Goal: Task Accomplishment & Management: Use online tool/utility

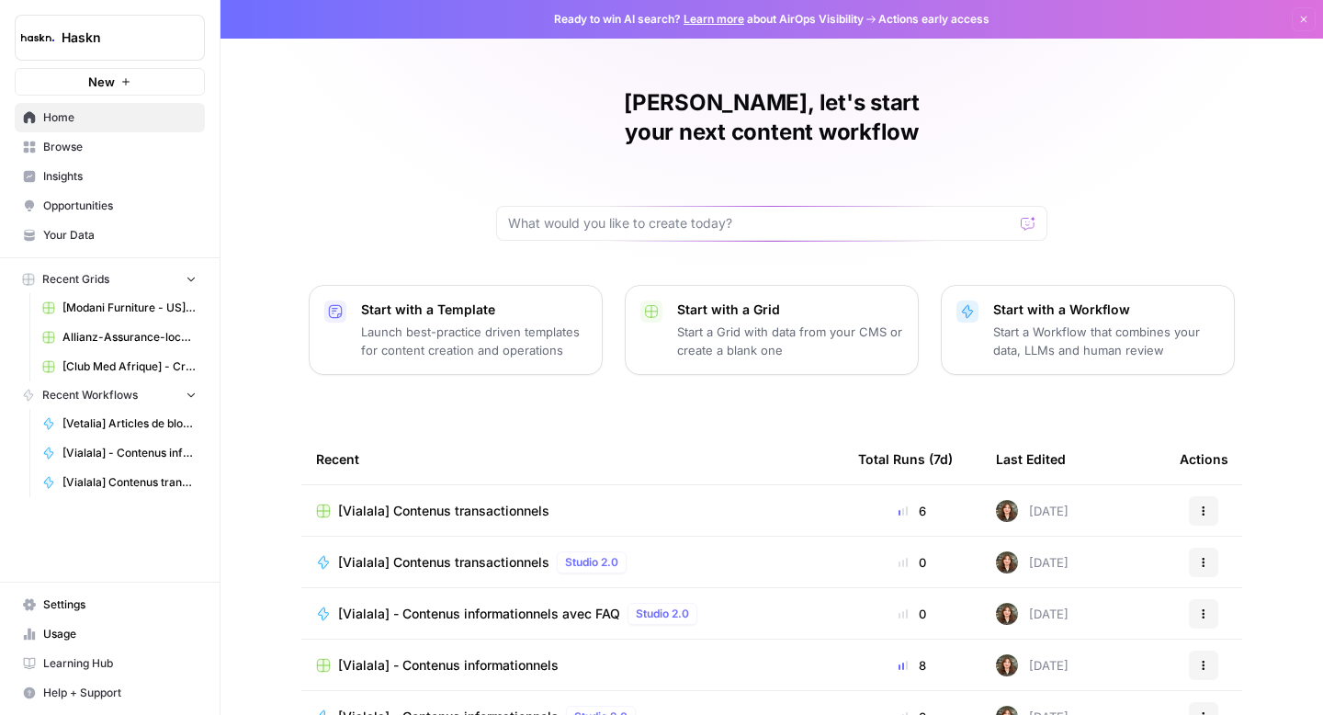
click at [448, 485] on td "[Vialala] Contenus transactionnels" at bounding box center [572, 510] width 542 height 51
click at [448, 502] on span "[Vialala] Contenus transactionnels" at bounding box center [443, 511] width 211 height 18
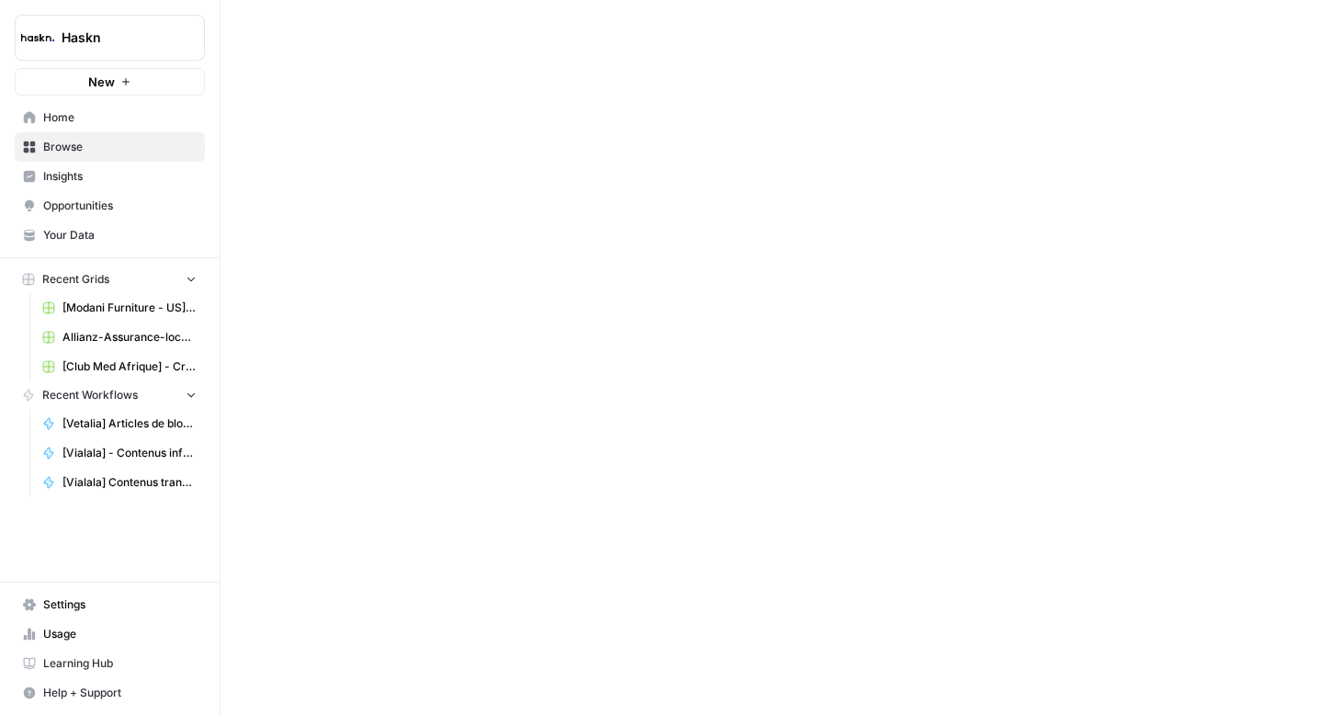
click at [448, 489] on div at bounding box center [772, 357] width 1103 height 715
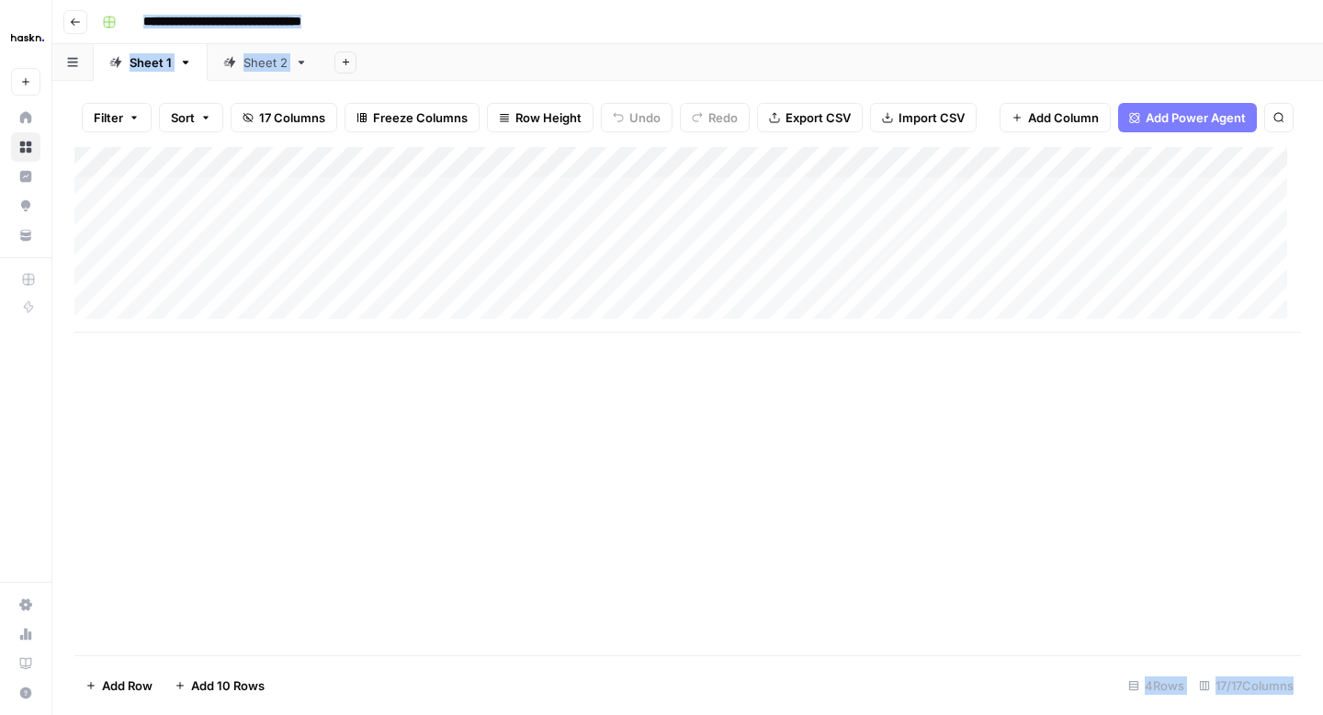
click at [270, 74] on link "Sheet 2" at bounding box center [266, 62] width 116 height 37
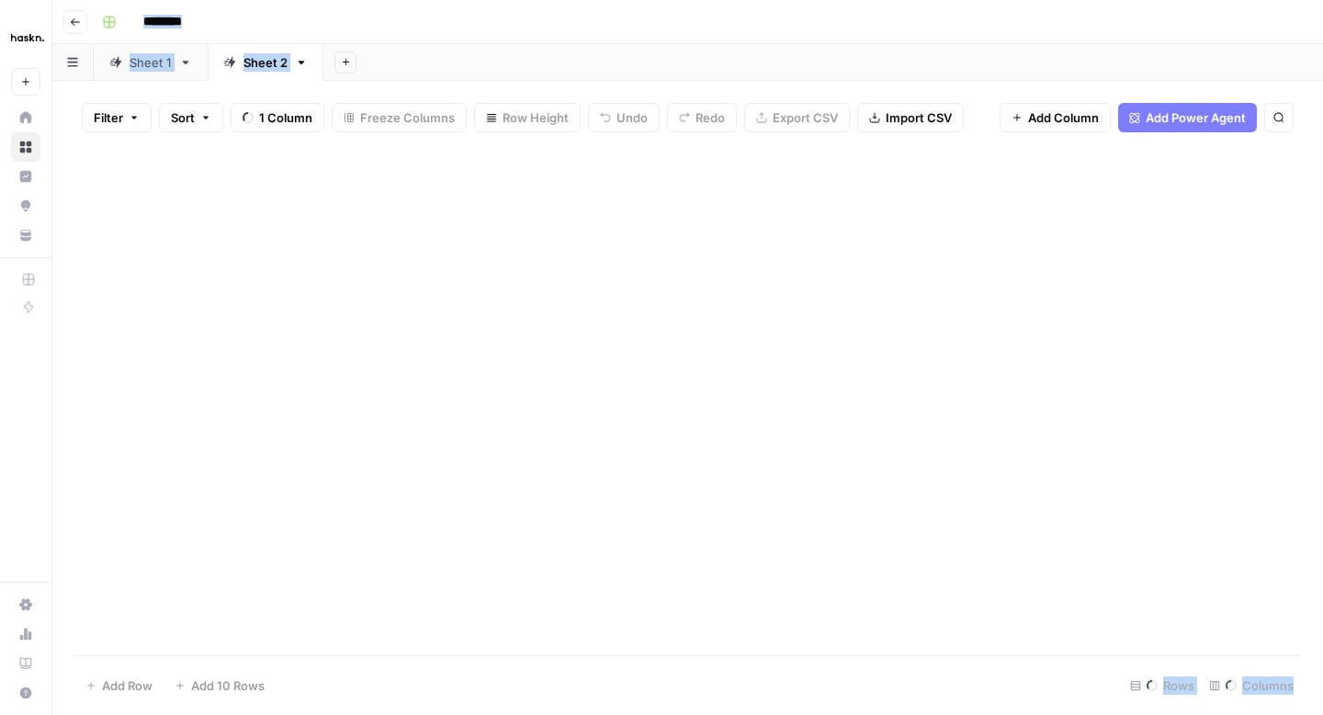
type input "**********"
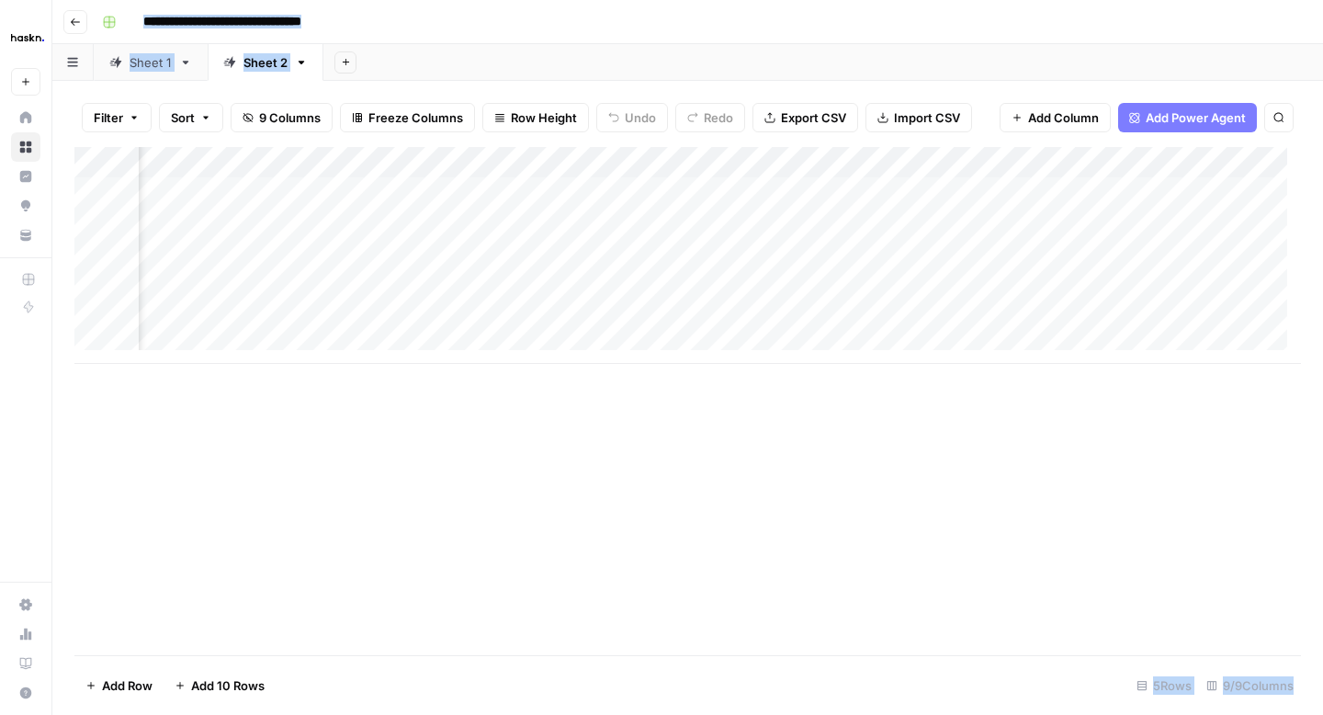
scroll to position [0, 1154]
click at [1059, 192] on div "Add Column" at bounding box center [687, 255] width 1227 height 217
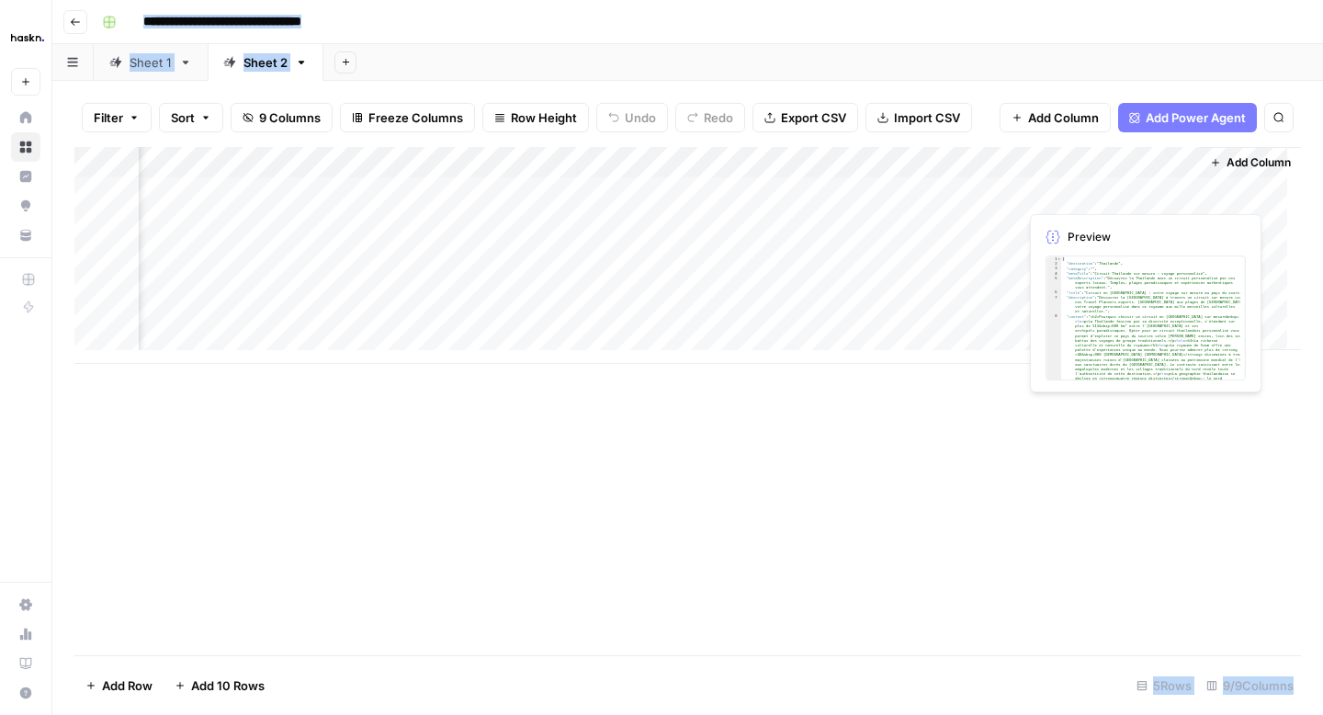
click at [1059, 192] on div "Add Column" at bounding box center [687, 255] width 1227 height 217
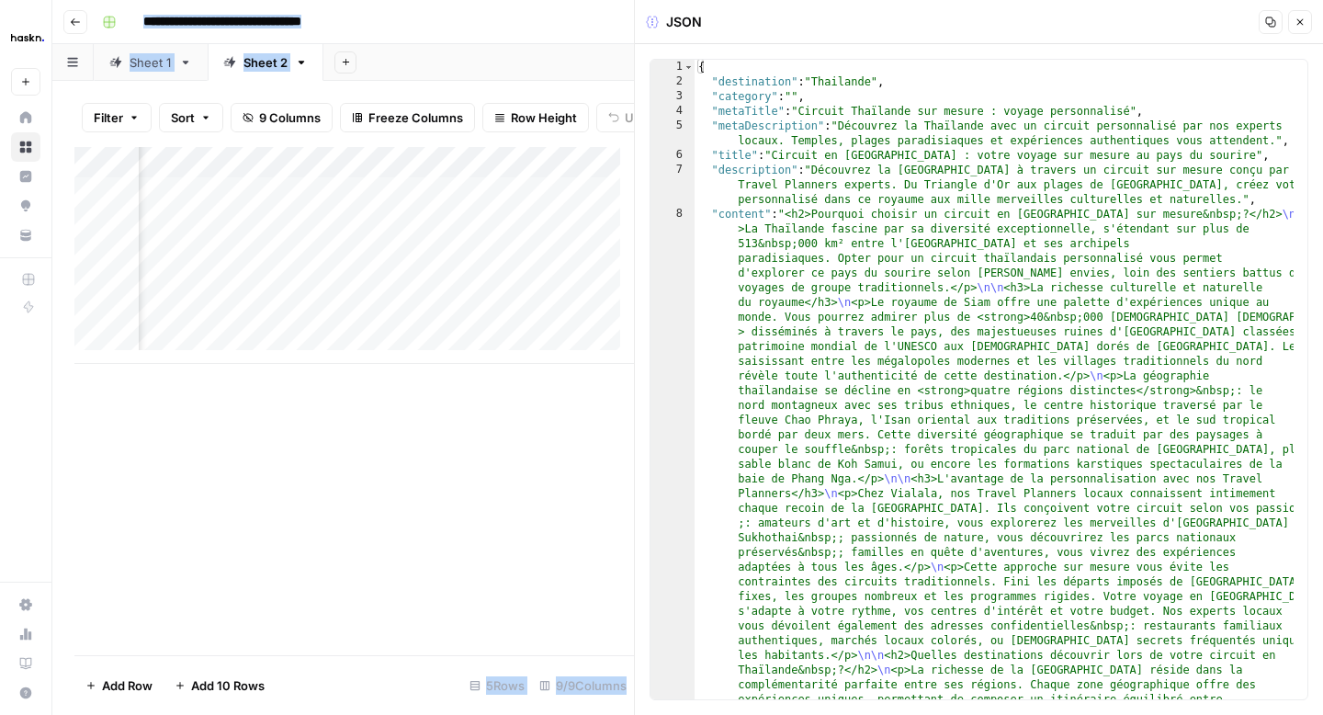
type textarea "**********"
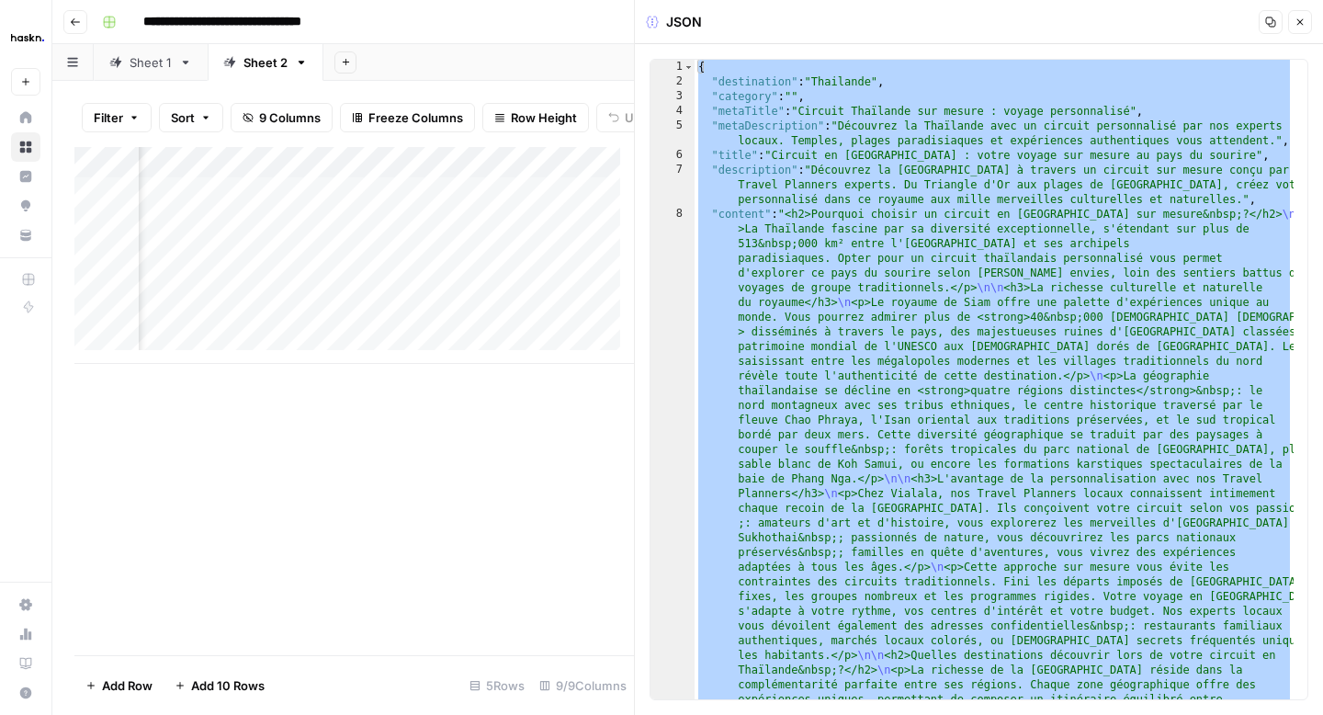
click at [81, 30] on button "Go back" at bounding box center [75, 22] width 24 height 24
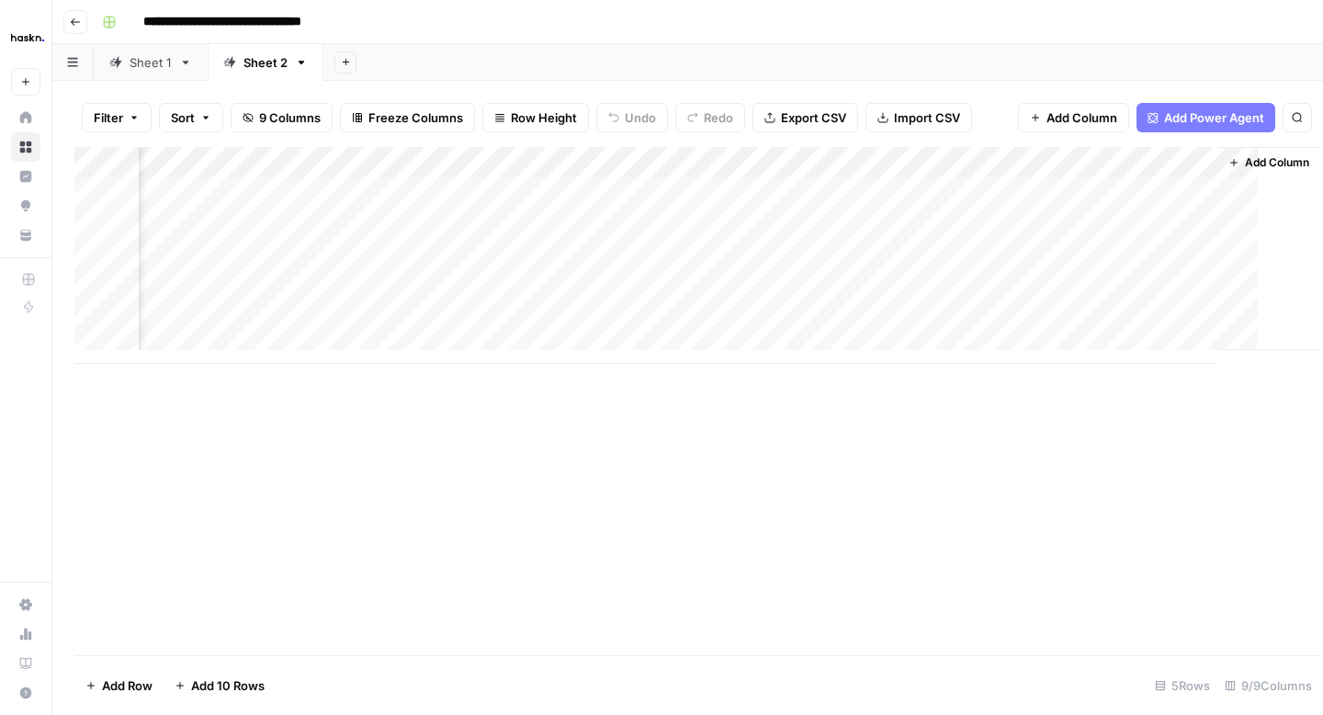
scroll to position [0, 1132]
click at [69, 25] on button "Go back" at bounding box center [75, 22] width 24 height 24
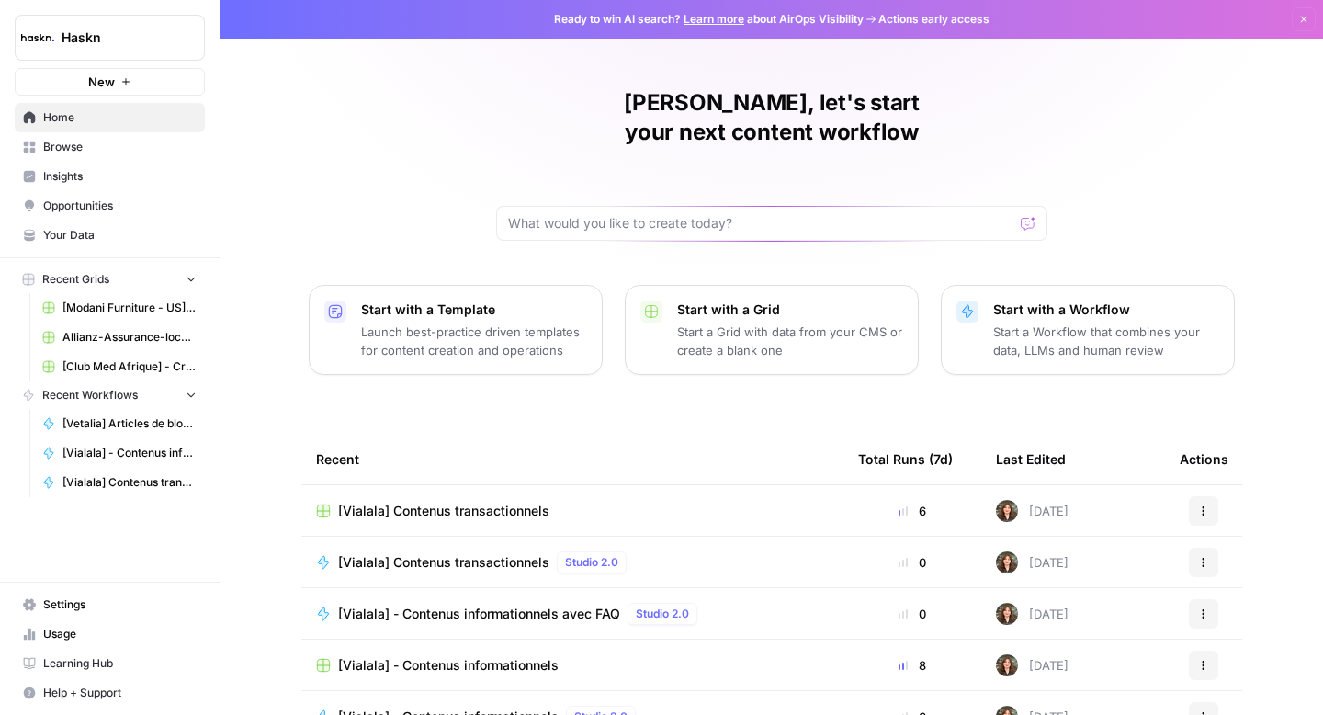
click at [429, 656] on span "[Vialala] - Contenus informationnels" at bounding box center [448, 665] width 221 height 18
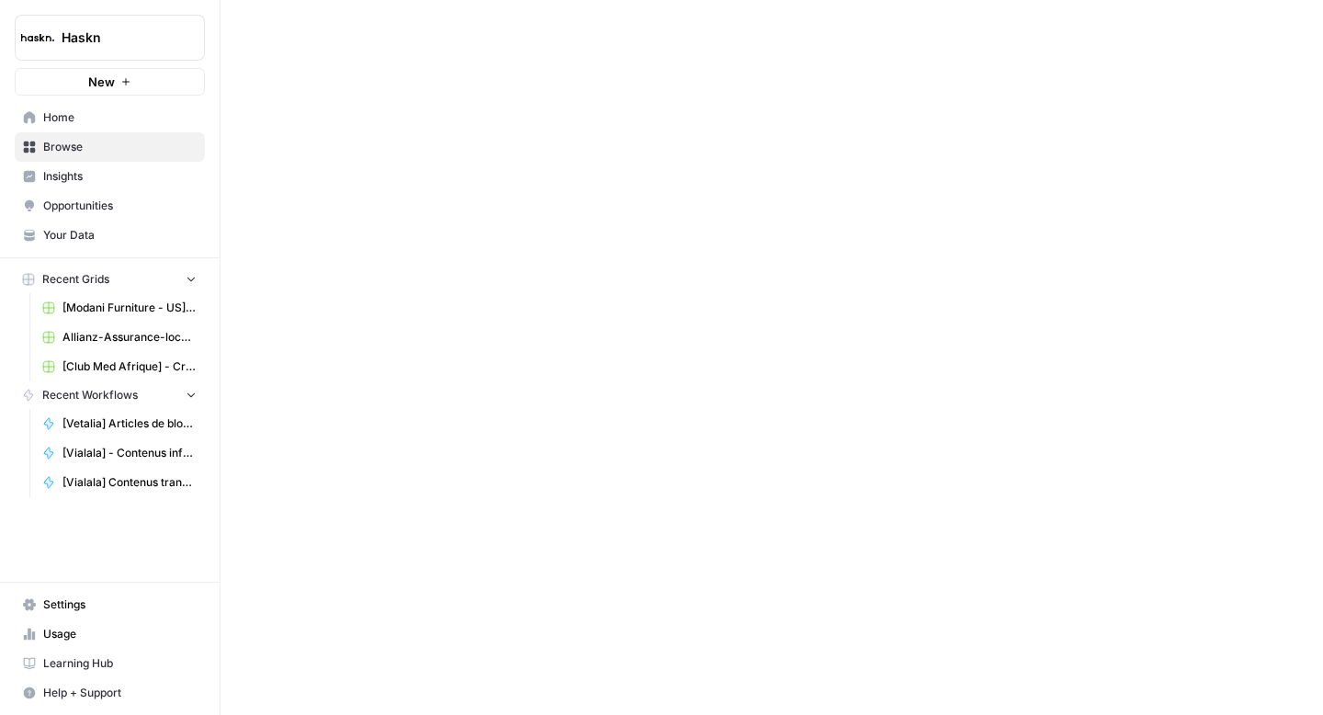
click at [429, 643] on div at bounding box center [772, 357] width 1103 height 715
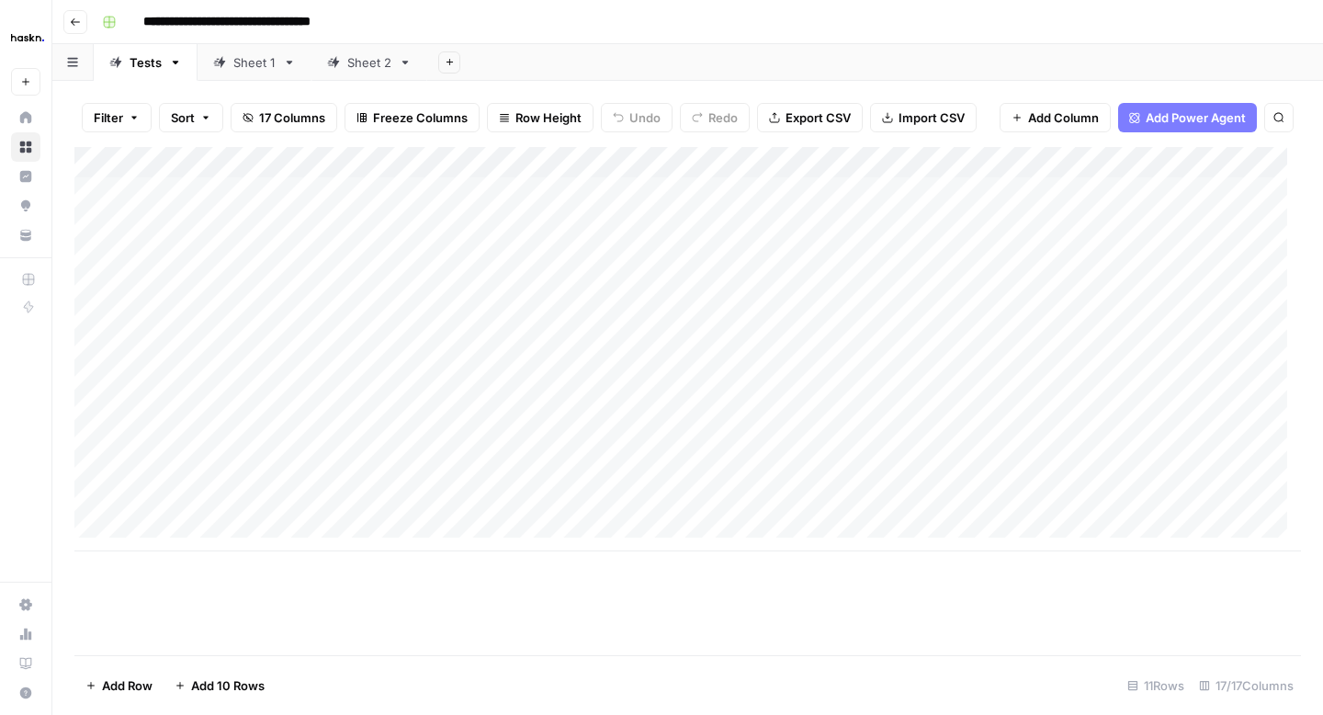
click at [231, 65] on div "Sheet 1" at bounding box center [244, 62] width 62 height 18
click at [1041, 199] on div "Add Column" at bounding box center [687, 255] width 1227 height 217
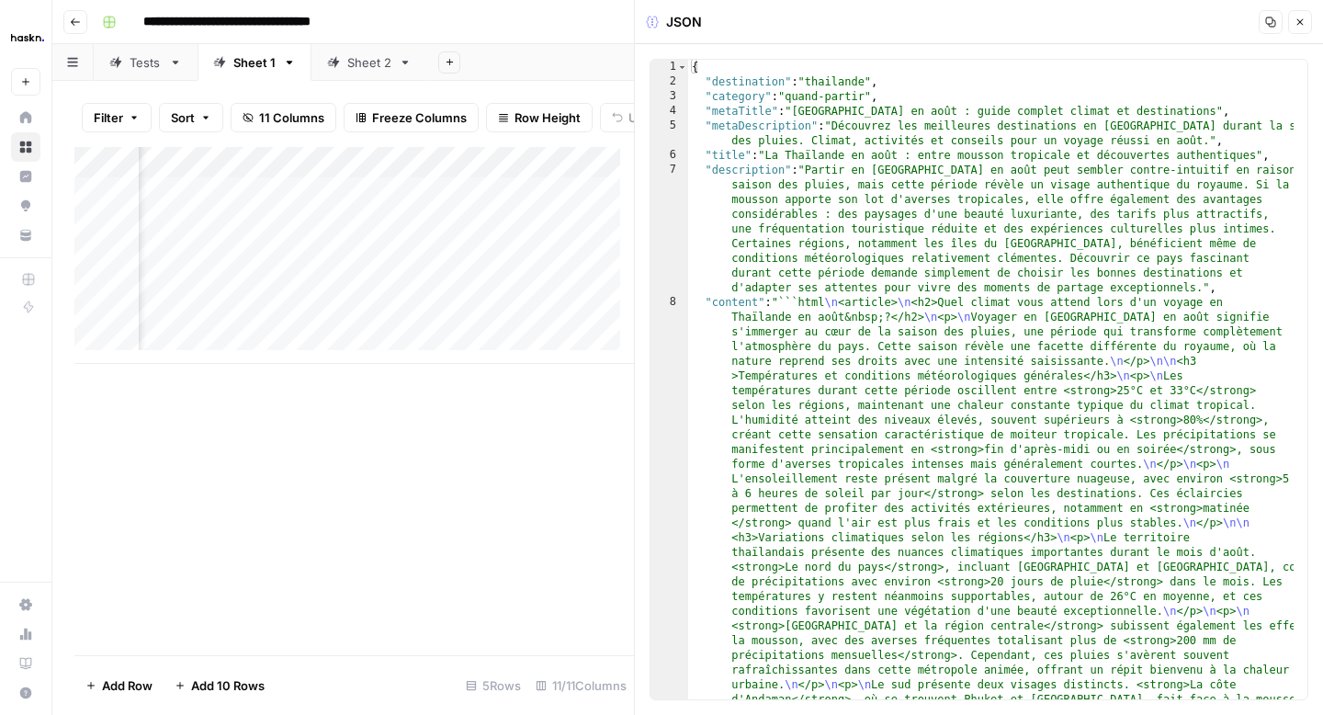
click at [1308, 20] on button "Close" at bounding box center [1300, 22] width 24 height 24
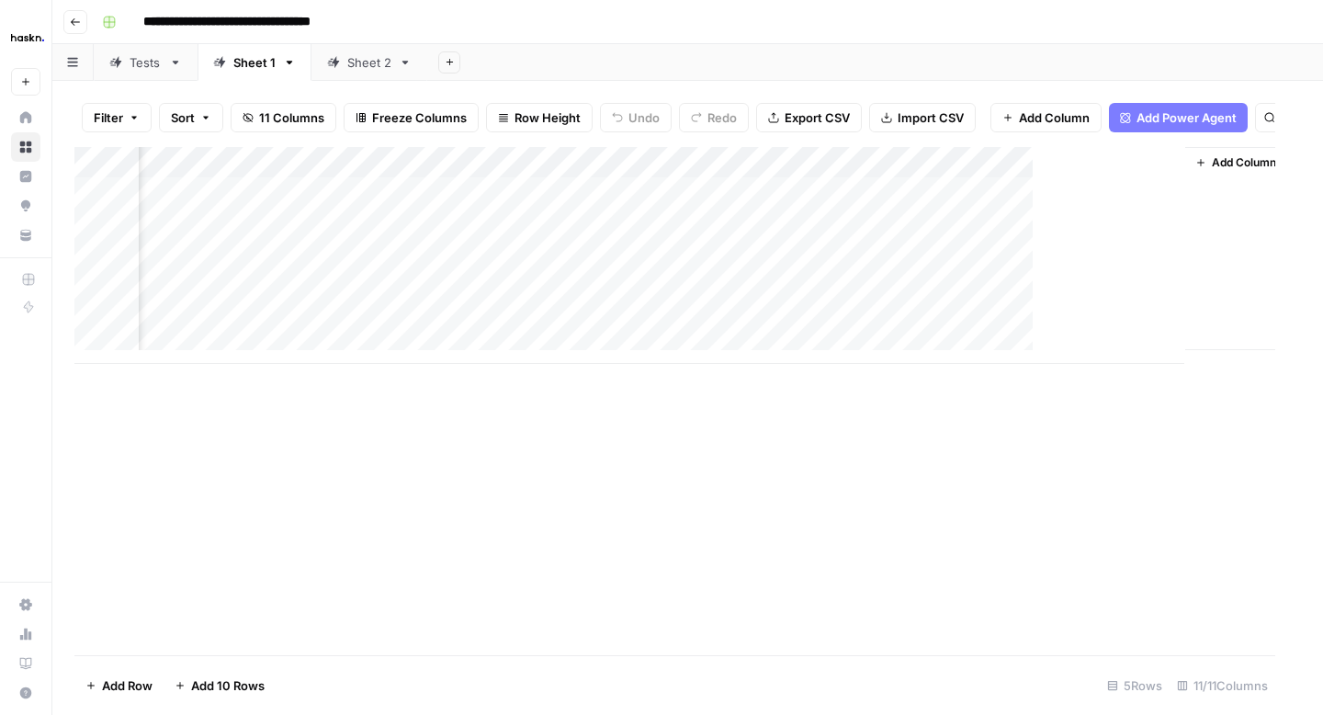
scroll to position [0, 1672]
click at [349, 72] on link "Sheet 2" at bounding box center [370, 62] width 116 height 37
click at [444, 167] on div "Add Column" at bounding box center [687, 255] width 1227 height 217
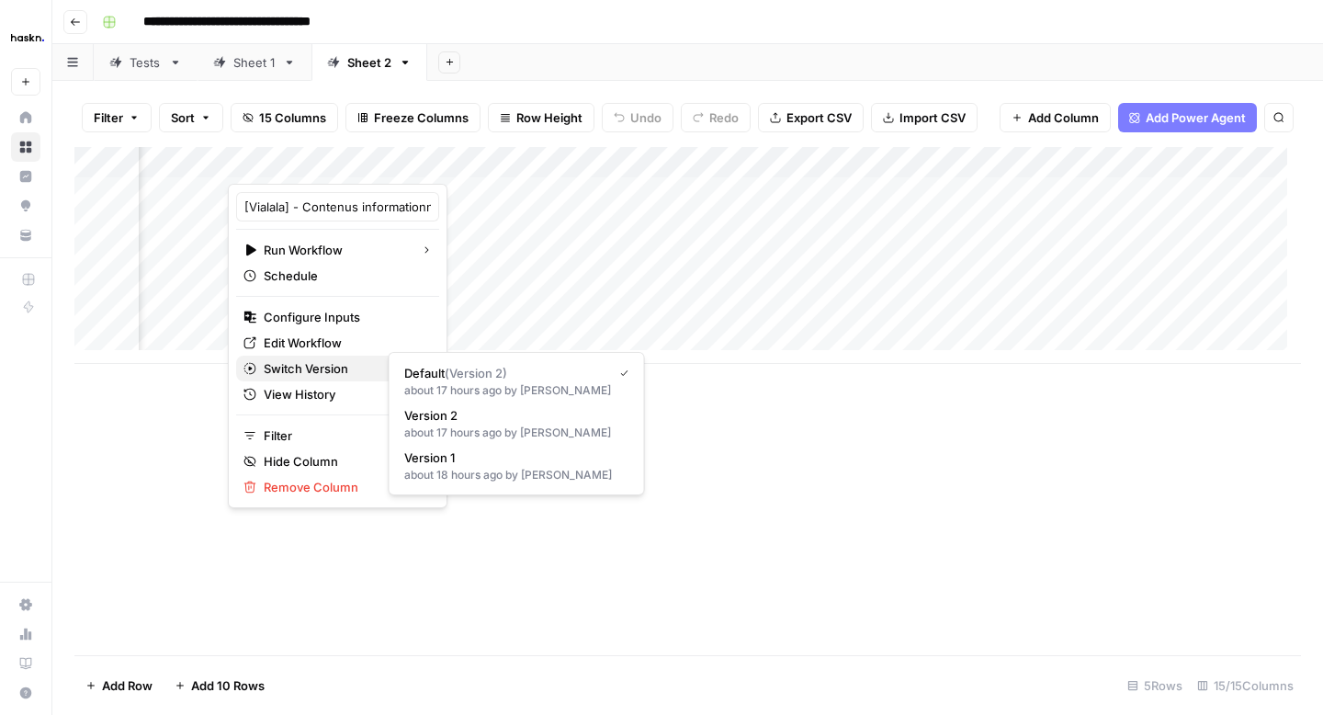
click at [301, 376] on span "Switch Version" at bounding box center [335, 368] width 142 height 18
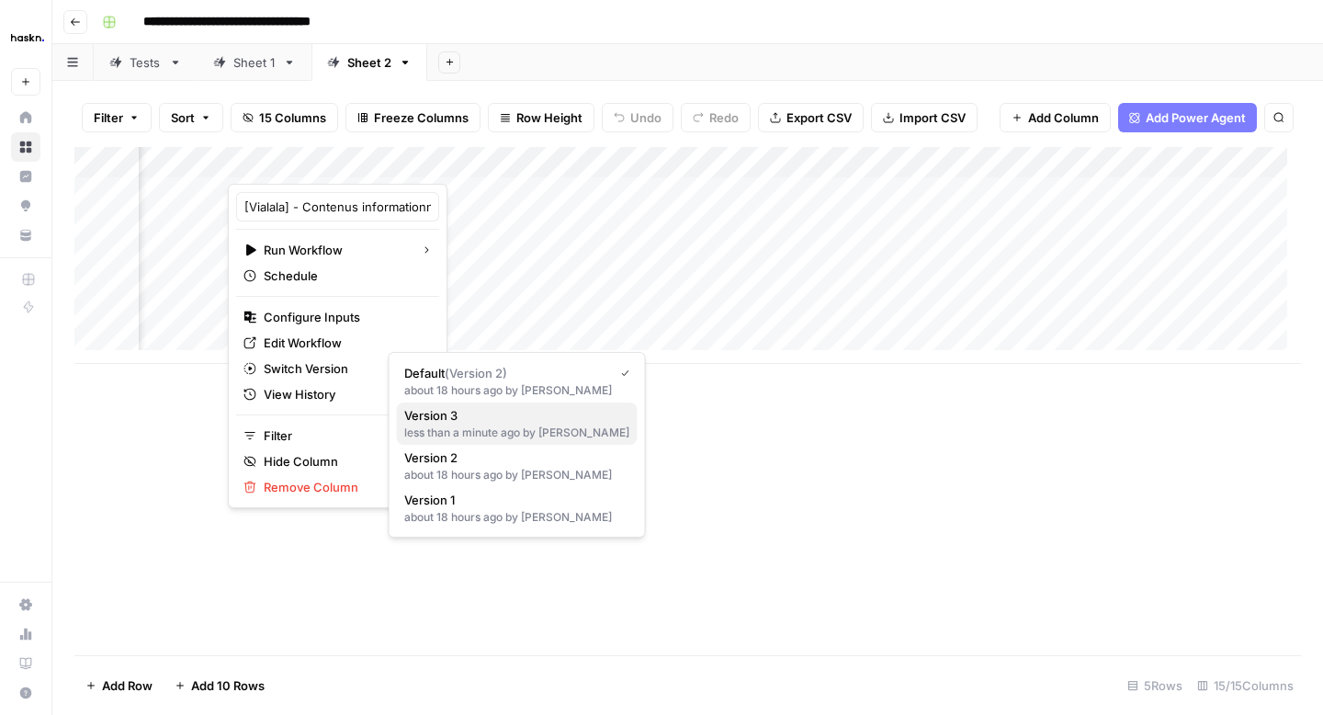
click at [448, 414] on span "Version 3" at bounding box center [513, 415] width 219 height 18
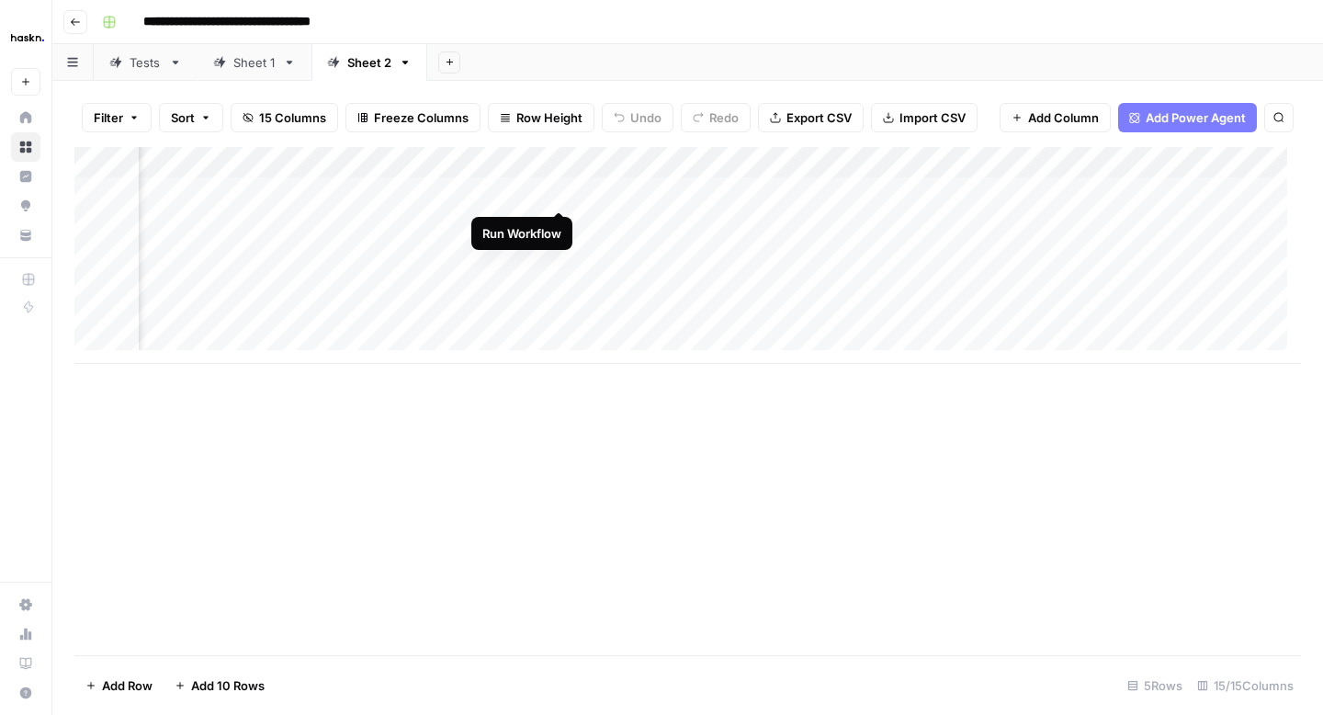
click at [561, 195] on div "Add Column" at bounding box center [687, 255] width 1227 height 217
click at [255, 76] on link "Sheet 1" at bounding box center [255, 62] width 114 height 37
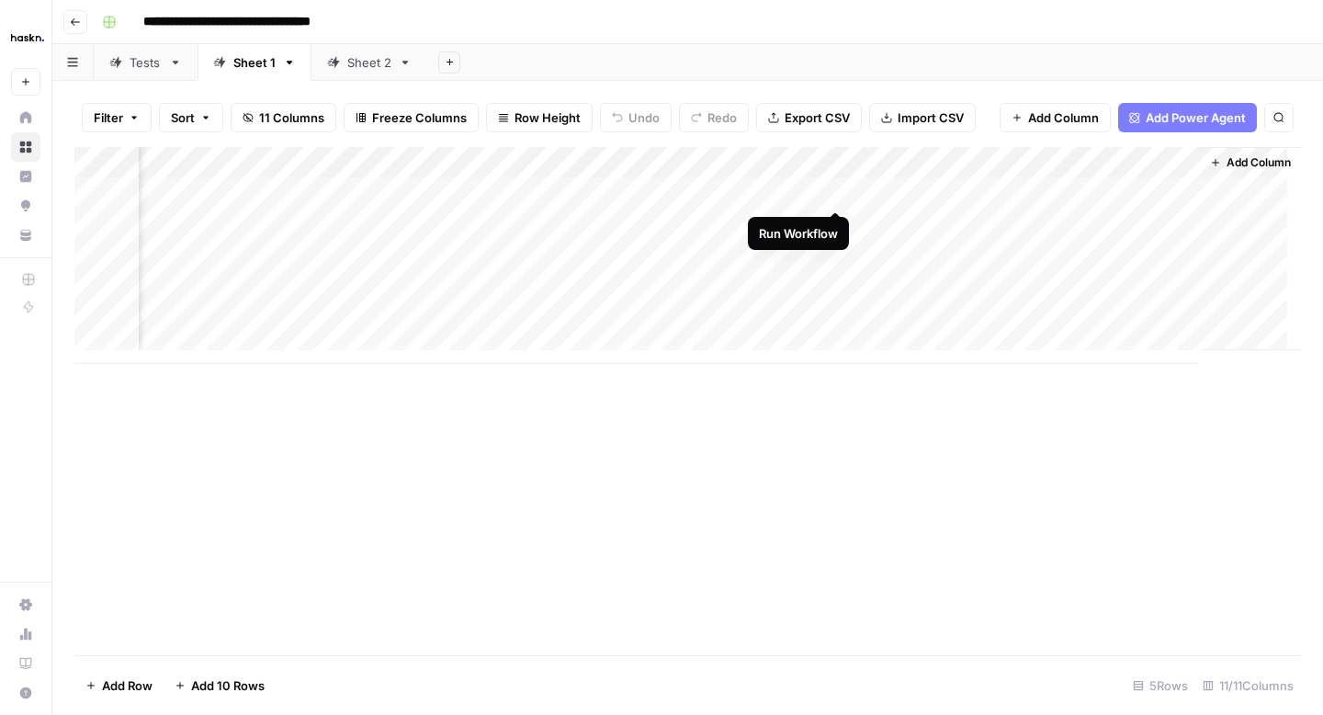
click at [839, 190] on div "Add Column" at bounding box center [687, 255] width 1227 height 217
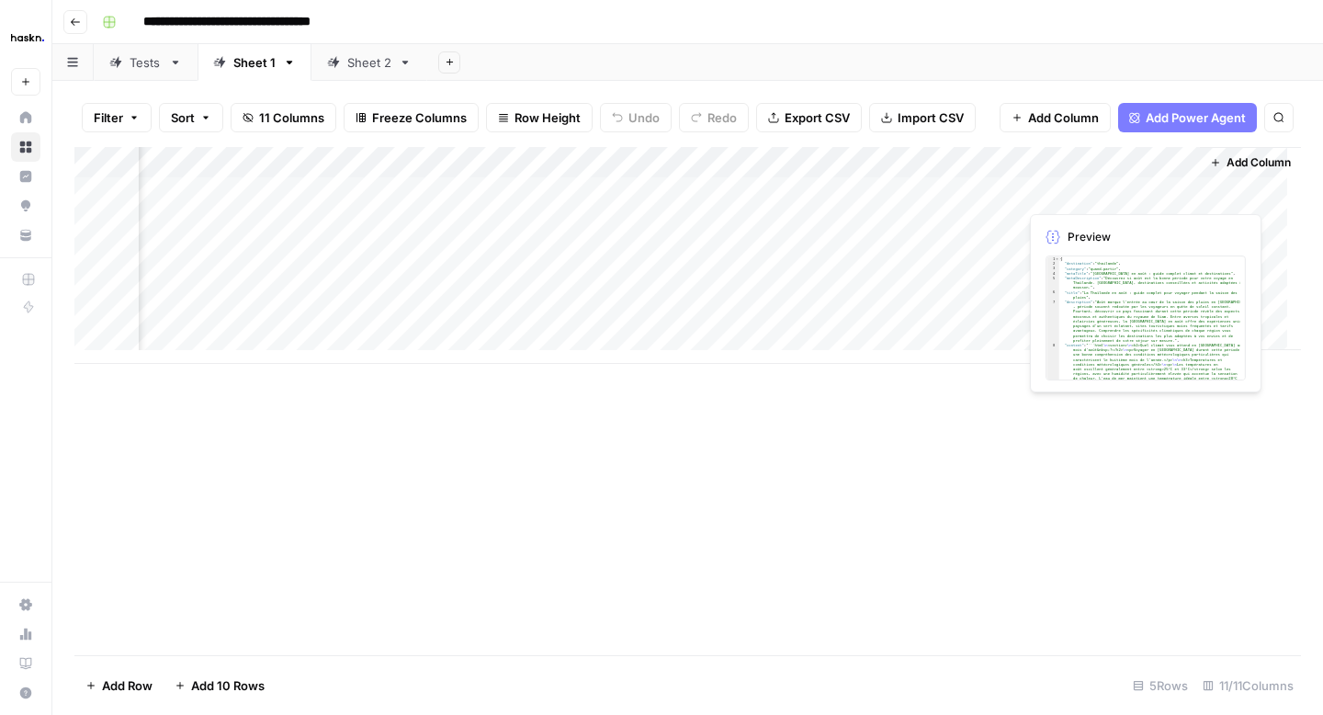
click at [1059, 195] on div "Add Column" at bounding box center [687, 255] width 1227 height 217
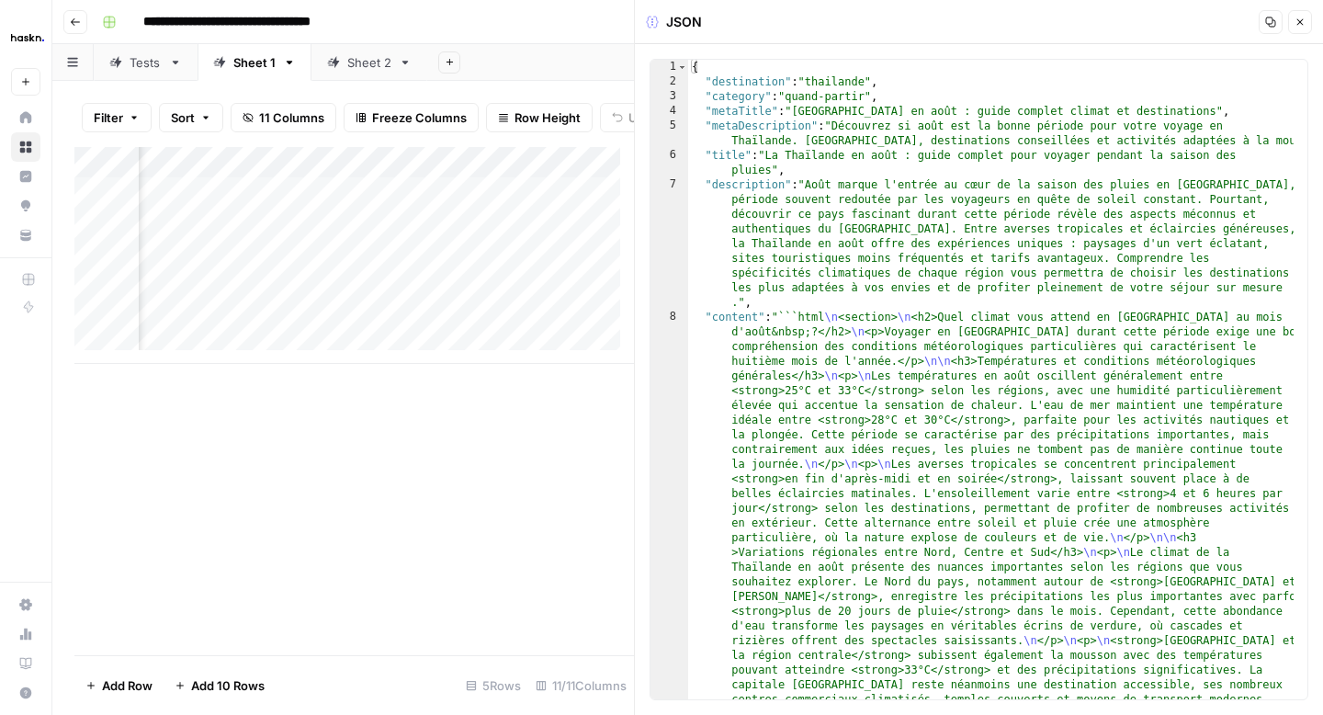
type textarea "**********"
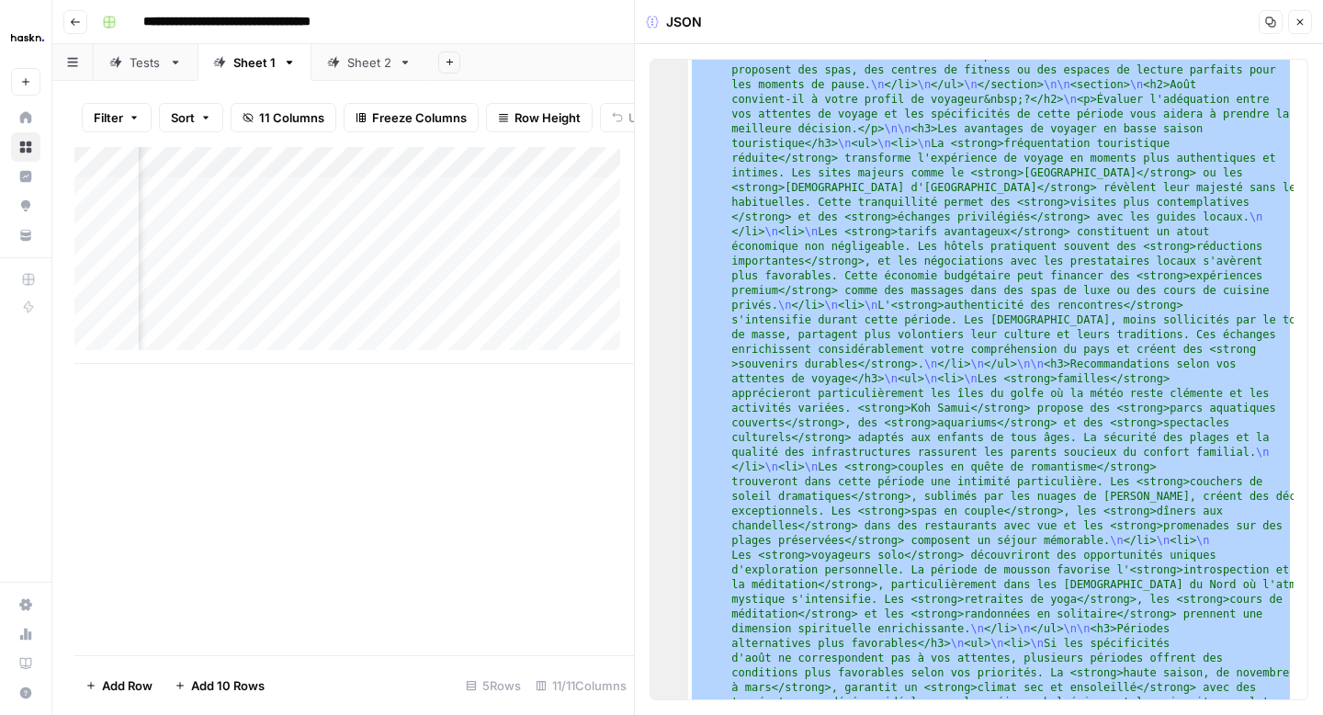
scroll to position [2698, 0]
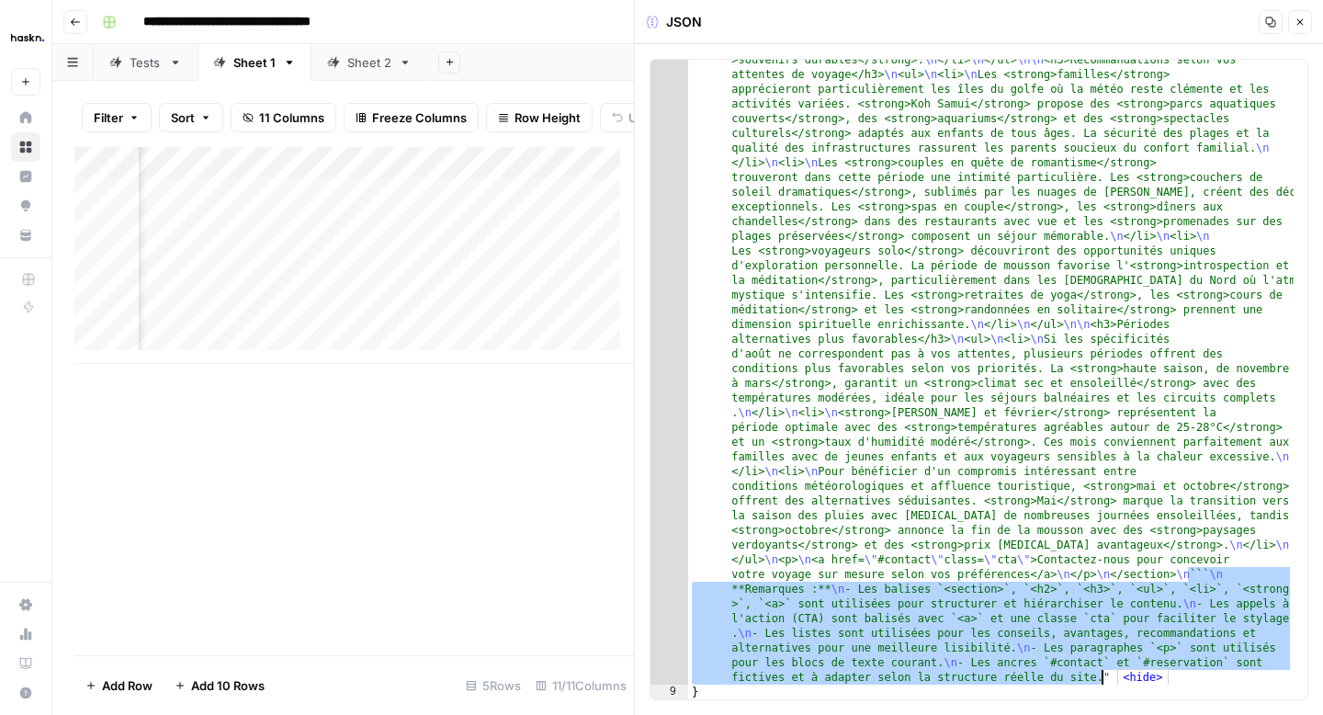
drag, startPoint x: 1188, startPoint y: 575, endPoint x: 1105, endPoint y: 673, distance: 128.4
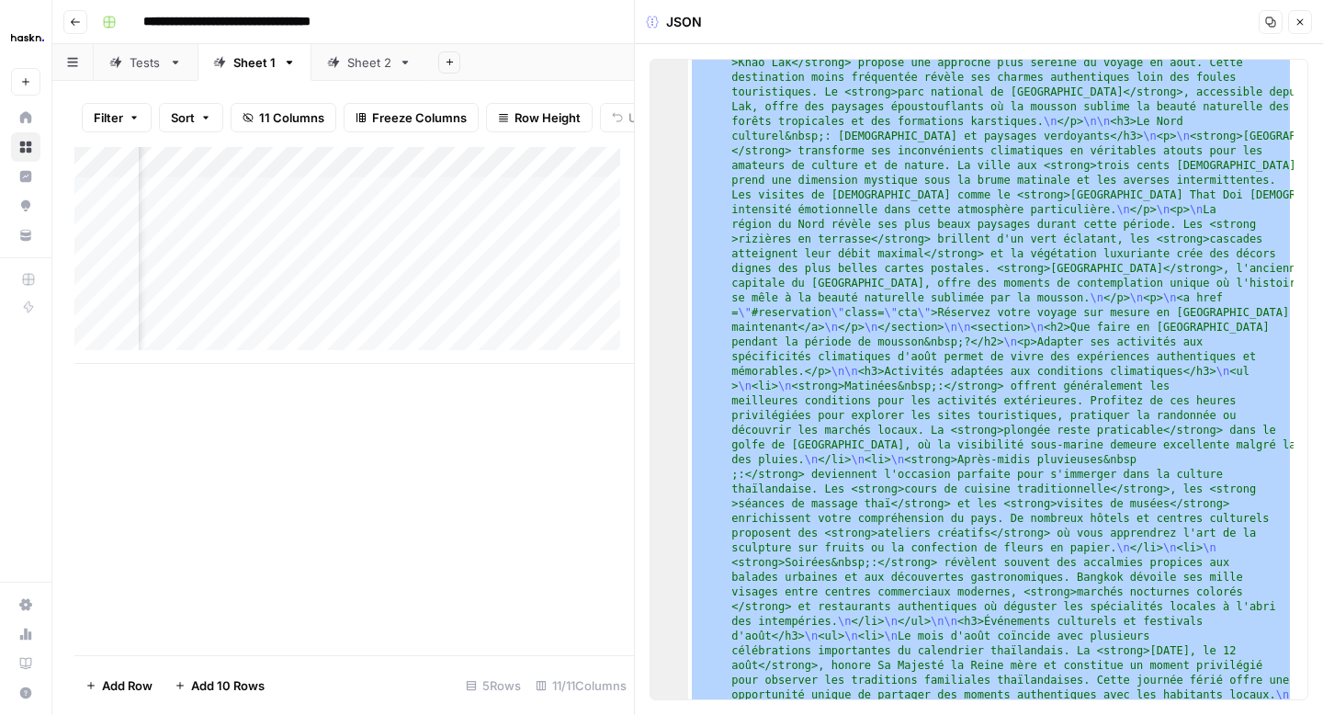
scroll to position [1415, 0]
click at [511, 552] on div "Add Column" at bounding box center [354, 401] width 560 height 508
click at [399, 67] on icon at bounding box center [405, 62] width 13 height 13
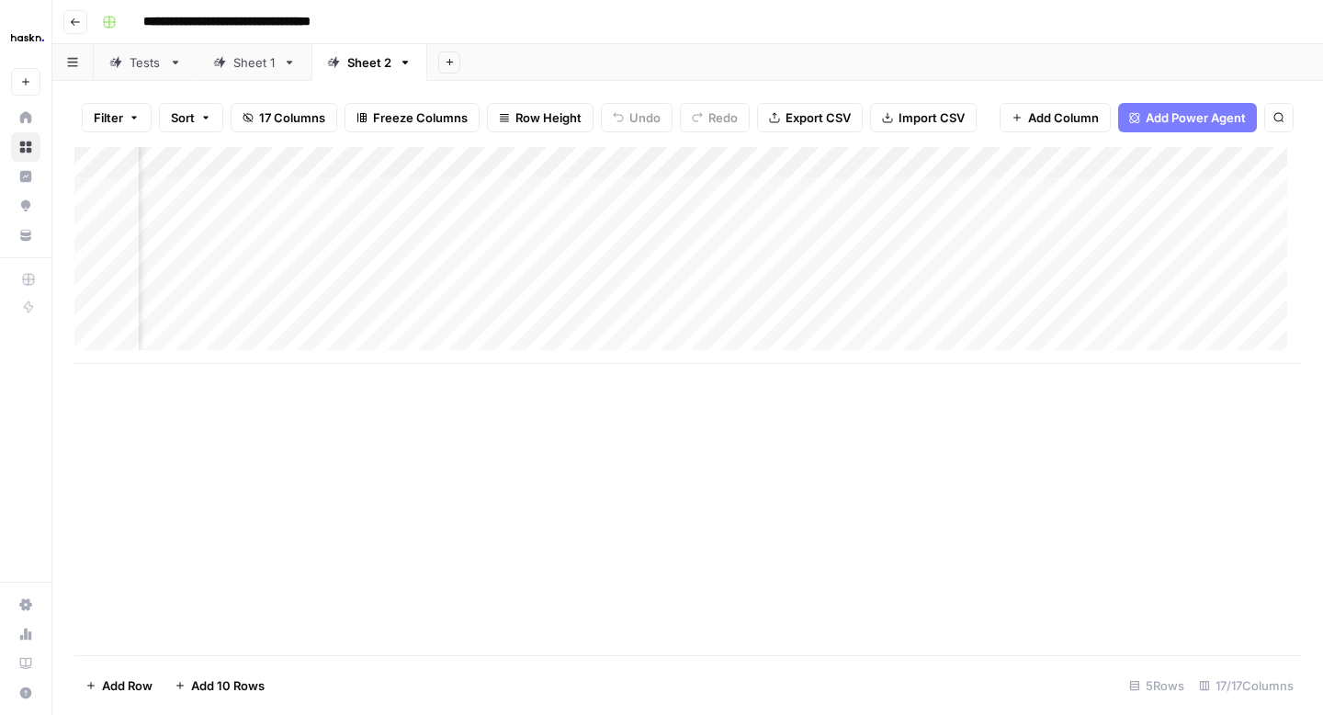
scroll to position [0, 1545]
click at [490, 189] on div "Add Column" at bounding box center [687, 255] width 1227 height 217
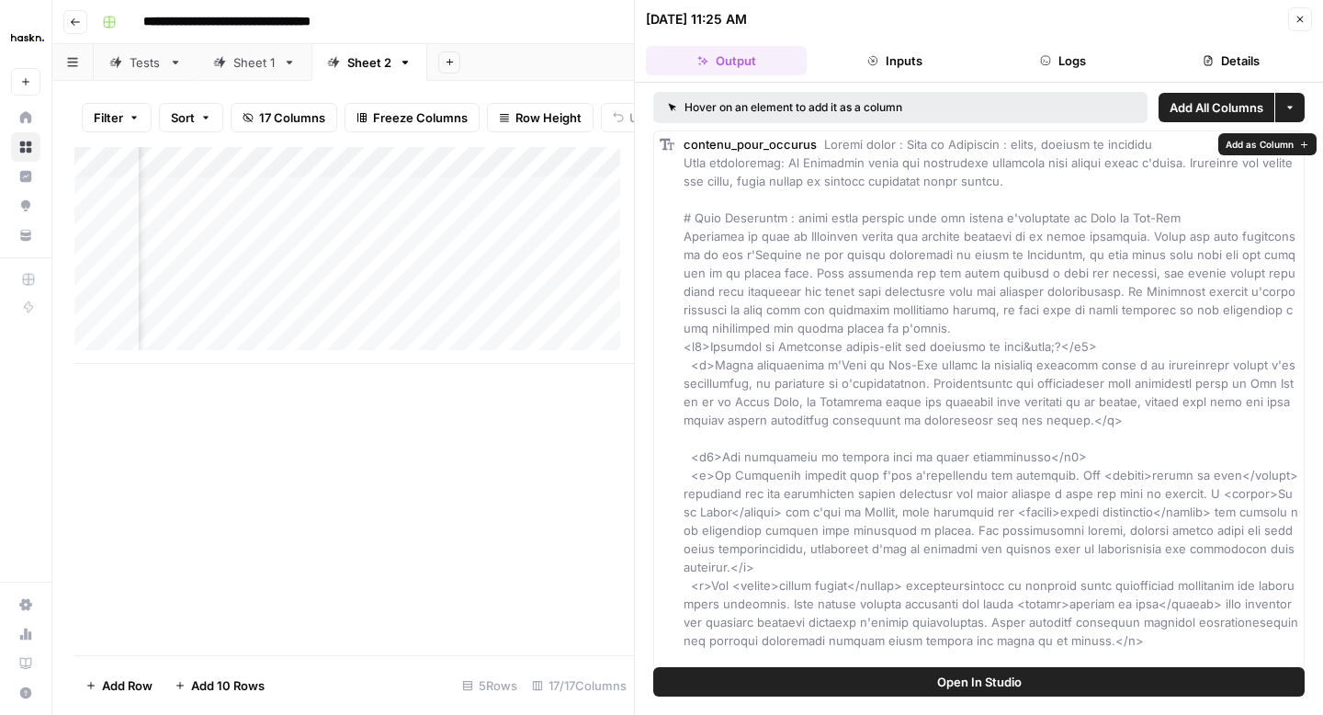
click at [1260, 149] on span "Add as Column" at bounding box center [1260, 144] width 68 height 15
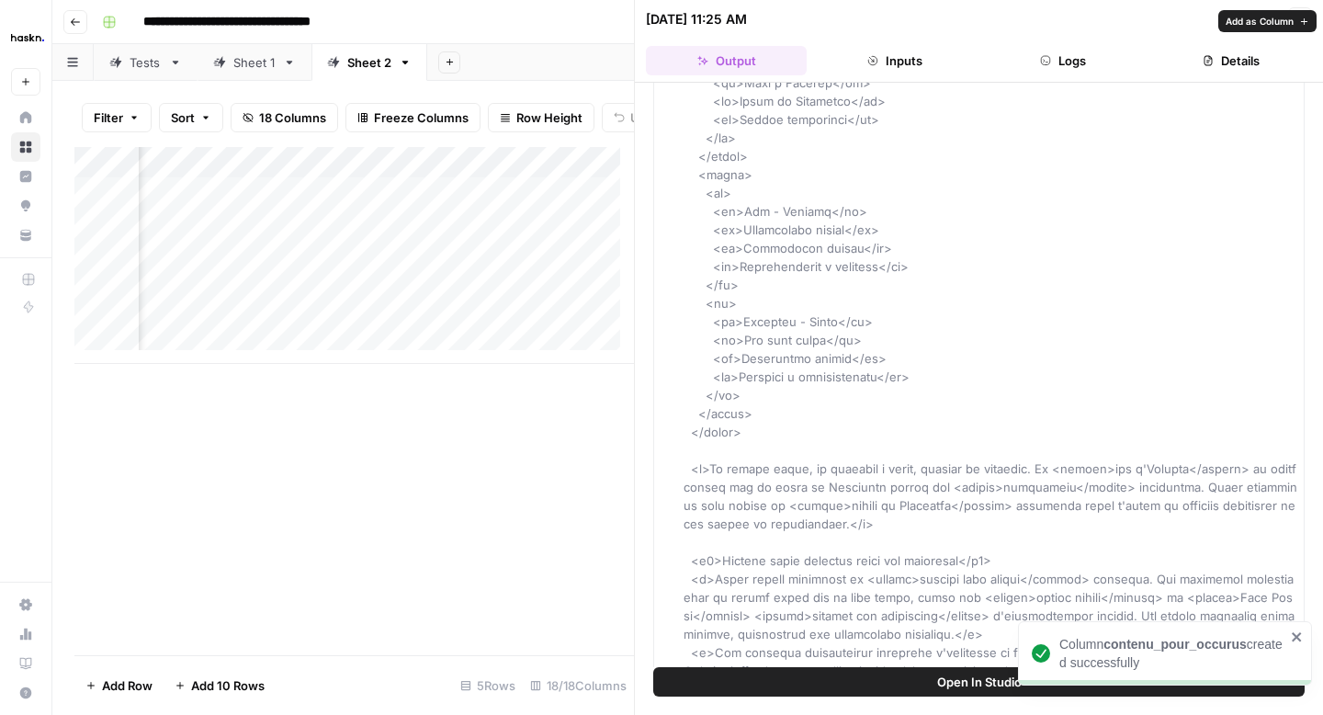
scroll to position [2992, 0]
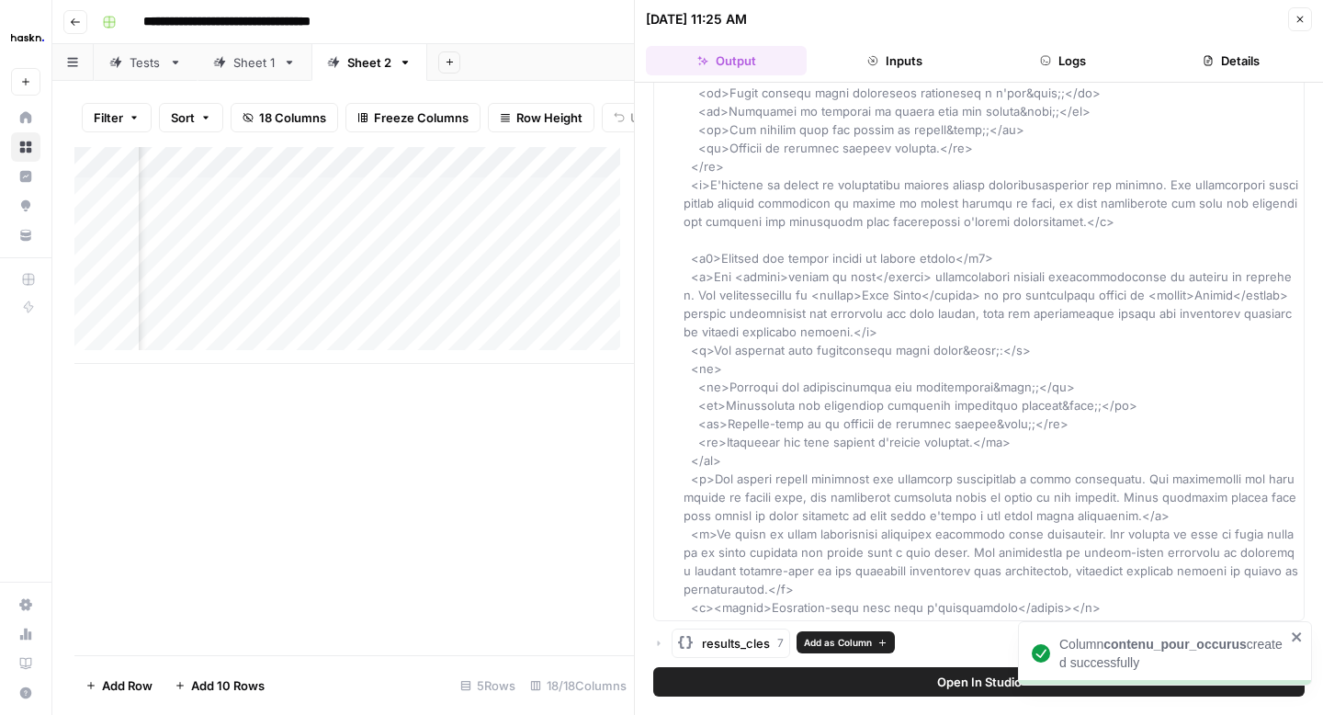
click at [758, 642] on span "results_cles" at bounding box center [736, 643] width 68 height 18
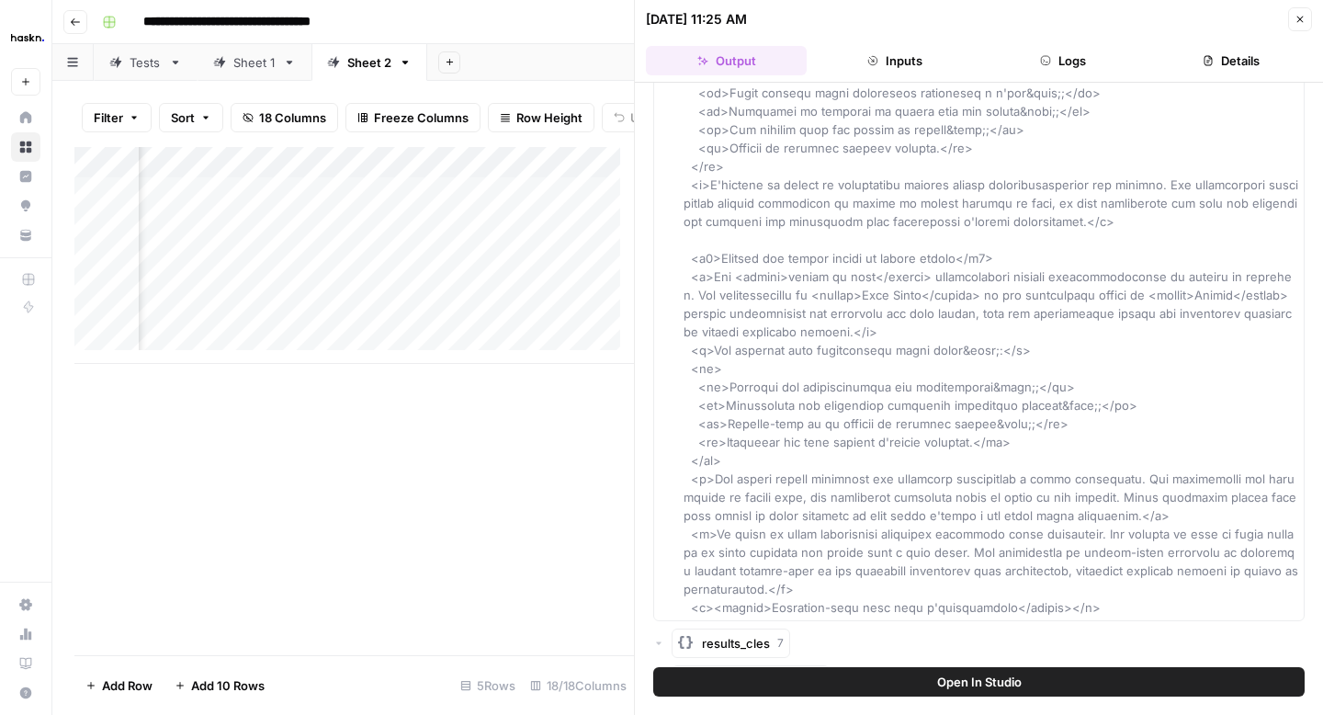
click at [660, 641] on icon "button" at bounding box center [658, 643] width 11 height 11
click at [811, 645] on span "Add as Column" at bounding box center [838, 642] width 68 height 15
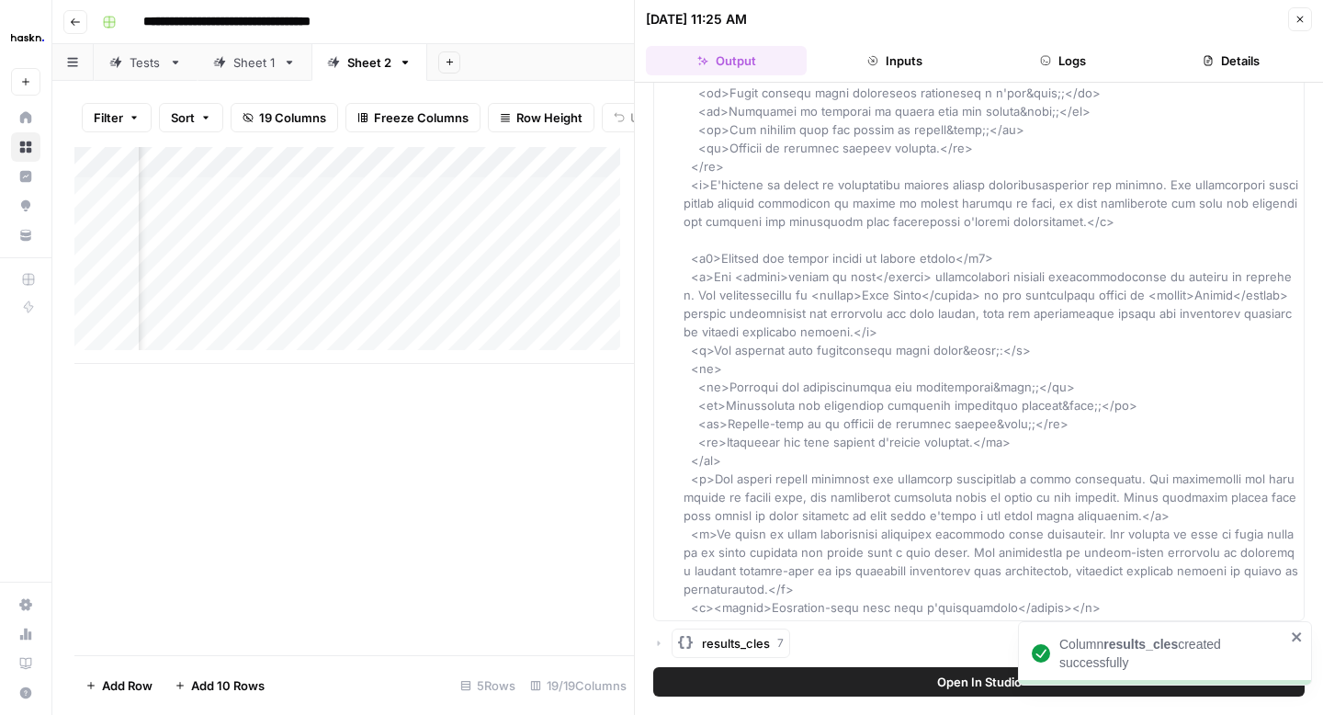
click at [1301, 22] on icon "button" at bounding box center [1300, 19] width 11 height 11
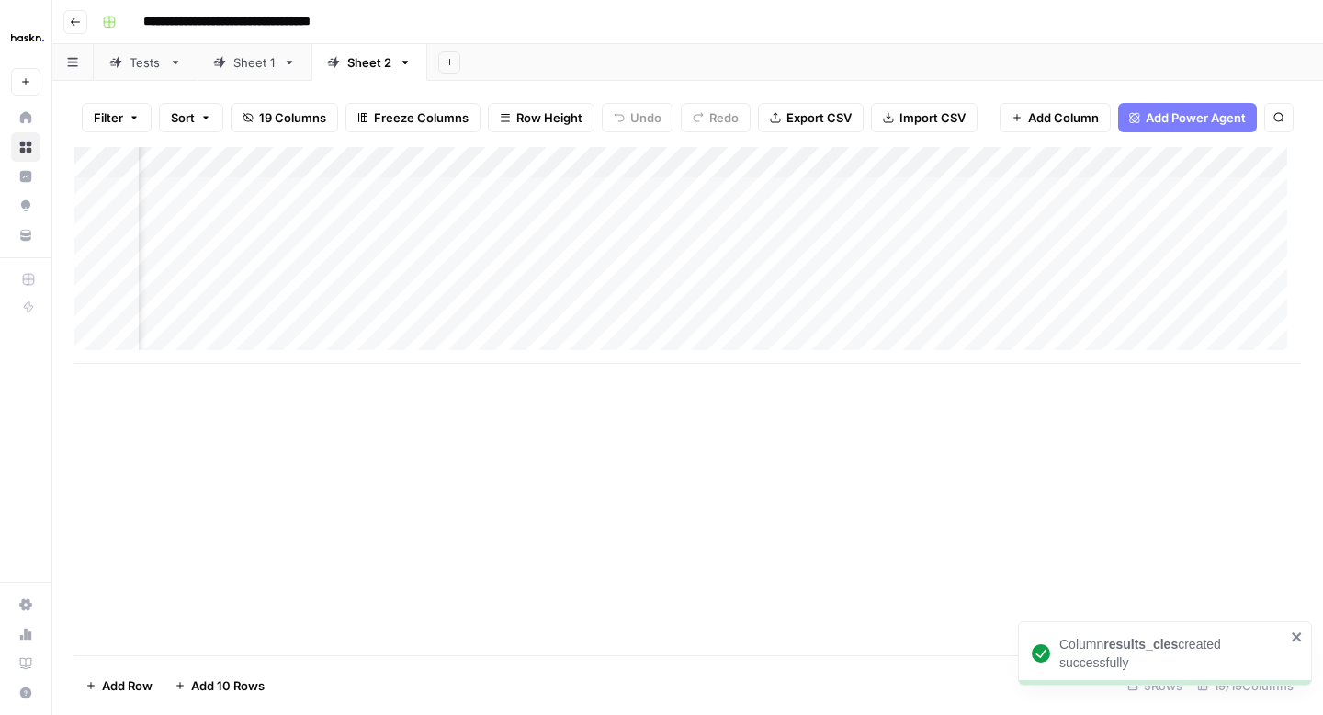
click at [687, 162] on div "Add Column" at bounding box center [687, 255] width 1227 height 217
click at [729, 347] on span "Remove Column" at bounding box center [763, 343] width 161 height 18
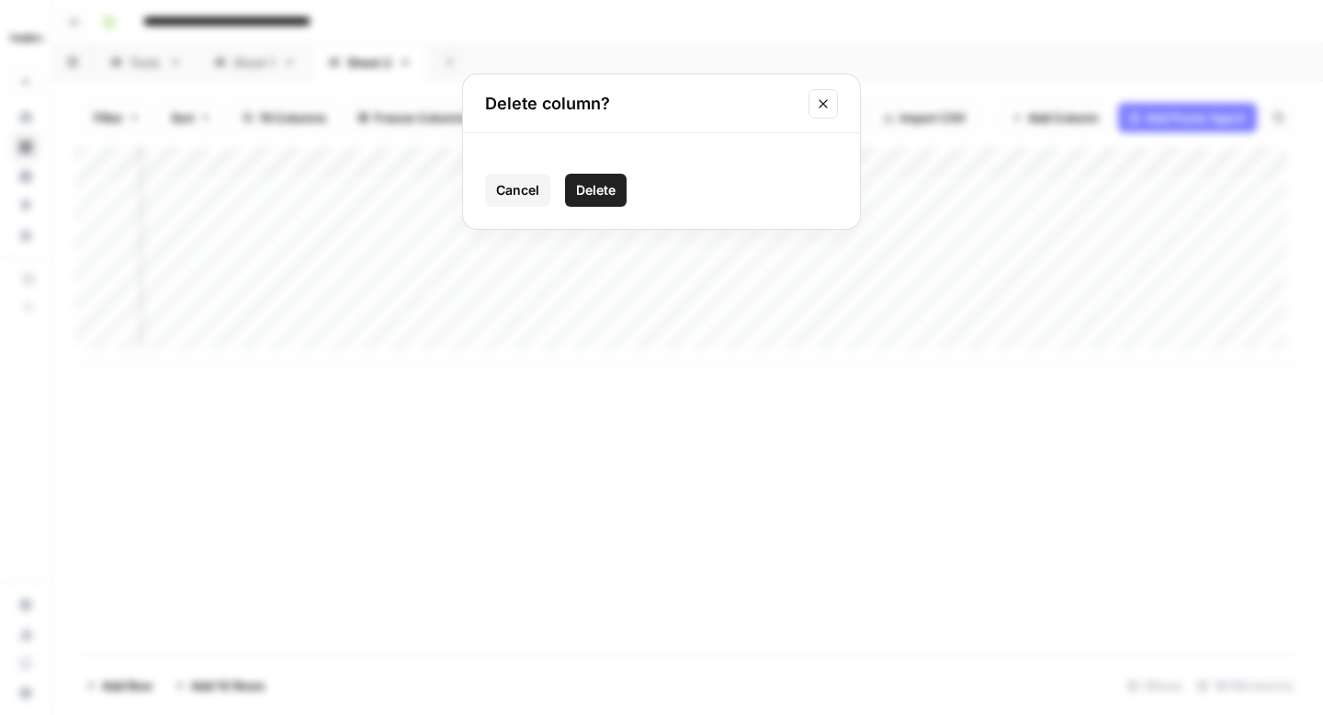
click button "Delete" at bounding box center [596, 190] width 62 height 33
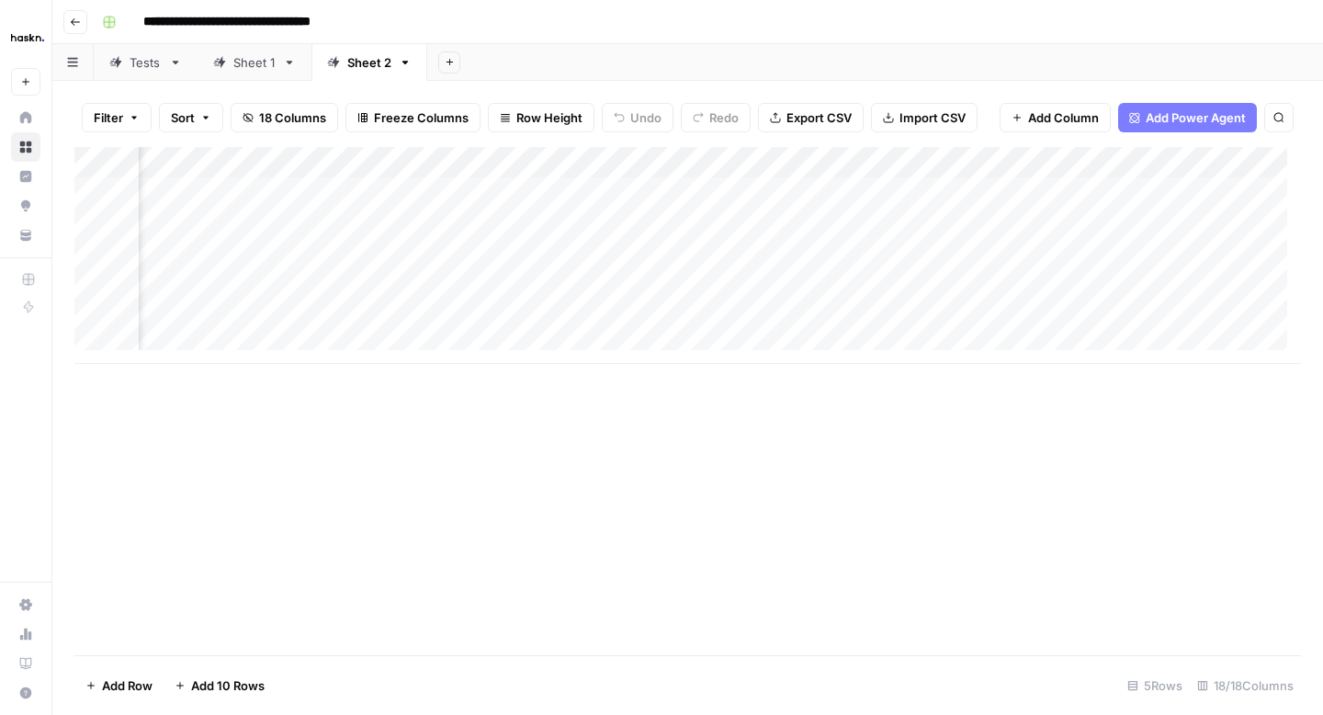
click at [763, 155] on div "Add Column" at bounding box center [687, 255] width 1227 height 217
click at [697, 346] on span "Remove Column" at bounding box center [763, 343] width 161 height 18
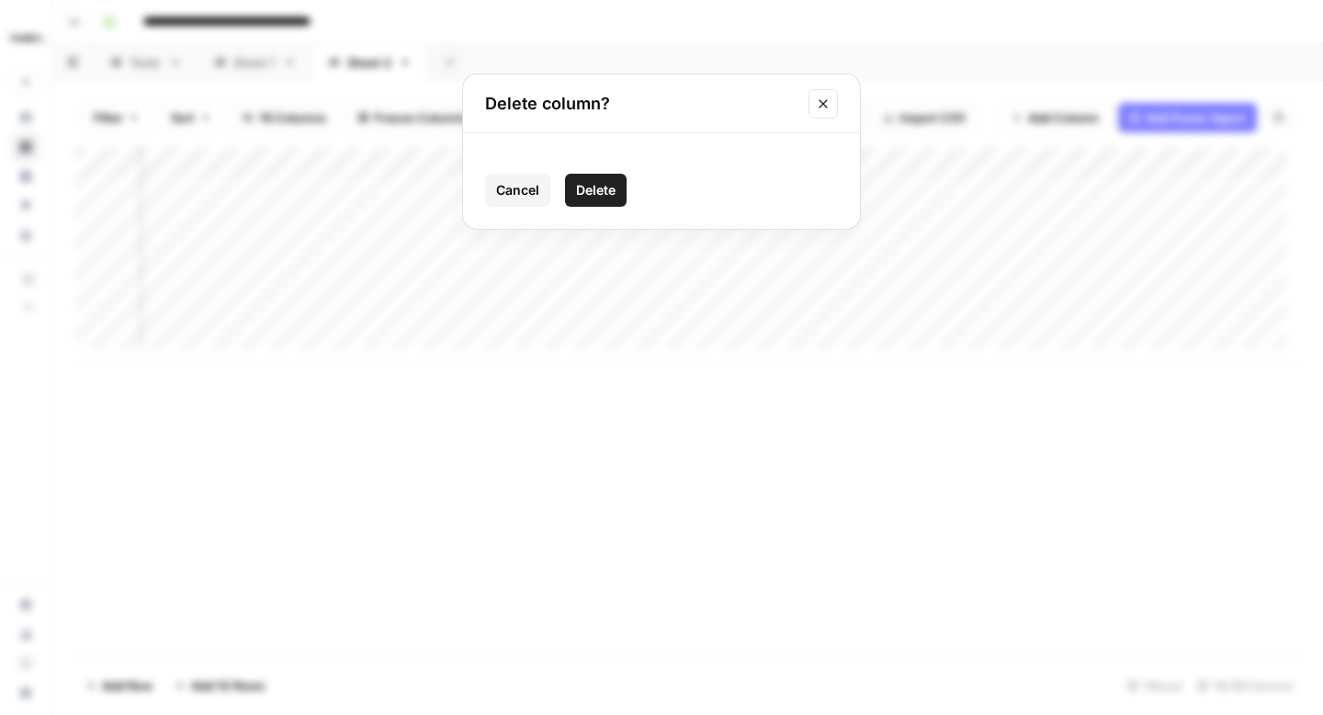
click button "Delete" at bounding box center [596, 190] width 62 height 33
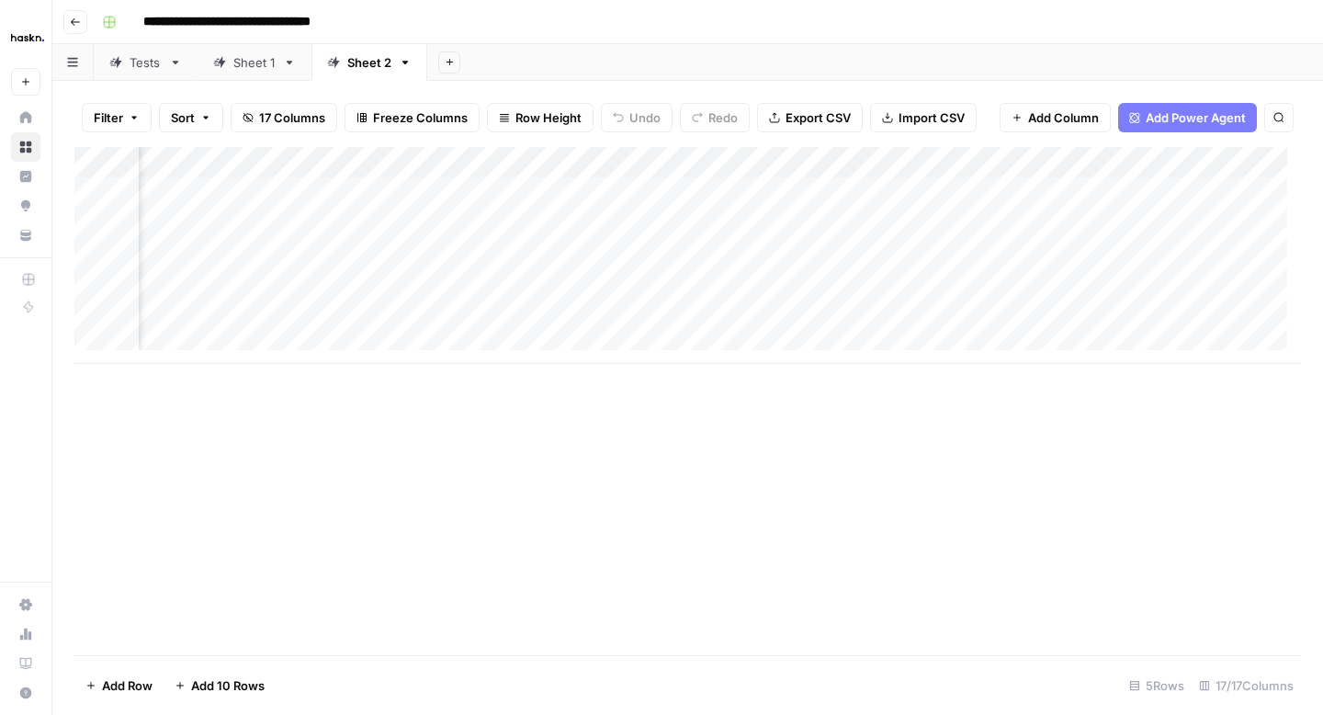
click at [731, 165] on div "Add Column" at bounding box center [687, 255] width 1227 height 217
click at [725, 346] on span "Remove Column" at bounding box center [763, 343] width 161 height 18
click button "Delete" at bounding box center [596, 190] width 62 height 33
click at [732, 159] on div "Add Column" at bounding box center [687, 255] width 1227 height 217
click at [703, 346] on span "Remove Column" at bounding box center [763, 343] width 161 height 18
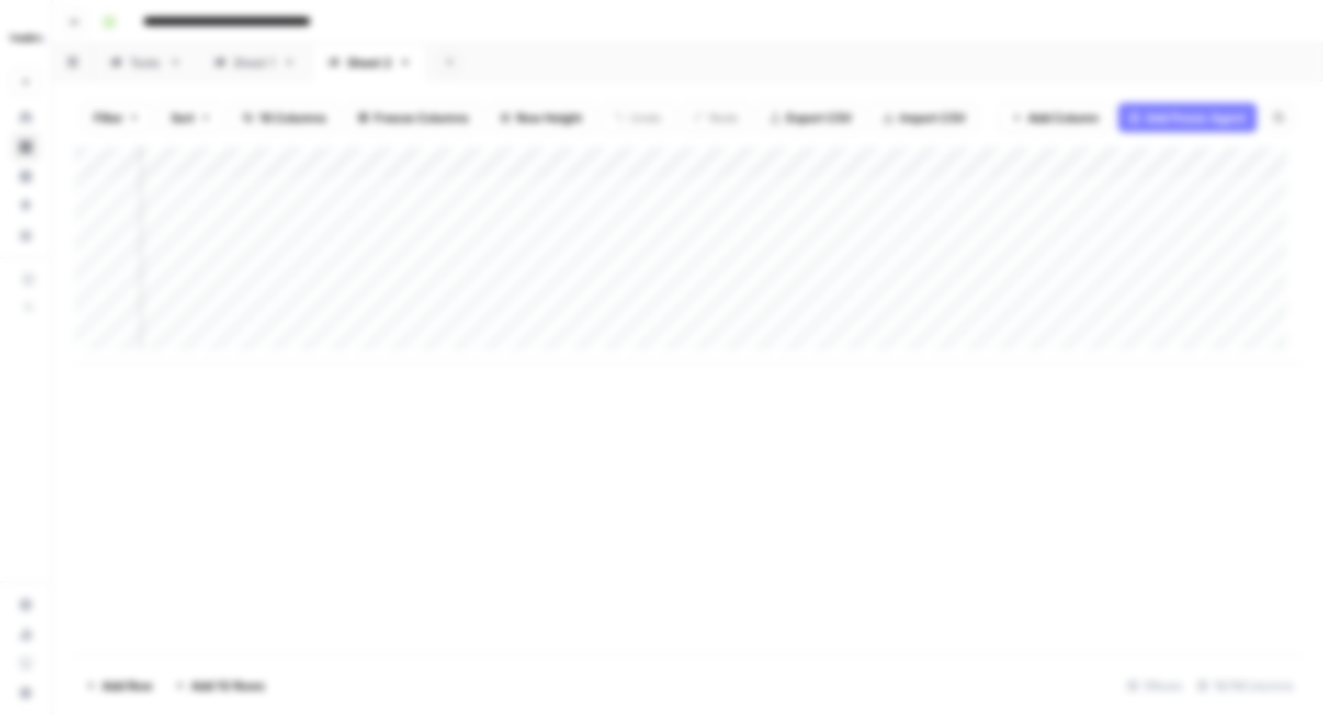
click button "Delete" at bounding box center [613, 180] width 45 height 24
click at [738, 151] on div "Add Column" at bounding box center [687, 255] width 1227 height 217
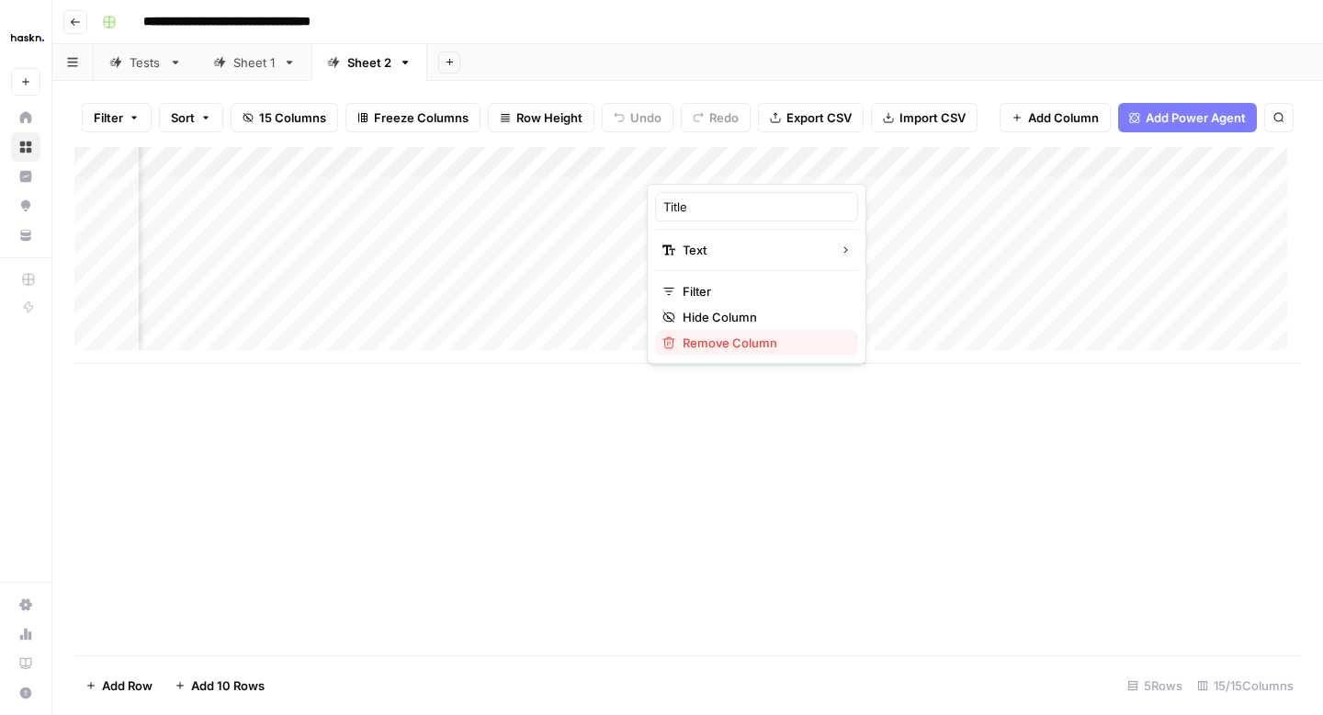
click at [698, 339] on span "Remove Column" at bounding box center [763, 343] width 161 height 18
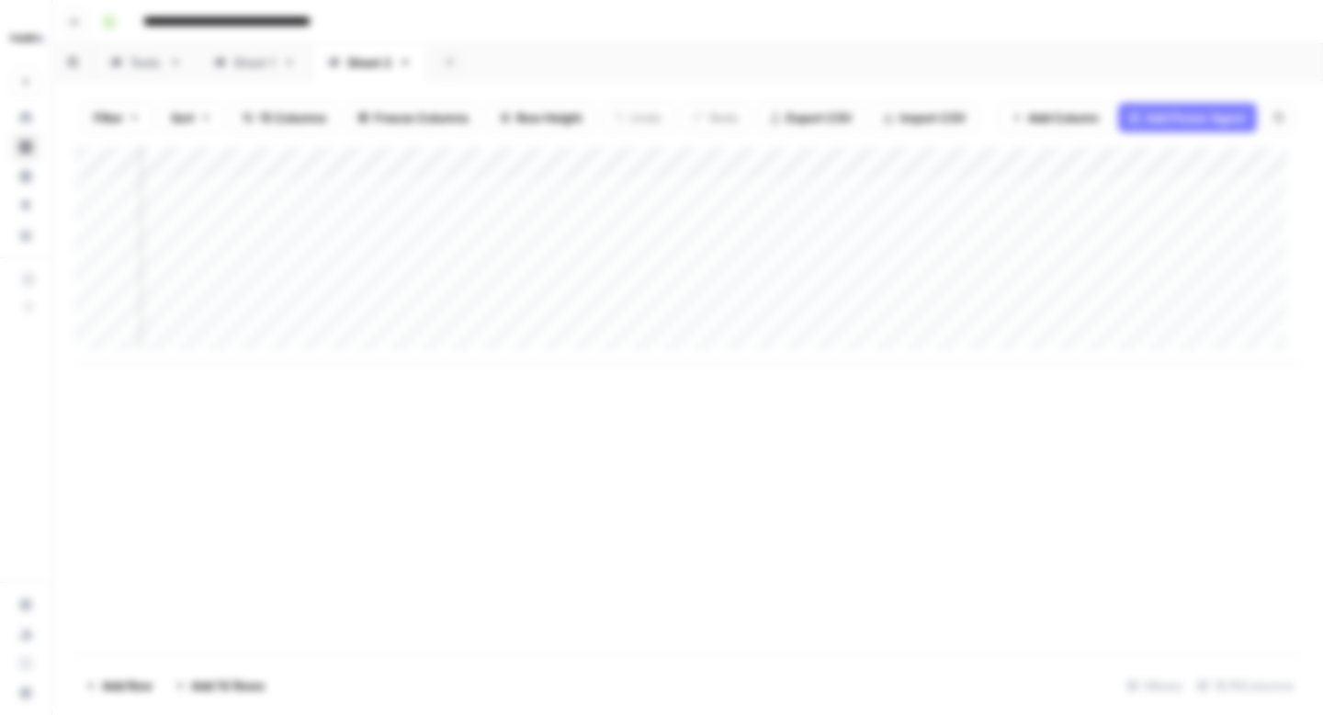
click button "Delete" at bounding box center [596, 190] width 61 height 33
click at [723, 158] on div "Add Column" at bounding box center [687, 255] width 1227 height 217
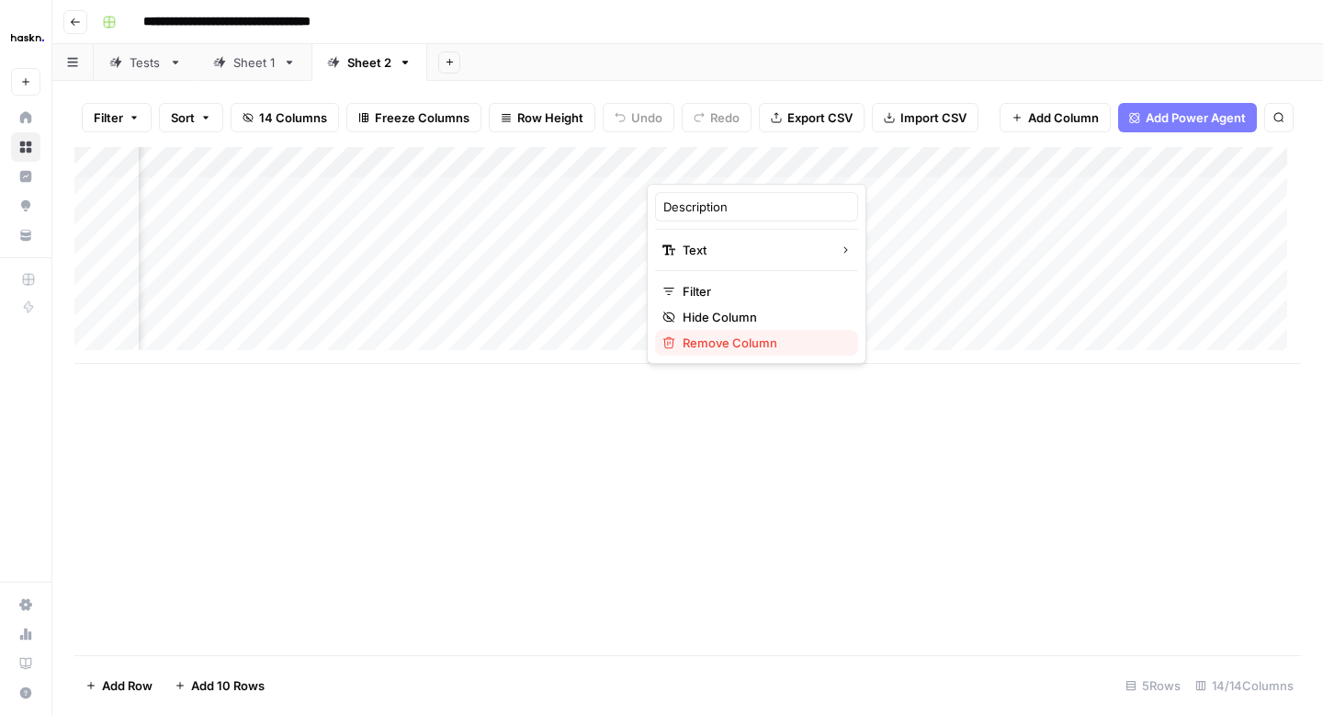
click at [709, 348] on span "Remove Column" at bounding box center [763, 343] width 161 height 18
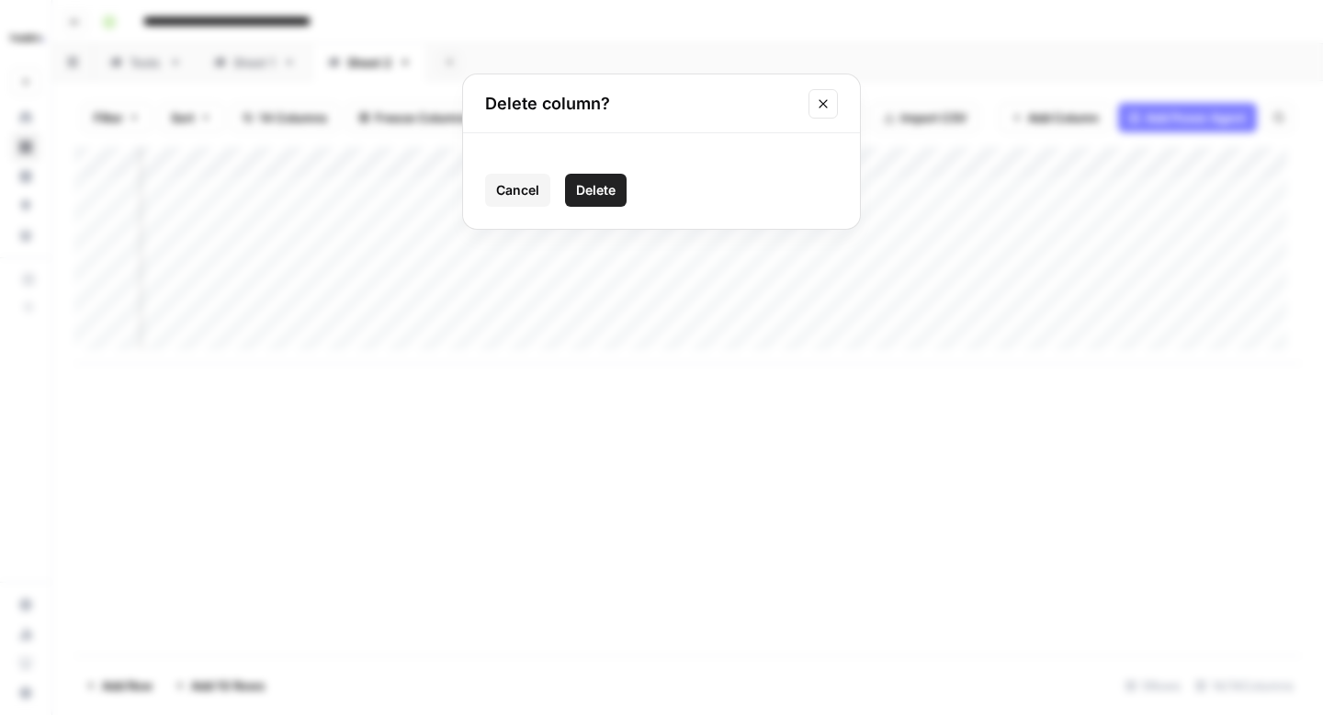
click button "Delete" at bounding box center [596, 190] width 62 height 33
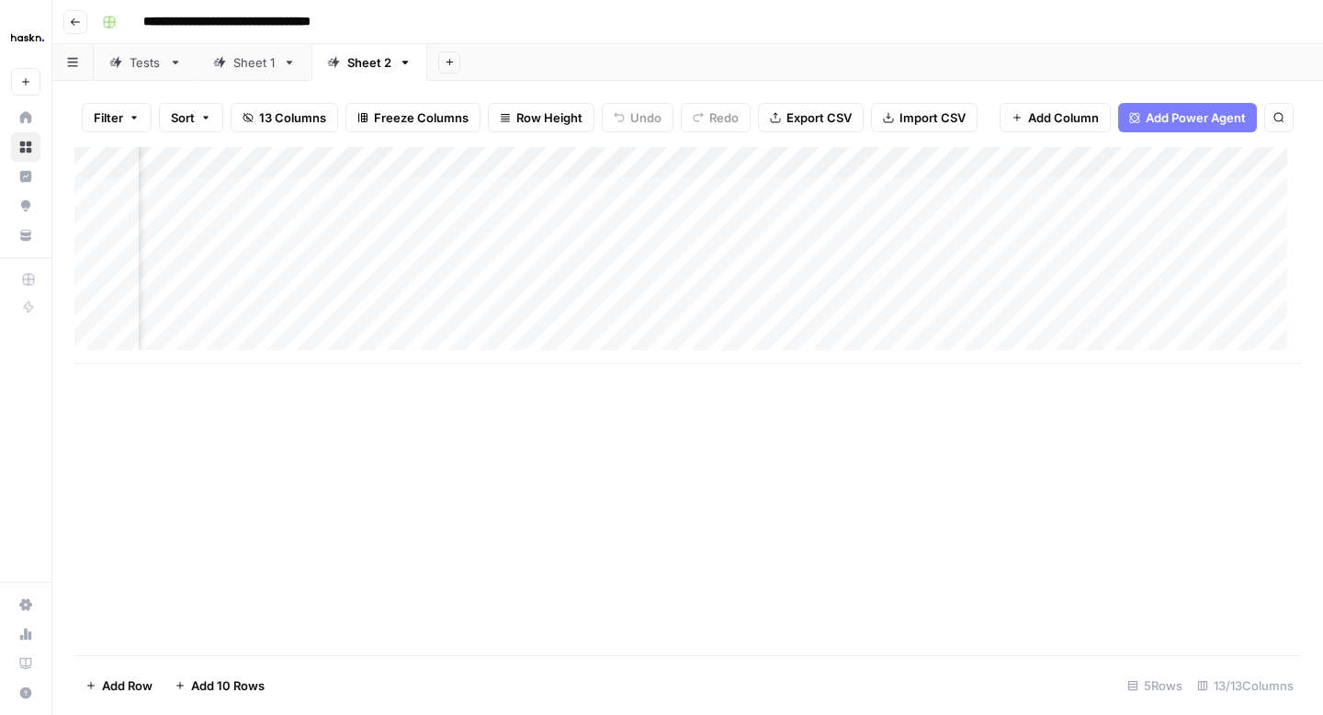
click at [732, 157] on div "Add Column" at bounding box center [687, 255] width 1227 height 217
click at [698, 347] on span "Remove Column" at bounding box center [763, 343] width 161 height 18
click button "Delete" at bounding box center [598, 189] width 59 height 32
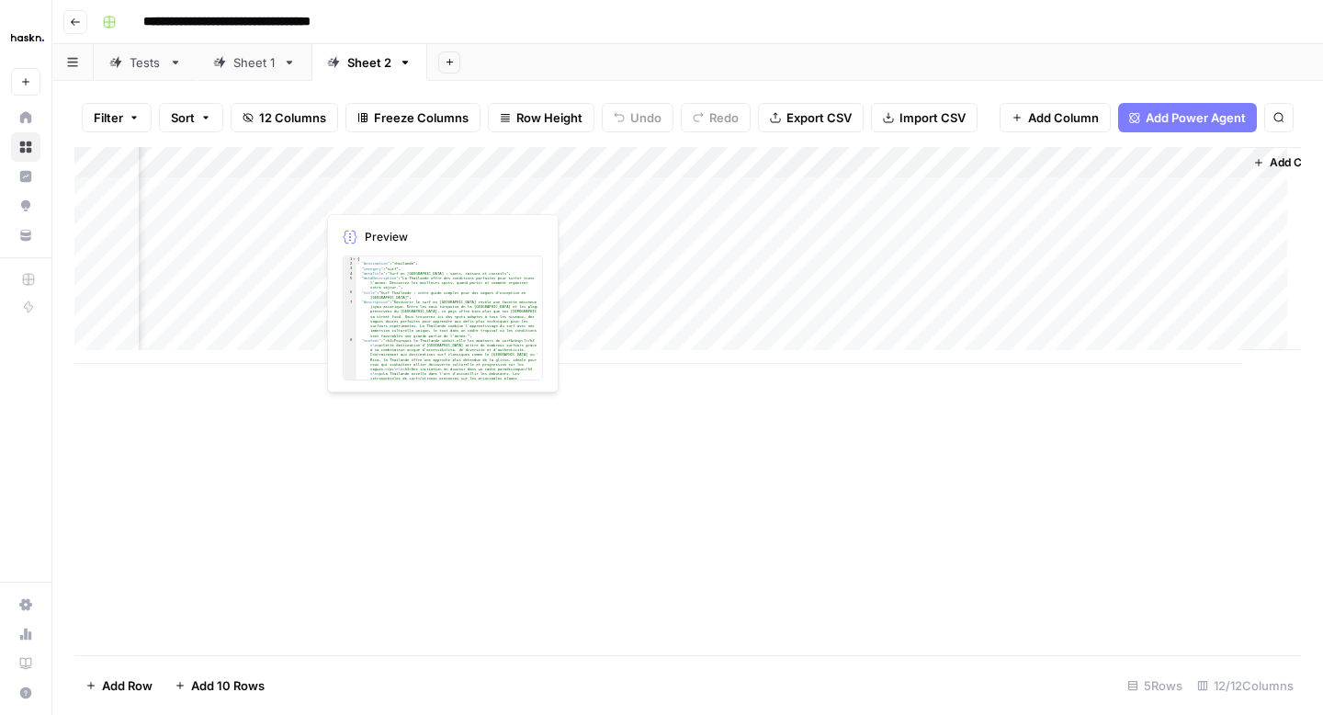
drag, startPoint x: 584, startPoint y: 168, endPoint x: 466, endPoint y: 176, distance: 118.8
click at [466, 176] on div "Add Column" at bounding box center [687, 255] width 1227 height 217
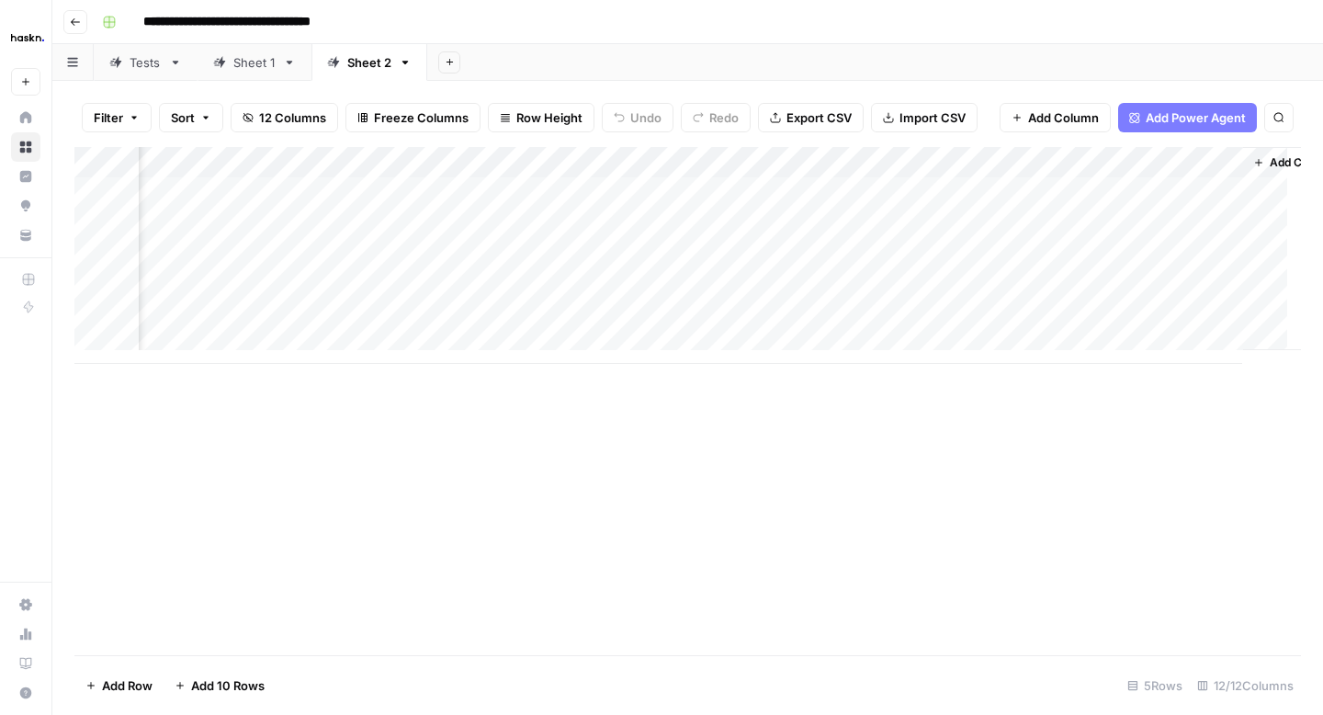
click at [737, 166] on div "Add Column" at bounding box center [687, 255] width 1227 height 217
click at [596, 161] on div "Add Column" at bounding box center [687, 255] width 1227 height 217
click at [548, 344] on span "Remove Column" at bounding box center [597, 343] width 161 height 18
click button "Delete" at bounding box center [598, 189] width 60 height 32
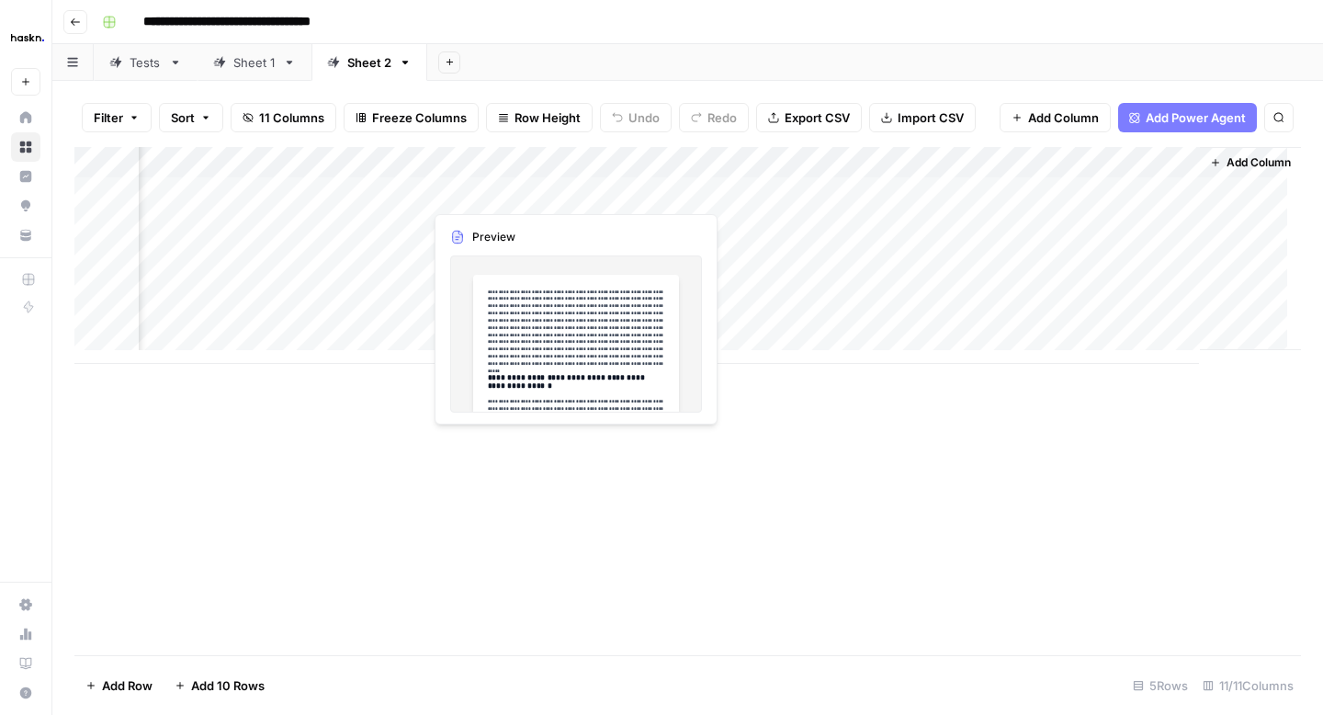
click at [474, 168] on div "Add Column" at bounding box center [687, 255] width 1227 height 217
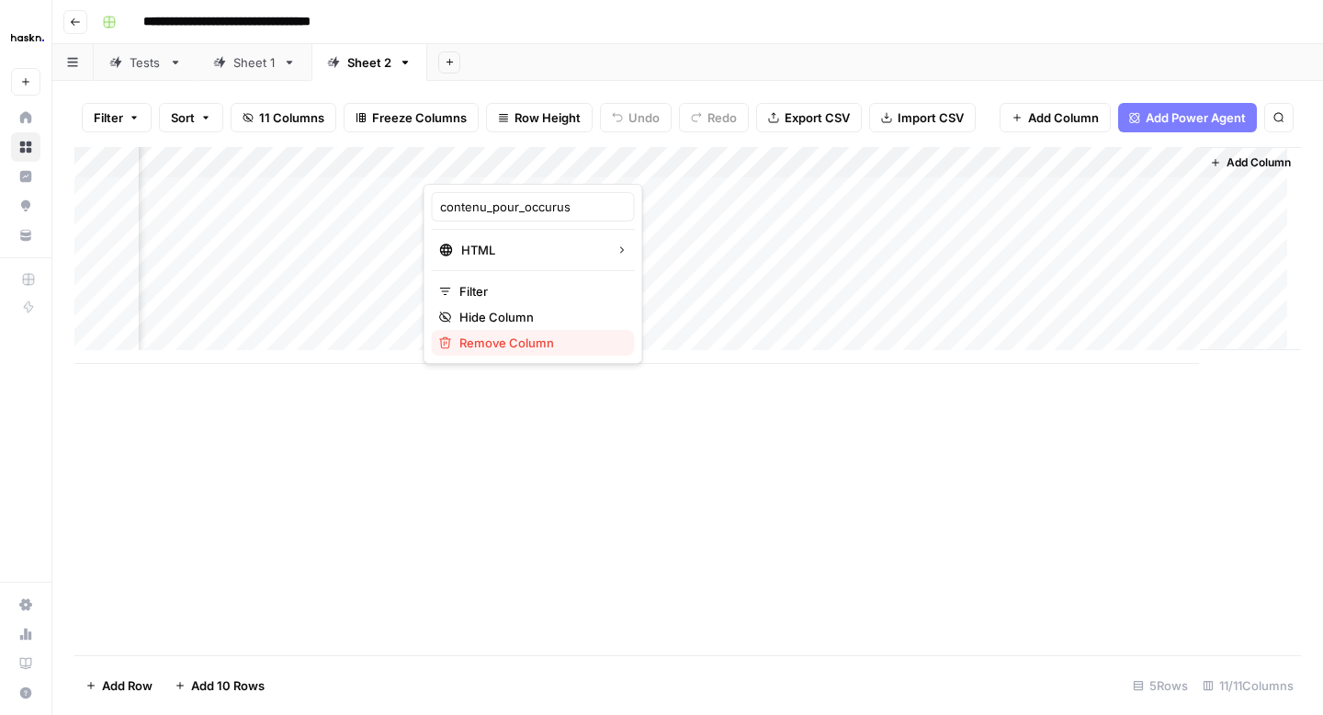
click at [482, 344] on span "Remove Column" at bounding box center [540, 343] width 161 height 18
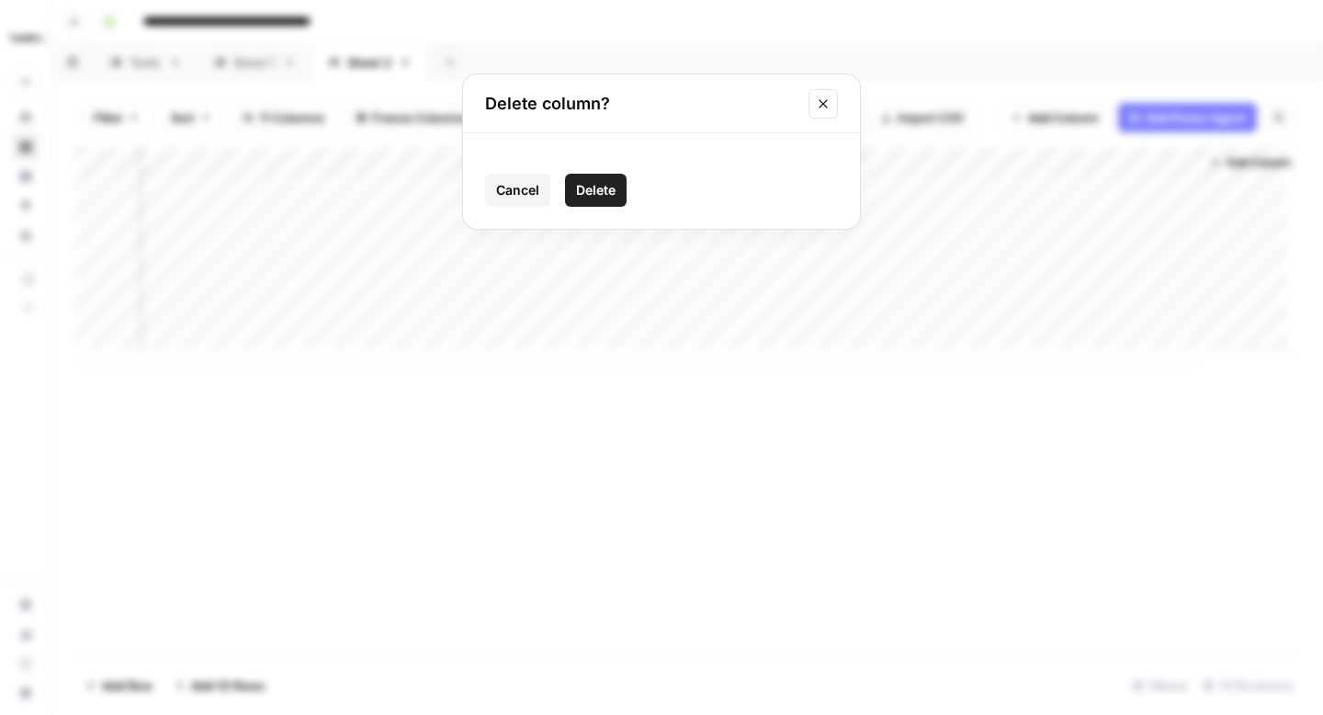
click button "Delete" at bounding box center [596, 190] width 62 height 33
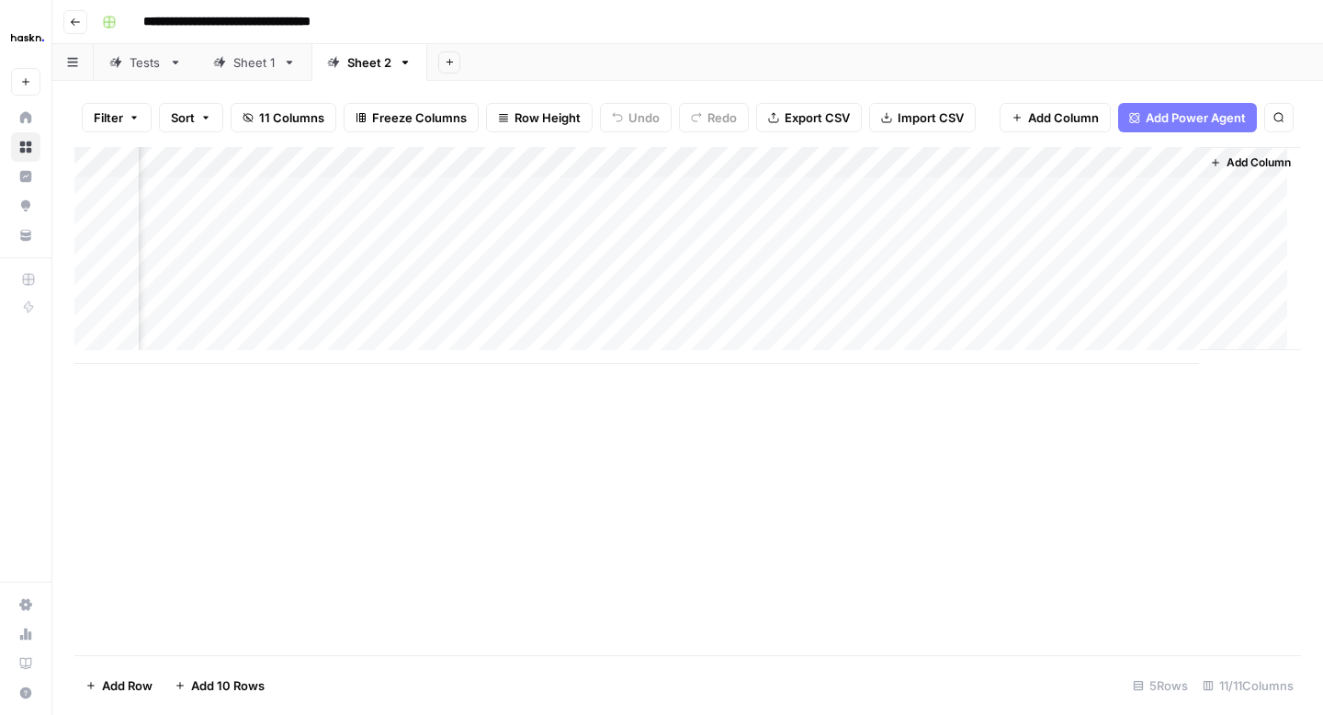
scroll to position [0, 1486]
click at [827, 192] on div "Add Column" at bounding box center [687, 255] width 1227 height 217
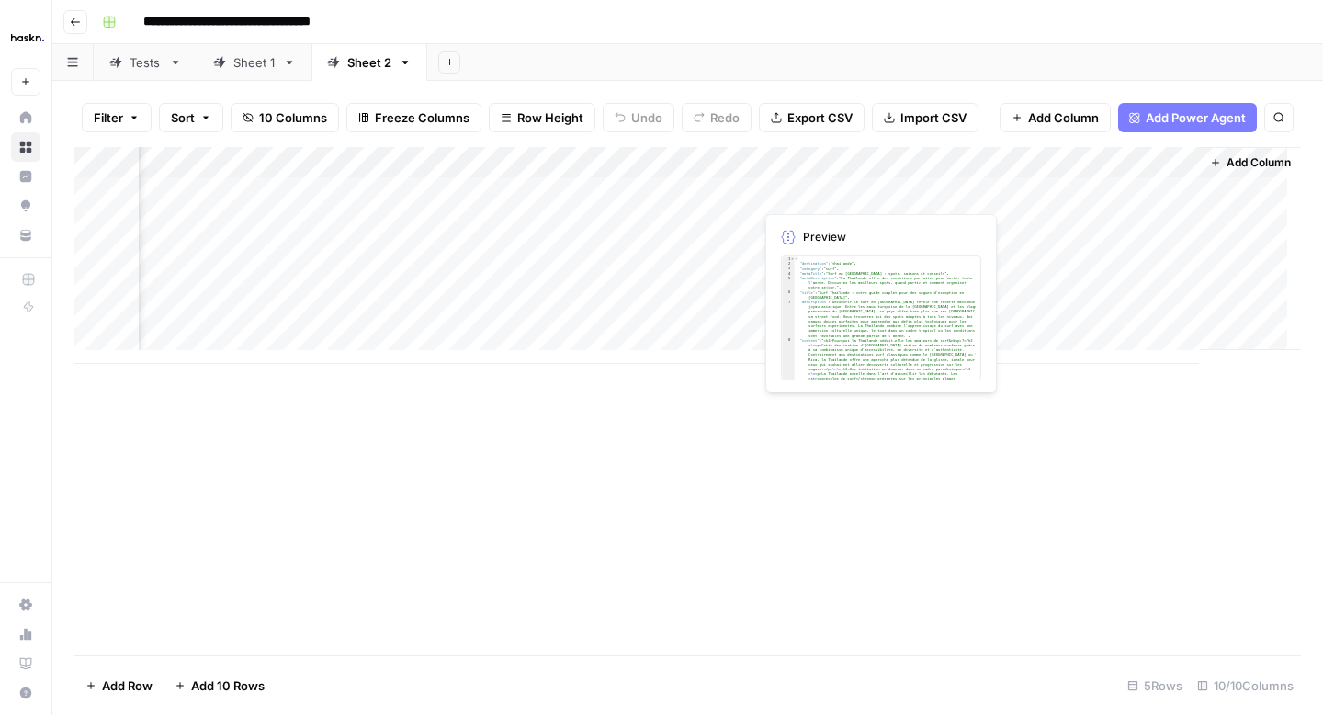
click at [827, 196] on div "Add Column" at bounding box center [687, 255] width 1227 height 217
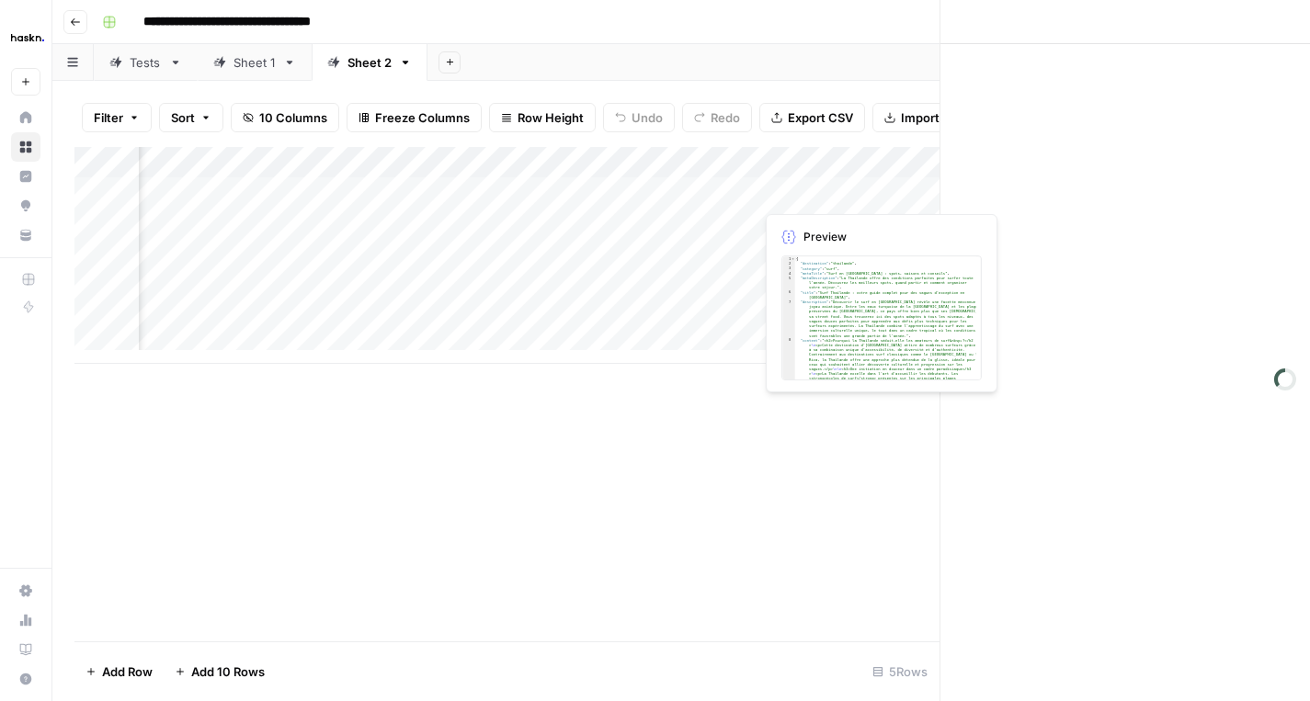
click at [827, 196] on div at bounding box center [838, 193] width 168 height 34
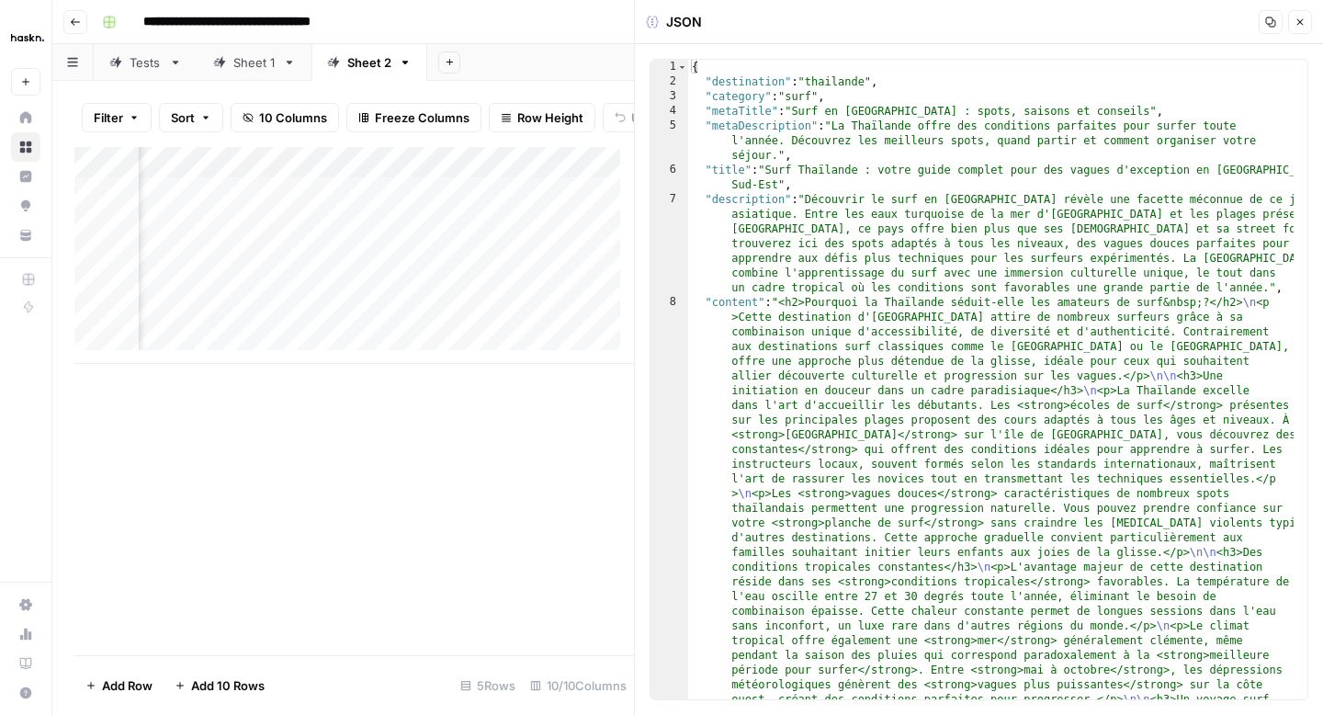
click at [476, 534] on div "Add Column" at bounding box center [354, 401] width 560 height 508
click at [257, 68] on div "Sheet 1" at bounding box center [254, 62] width 42 height 18
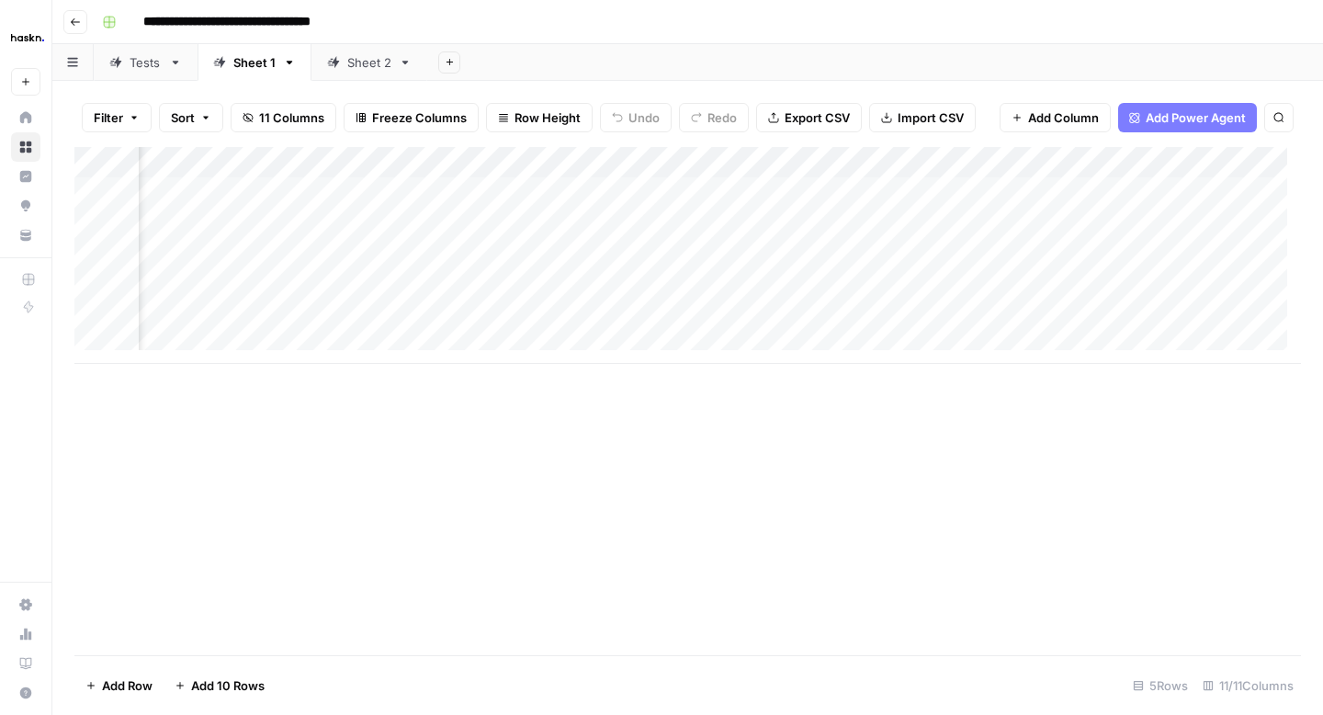
scroll to position [0, 1694]
click at [699, 164] on div "Add Column" at bounding box center [687, 255] width 1227 height 217
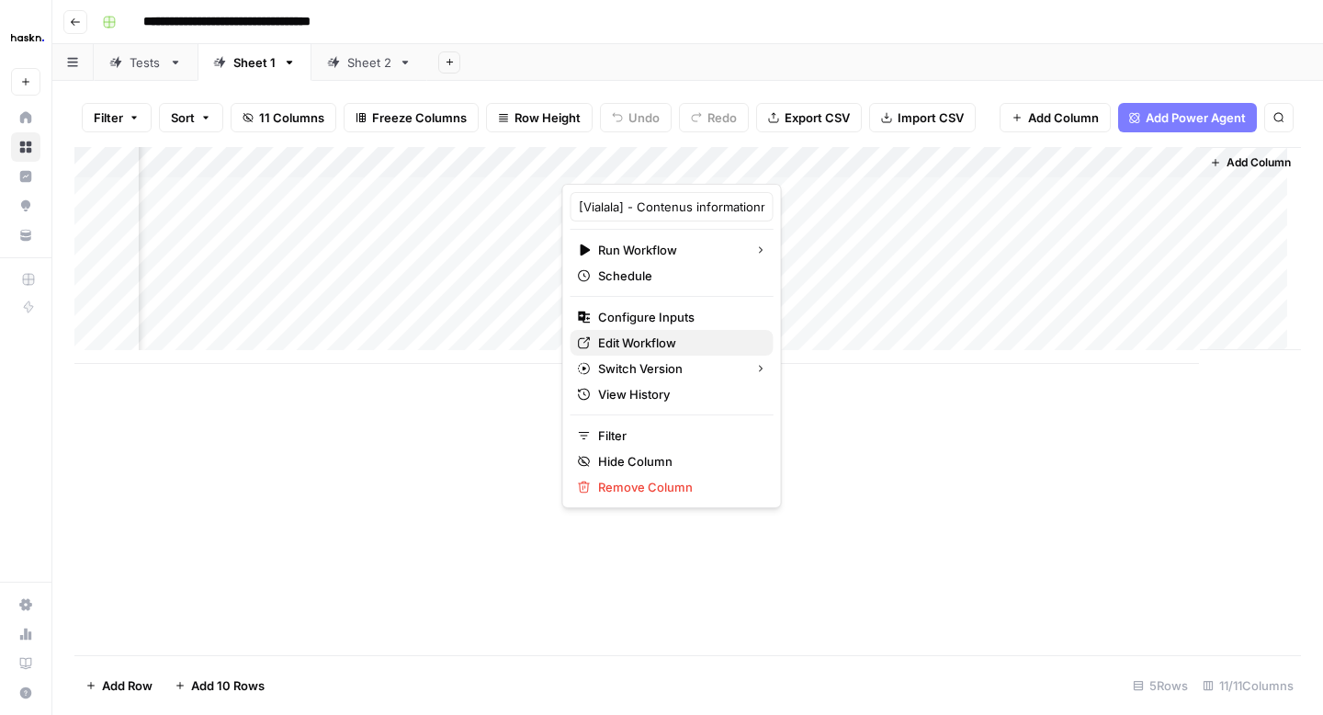
click at [630, 344] on span "Edit Workflow" at bounding box center [678, 343] width 161 height 18
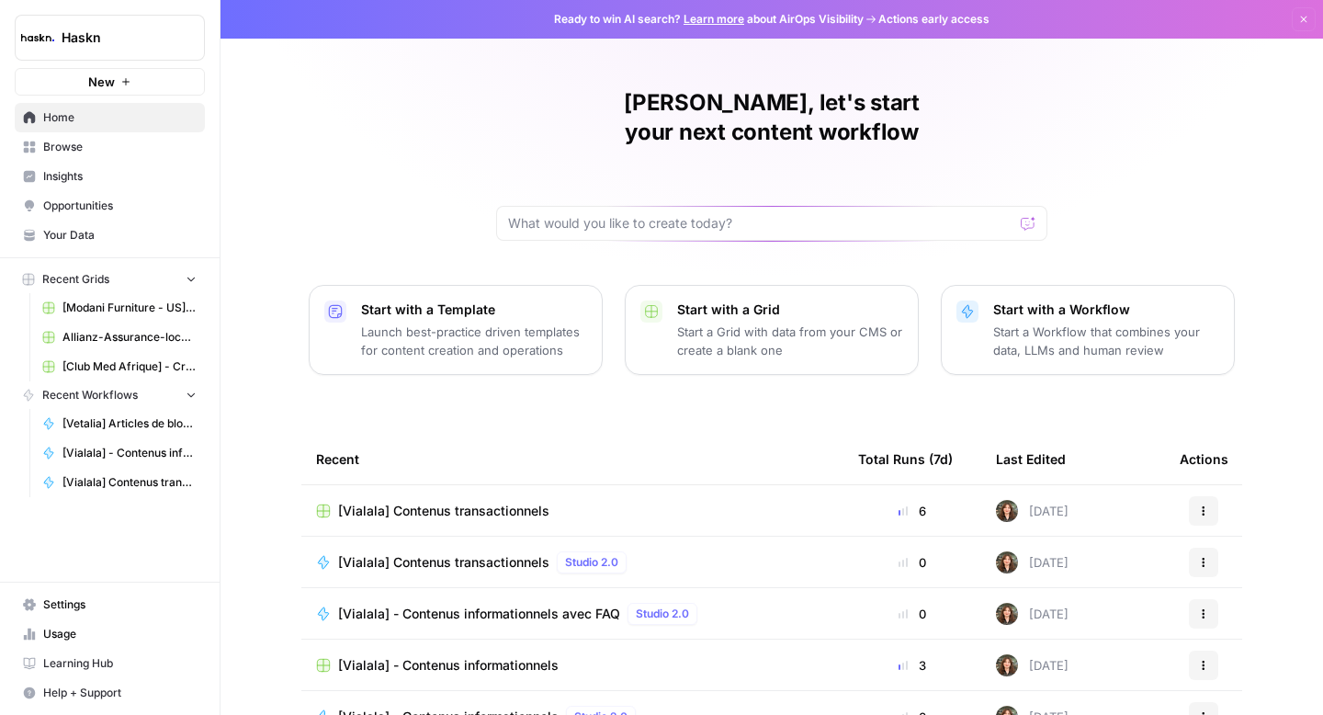
scroll to position [131, 0]
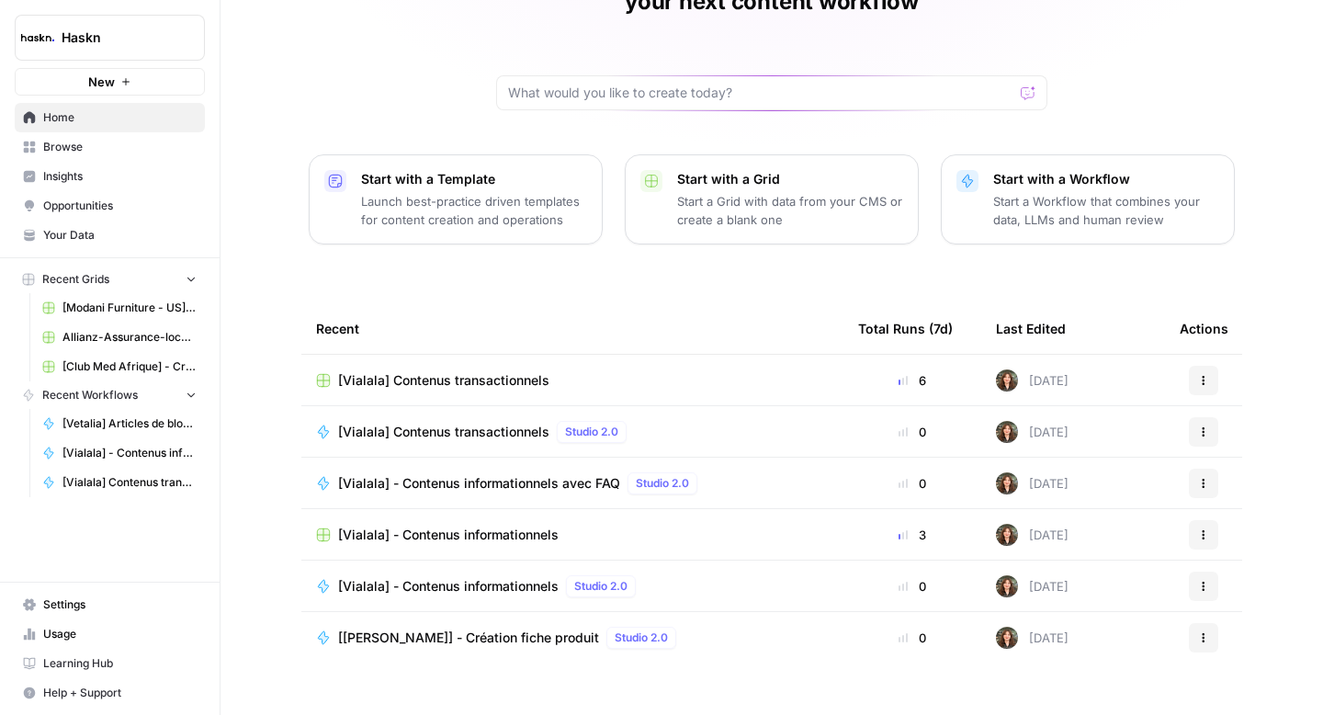
click at [550, 474] on span "[Vialala] - Contenus informationnels avec FAQ" at bounding box center [479, 483] width 282 height 18
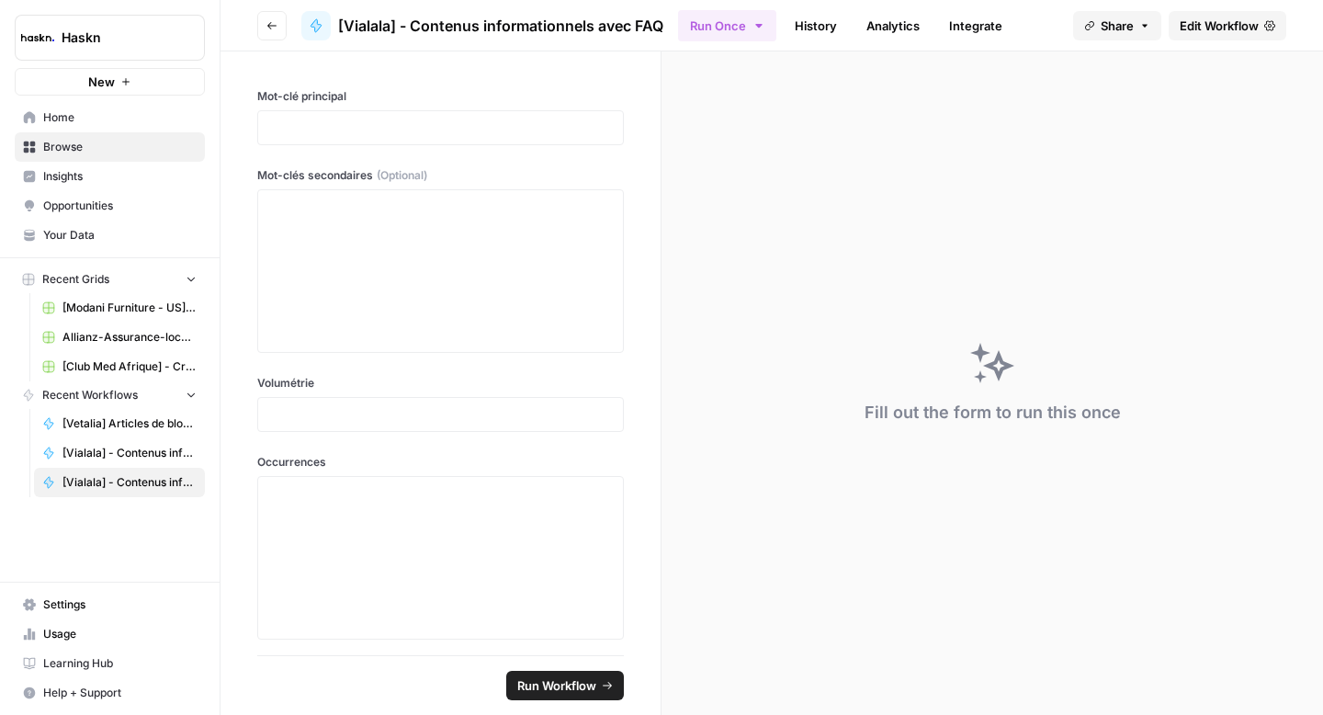
click at [1243, 23] on span "Edit Workflow" at bounding box center [1219, 26] width 79 height 18
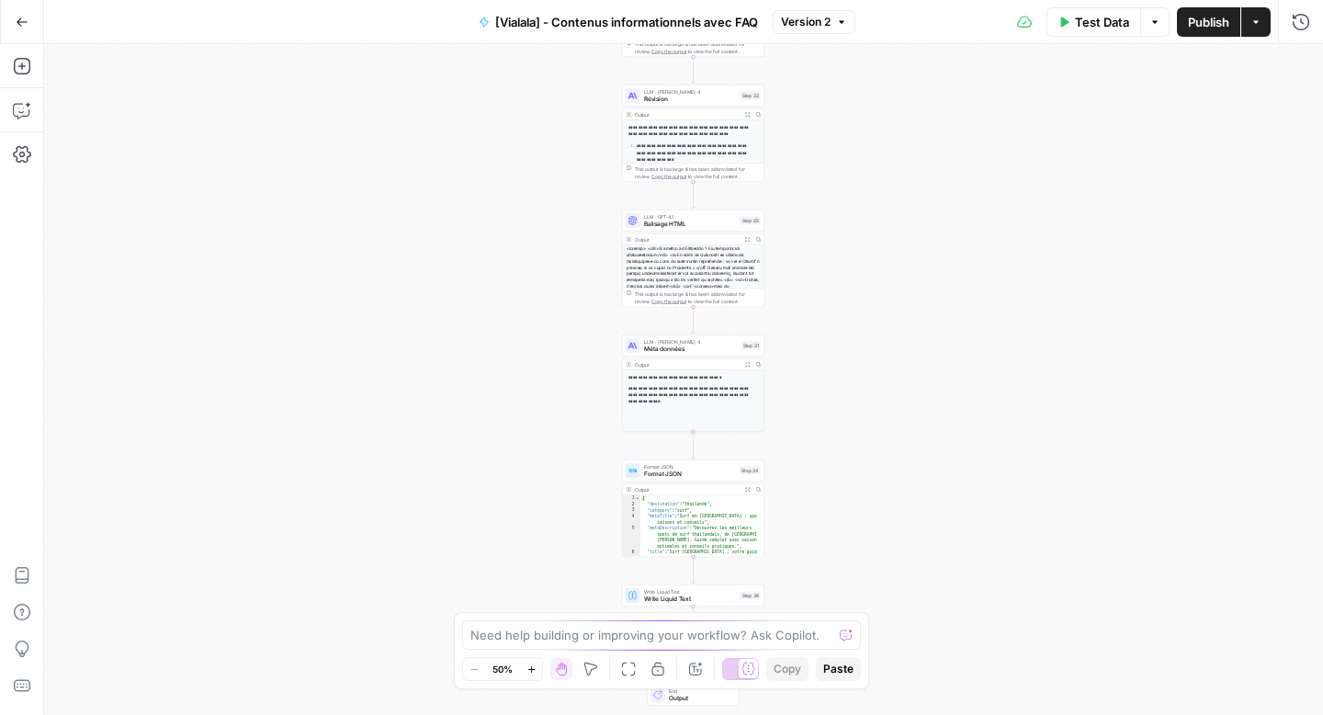
click at [1186, 27] on button "Publish" at bounding box center [1208, 21] width 63 height 29
click at [20, 23] on icon "button" at bounding box center [22, 22] width 13 height 13
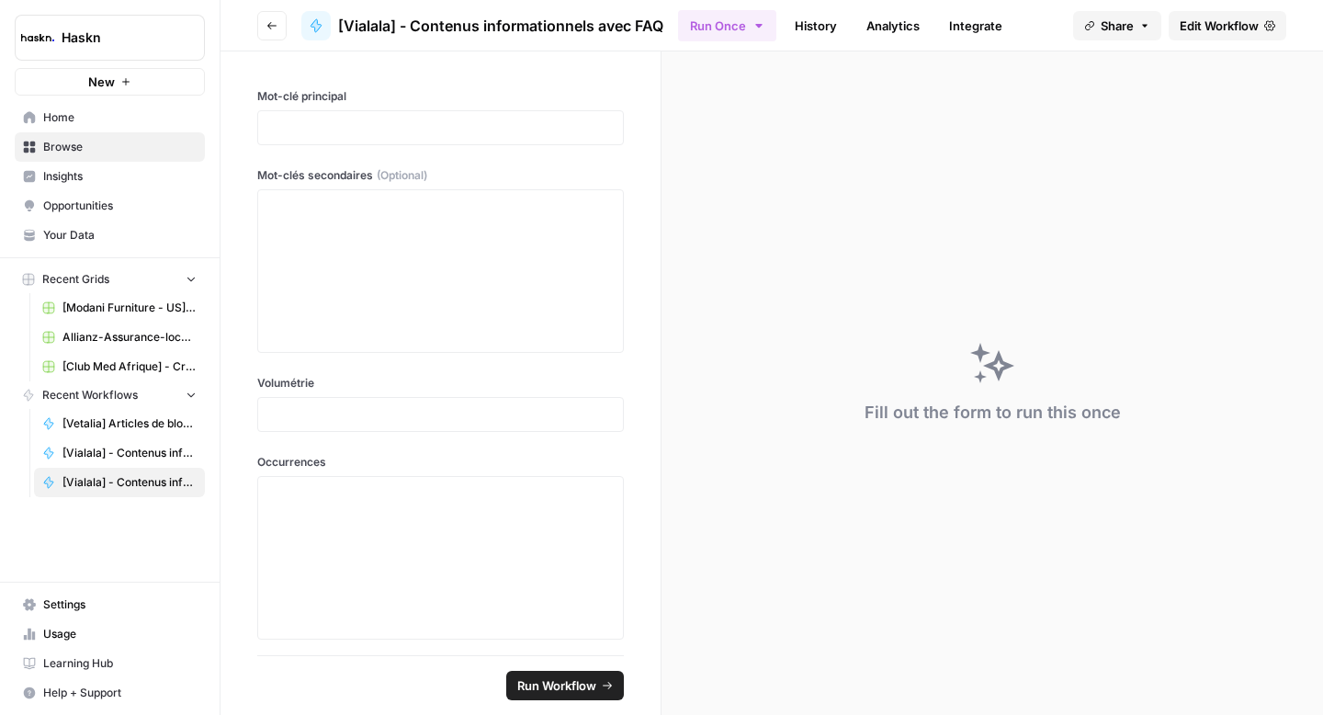
click at [267, 22] on icon "button" at bounding box center [272, 25] width 11 height 11
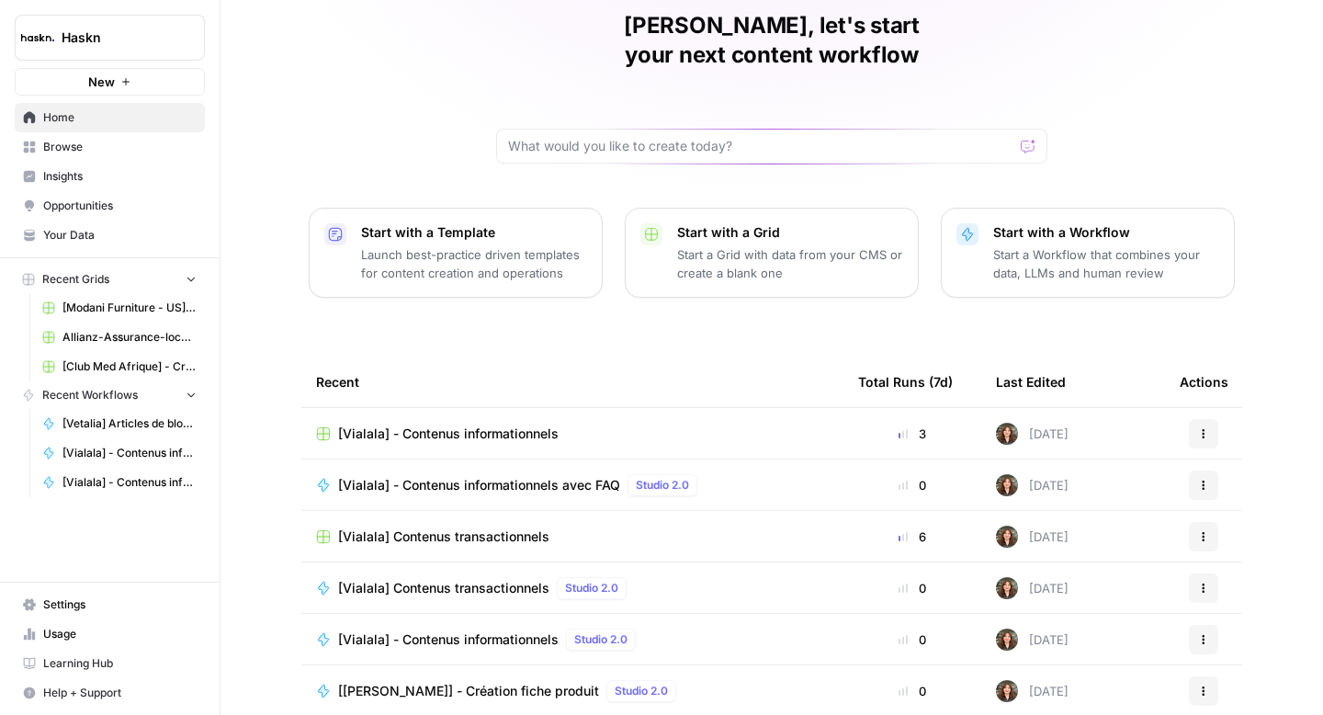
scroll to position [131, 0]
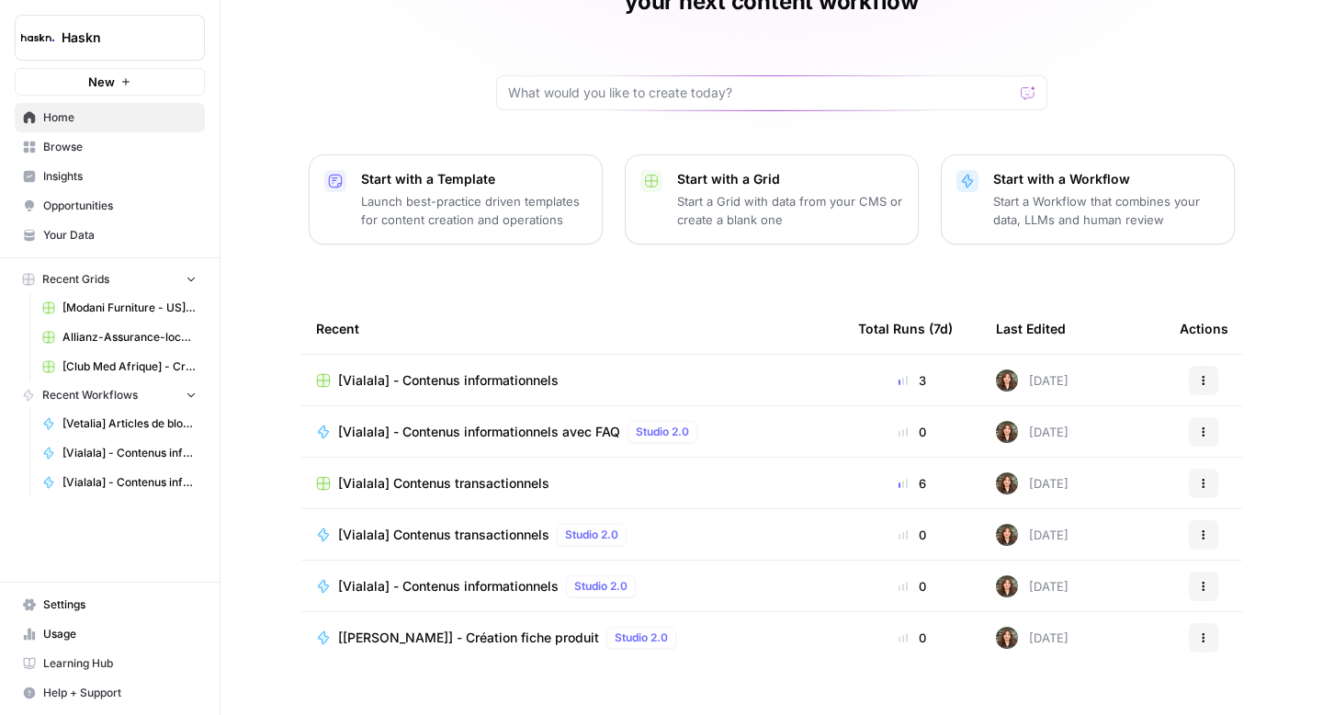
click at [478, 474] on span "[Vialala] Contenus transactionnels" at bounding box center [443, 483] width 211 height 18
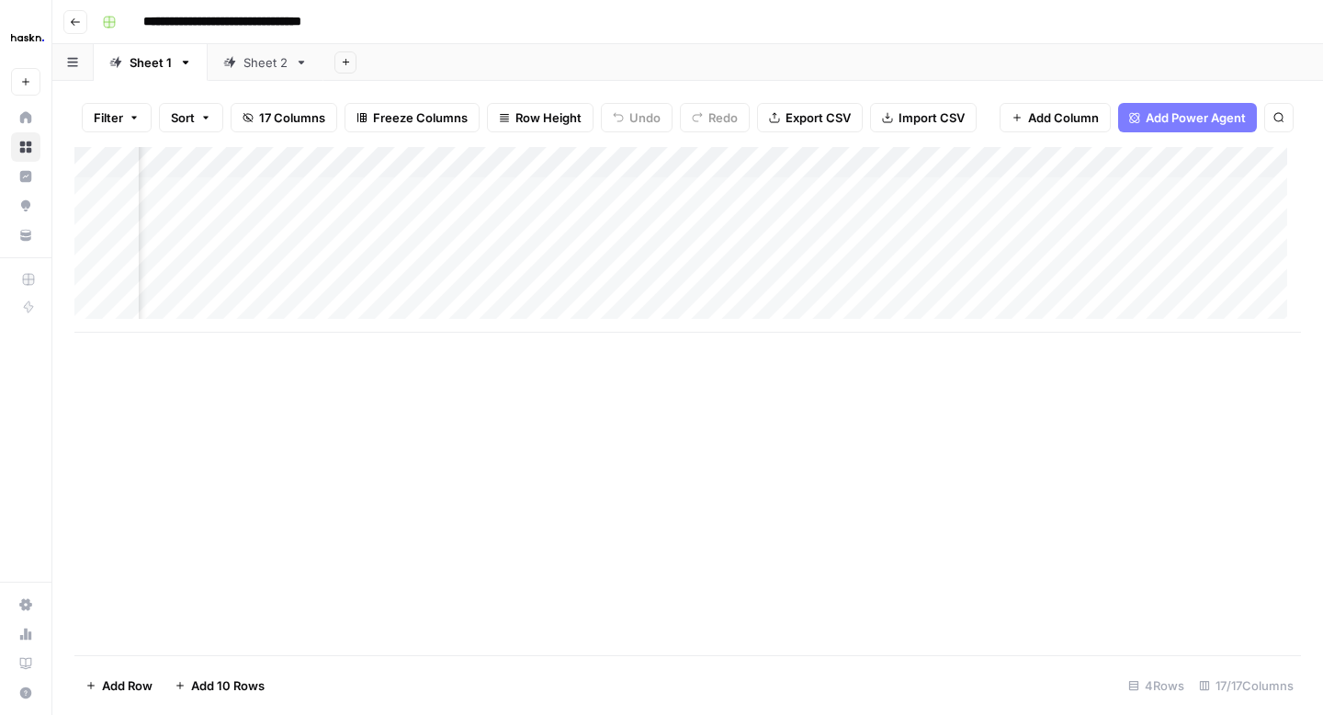
scroll to position [0, 1295]
click at [261, 74] on link "Sheet 2" at bounding box center [266, 62] width 116 height 37
click at [831, 194] on div "Add Column" at bounding box center [687, 255] width 1227 height 217
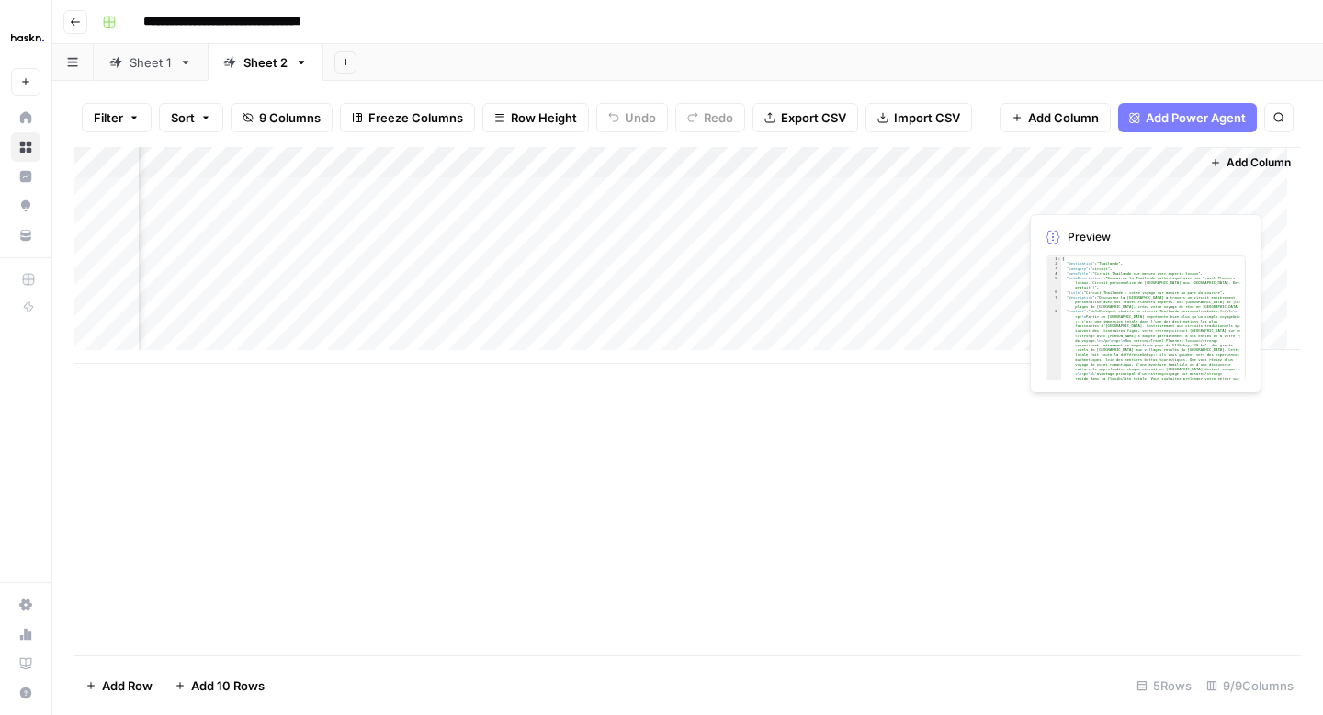
click at [1057, 191] on div "Add Column" at bounding box center [687, 255] width 1227 height 217
click at [1077, 195] on div "Add Column" at bounding box center [687, 255] width 1227 height 217
click at [1077, 195] on body "**********" at bounding box center [661, 357] width 1323 height 715
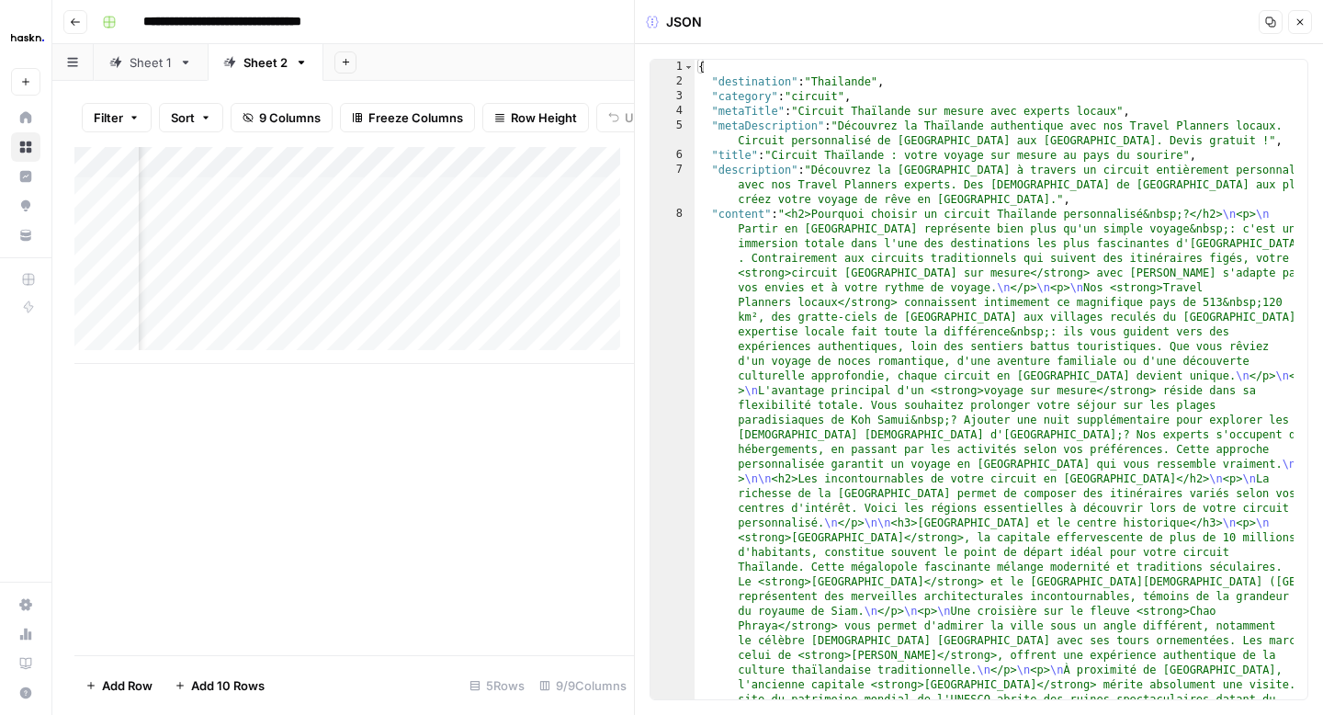
type textarea "**********"
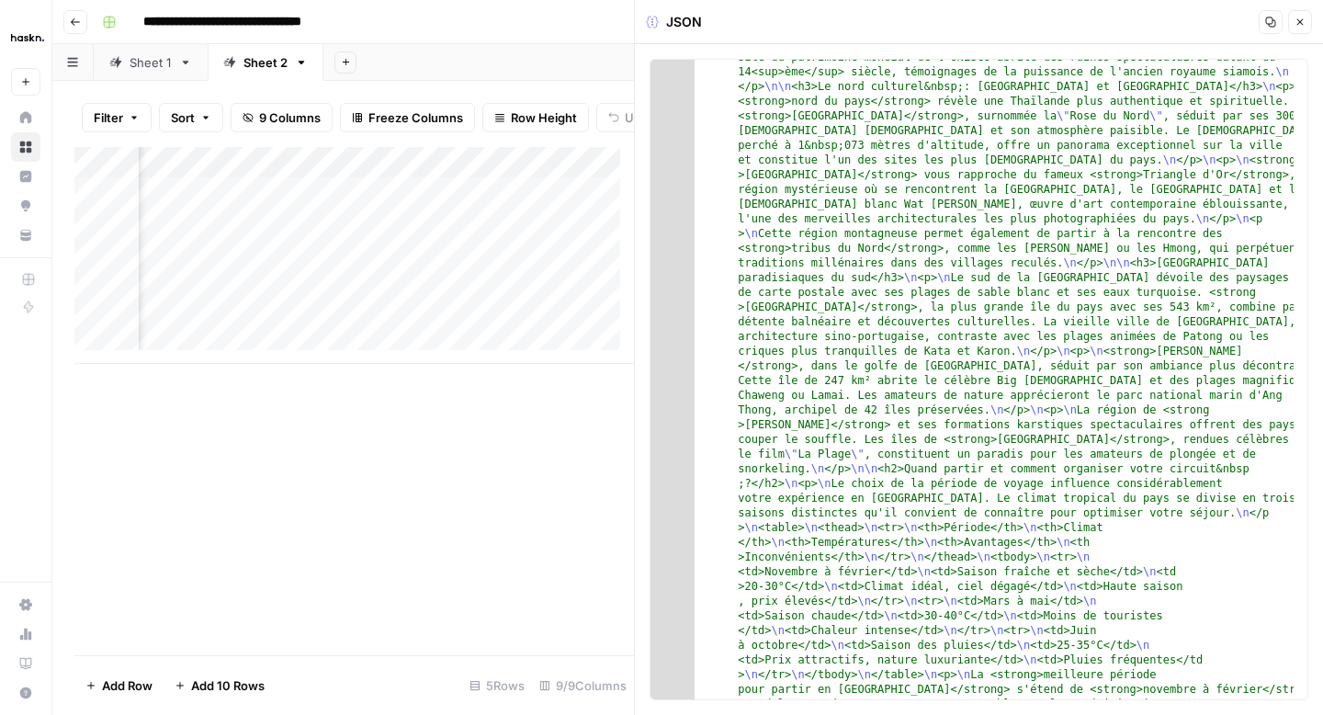
scroll to position [1228, 0]
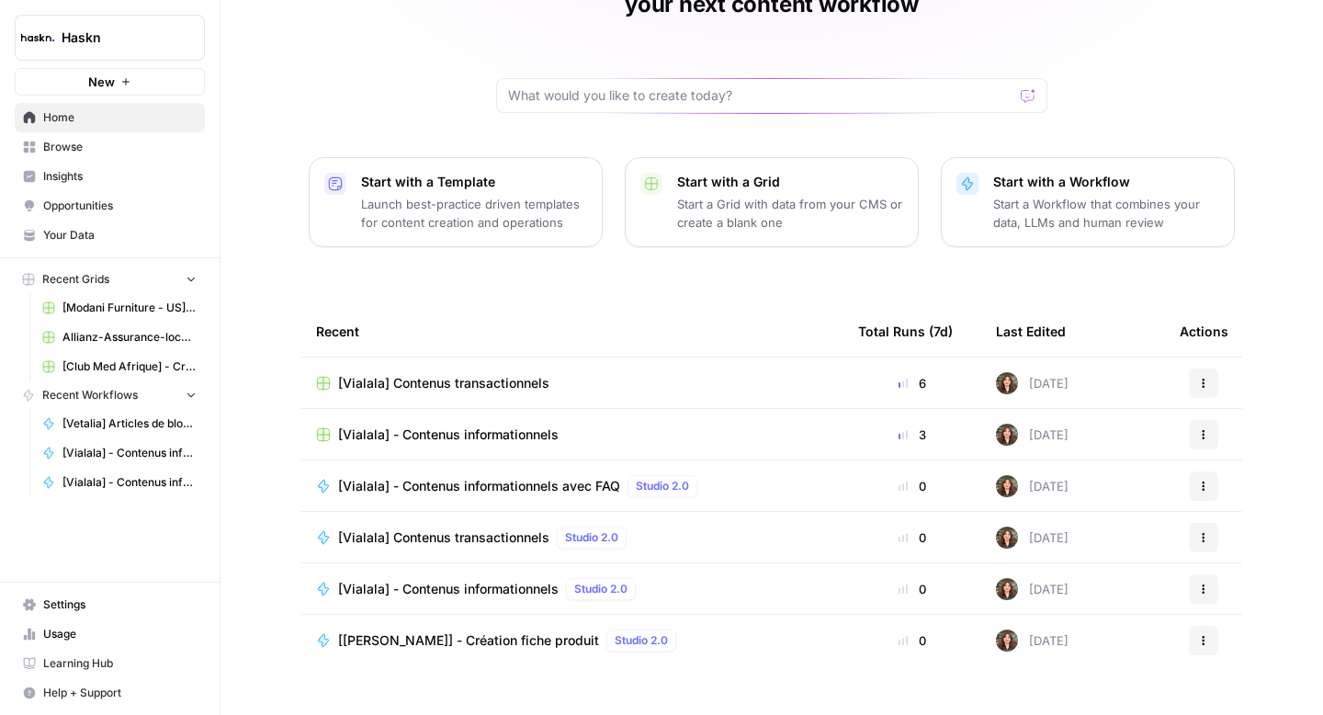
scroll to position [131, 0]
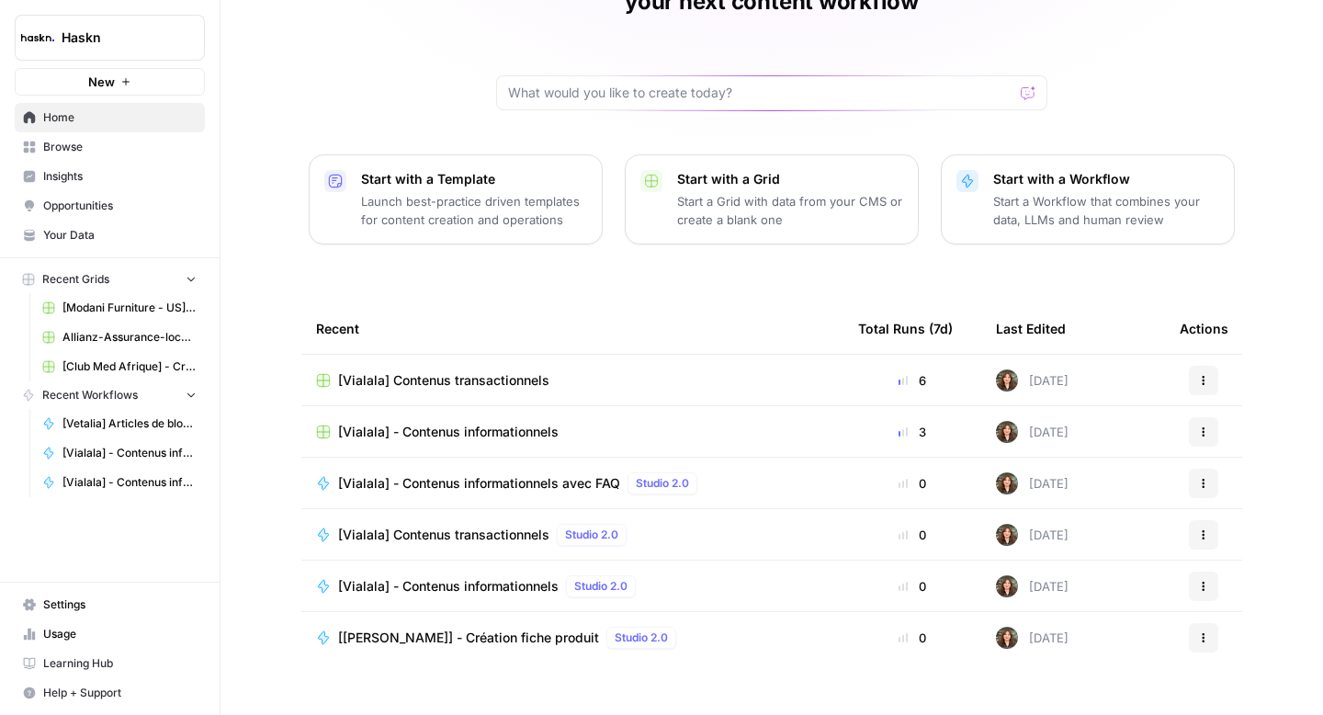
click at [85, 145] on span "Browse" at bounding box center [119, 147] width 153 height 17
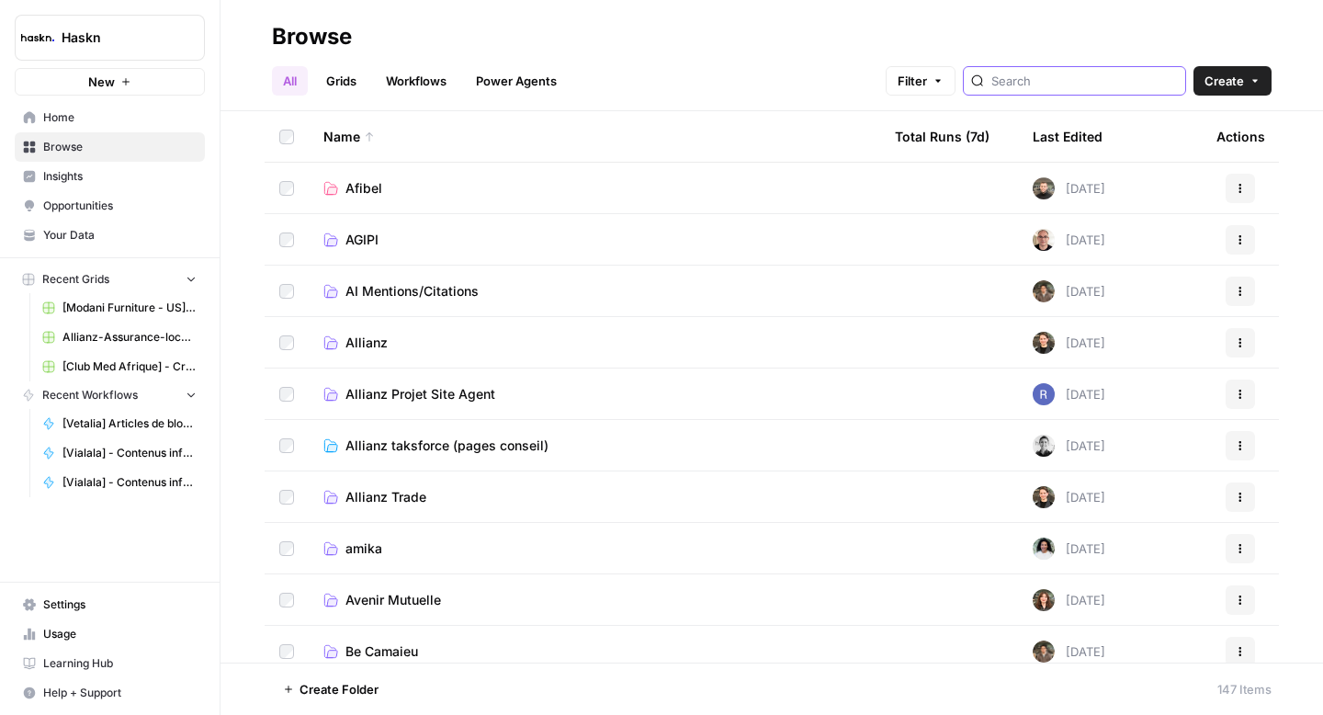
click at [1097, 85] on input "search" at bounding box center [1085, 81] width 187 height 18
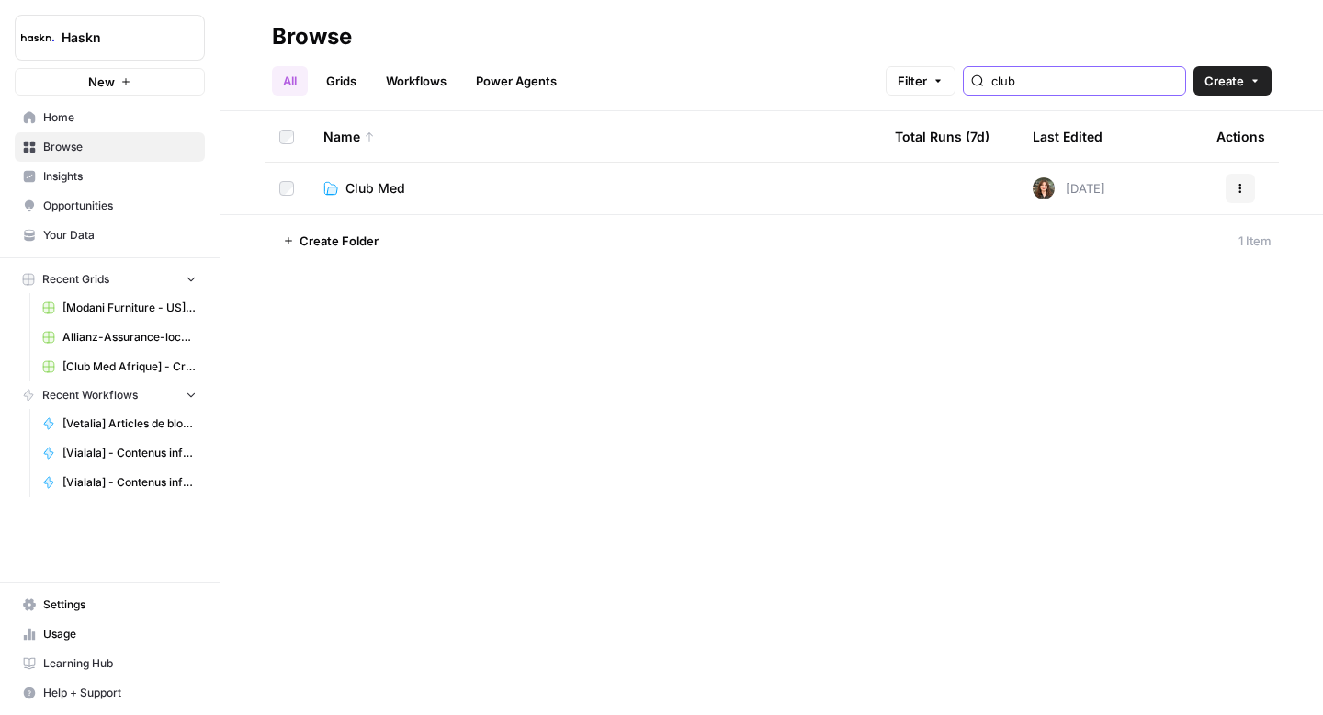
type input "club"
click at [371, 197] on span "Club Med" at bounding box center [376, 188] width 60 height 18
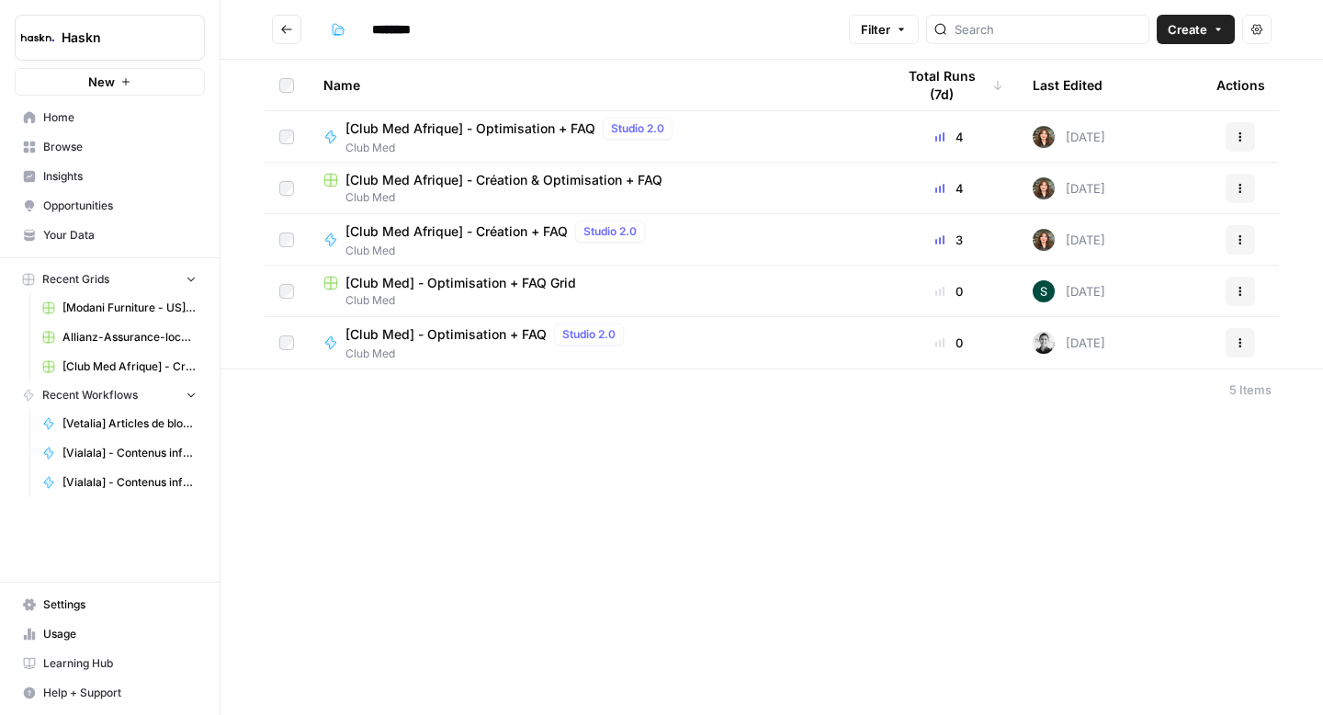
click at [528, 189] on span "Club Med" at bounding box center [594, 197] width 542 height 17
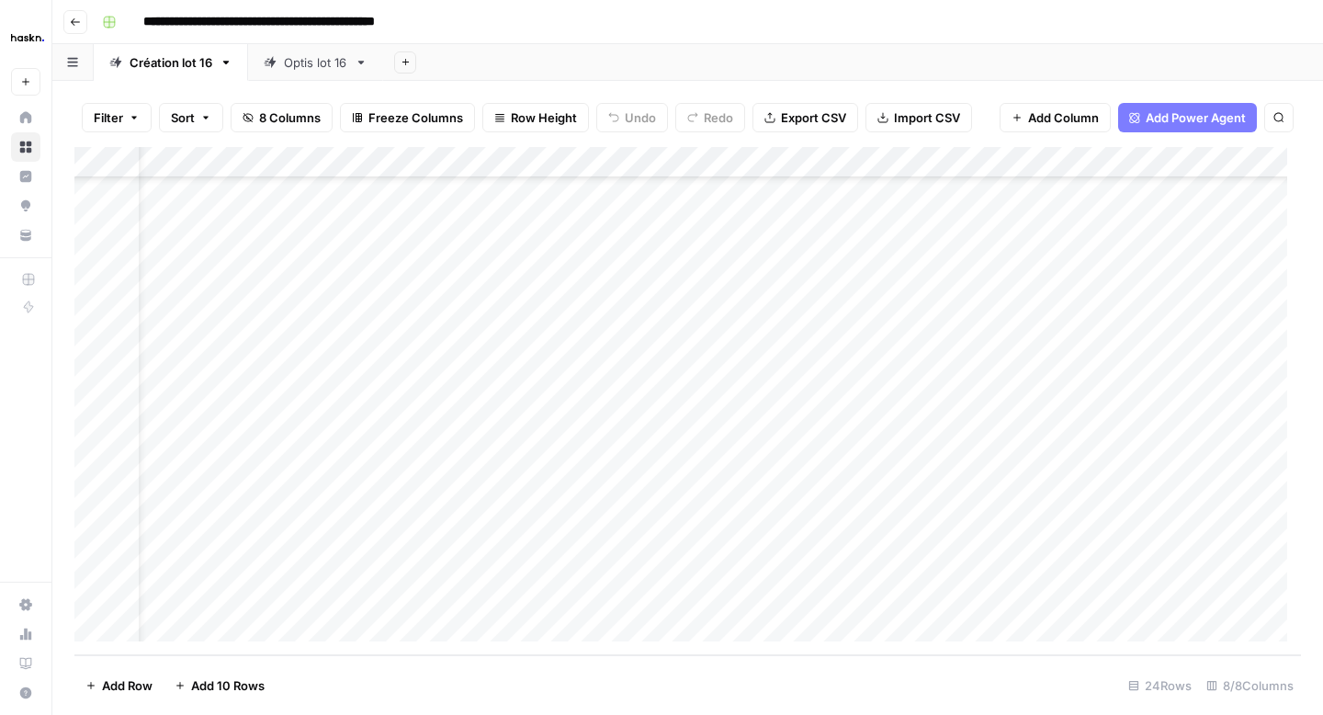
scroll to position [316, 829]
click at [827, 165] on div "Add Column" at bounding box center [687, 401] width 1227 height 508
click at [665, 565] on div "Add Column" at bounding box center [687, 401] width 1227 height 508
click at [1002, 434] on div "Add Column" at bounding box center [687, 401] width 1227 height 508
click at [1004, 467] on div "Add Column" at bounding box center [687, 401] width 1227 height 508
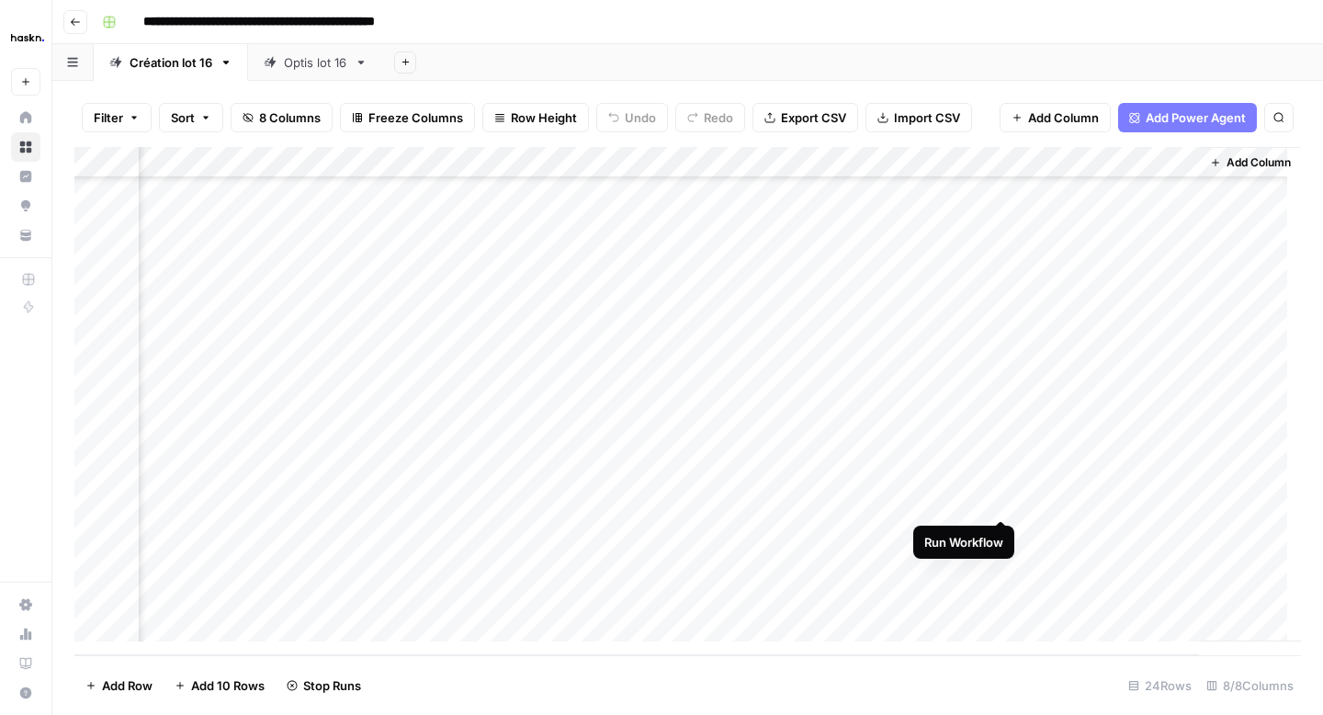
click at [1001, 495] on div "Add Column" at bounding box center [687, 401] width 1227 height 508
click at [1166, 437] on div "Add Column" at bounding box center [687, 401] width 1227 height 508
click at [872, 168] on div "Add Column" at bounding box center [687, 401] width 1227 height 508
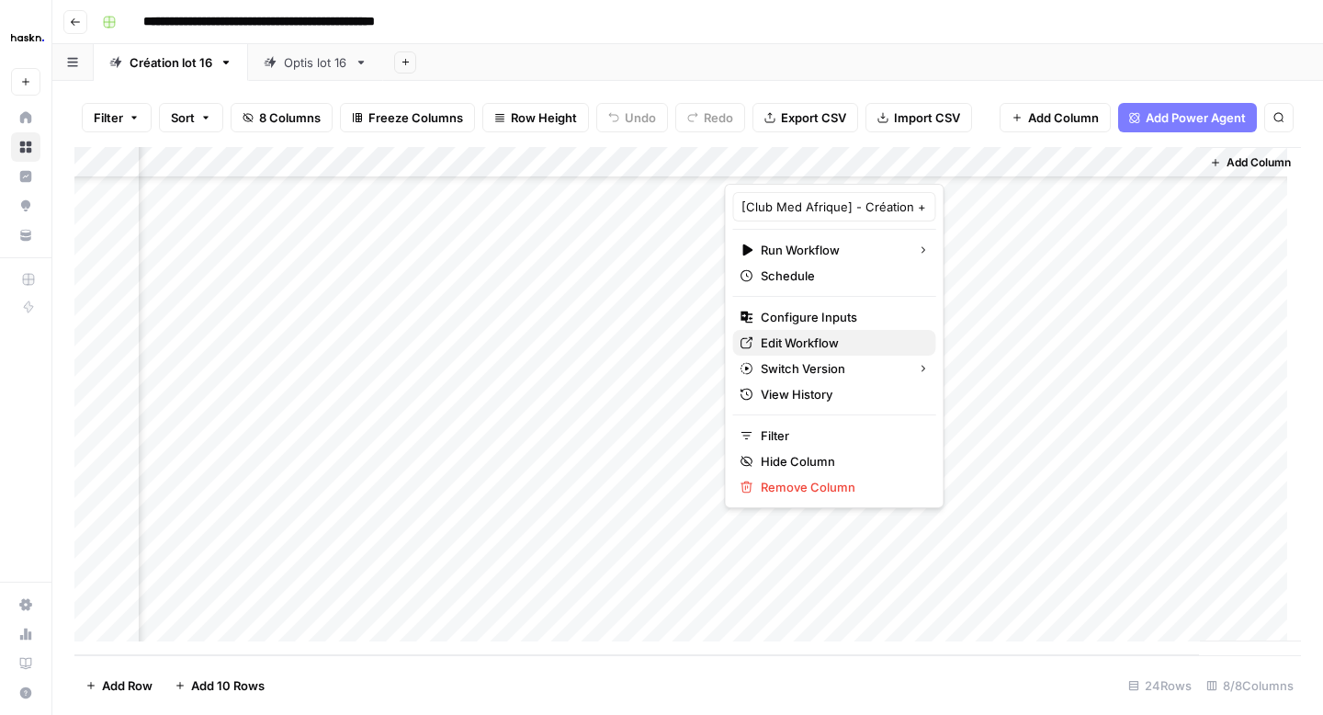
click at [787, 345] on span "Edit Workflow" at bounding box center [841, 343] width 161 height 18
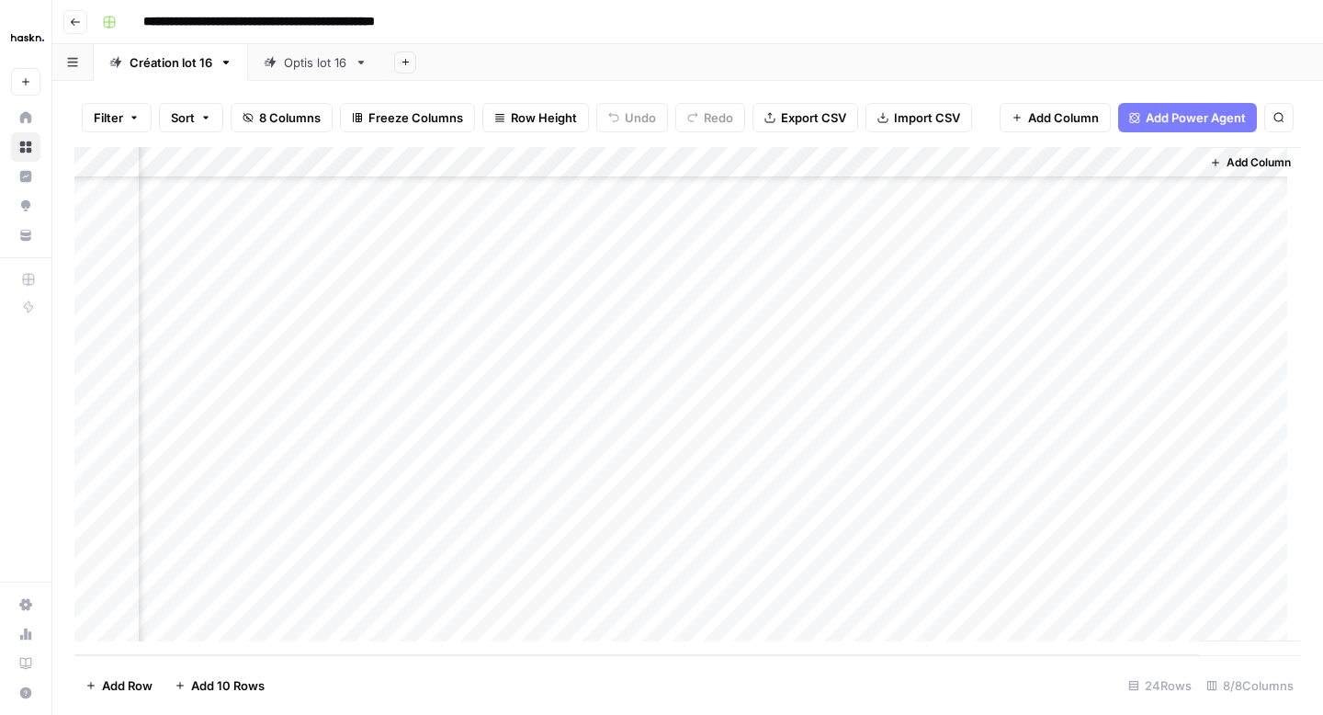
click at [1165, 468] on div "Add Column" at bounding box center [687, 401] width 1227 height 508
click at [1165, 504] on div "Add Column" at bounding box center [687, 401] width 1227 height 508
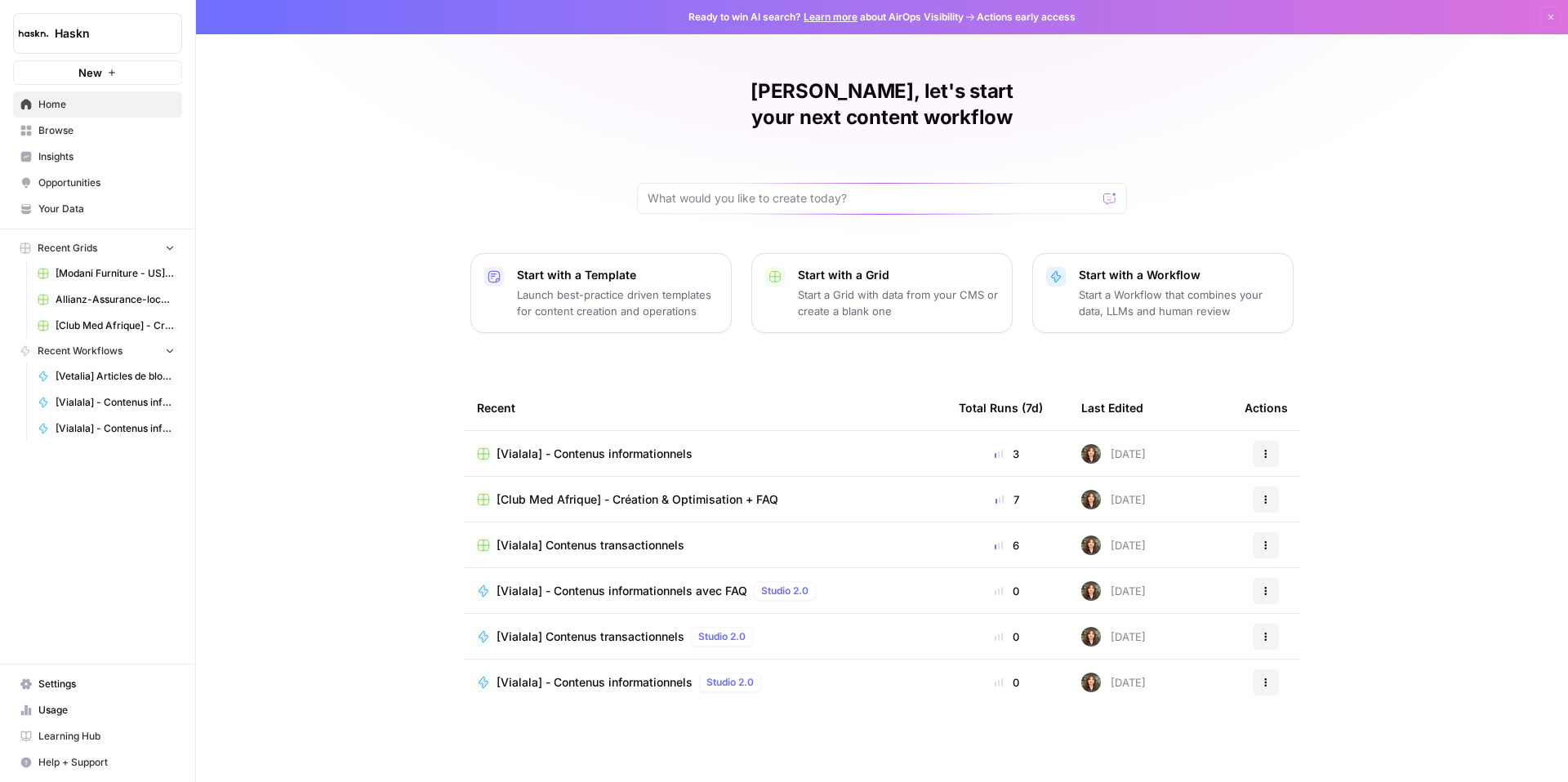
click at [657, 583] on span "[Vialala] - Contenus informationnels avec FAQ" at bounding box center [622, 591] width 251 height 16
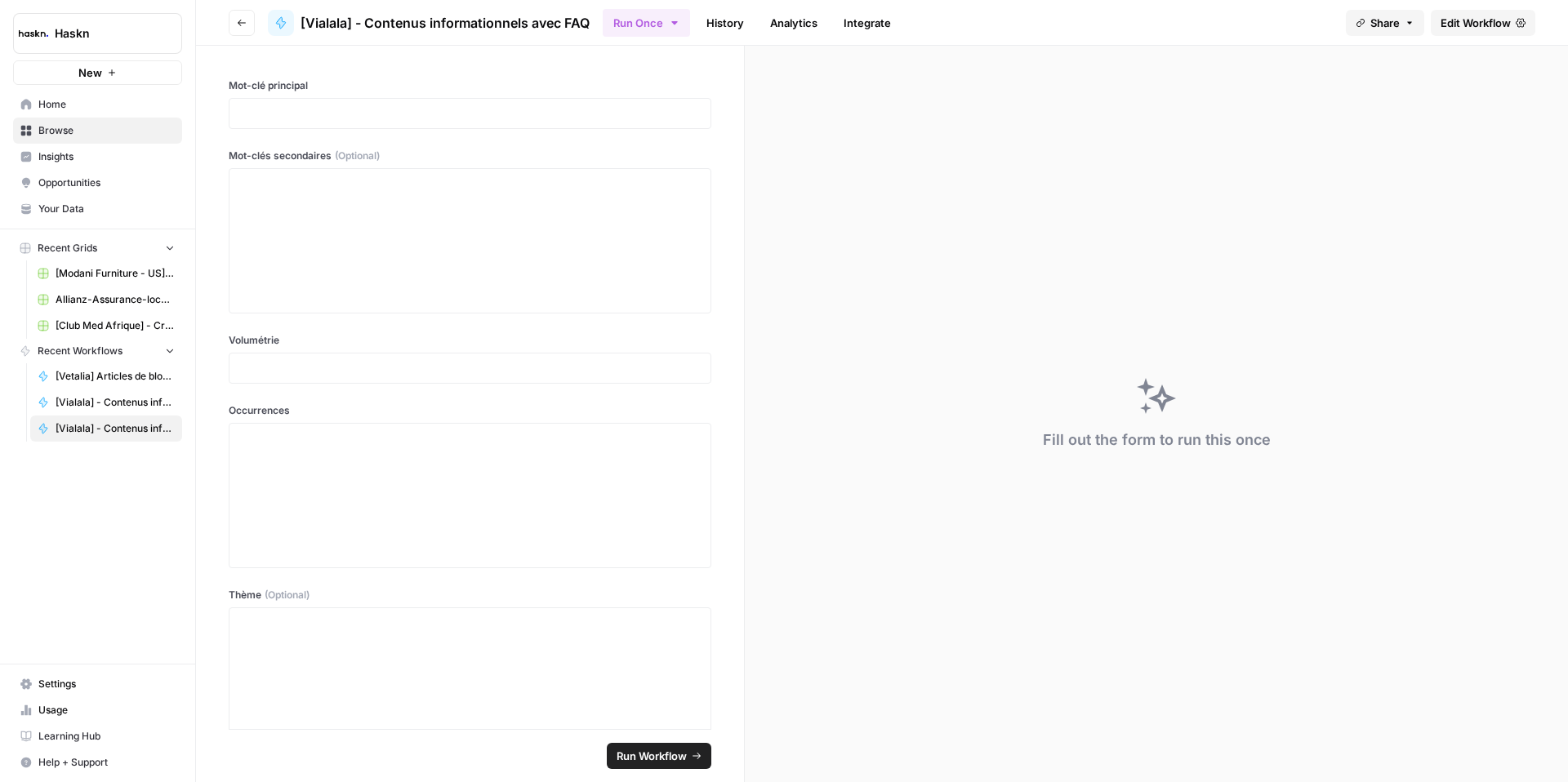
click at [1454, 29] on span "Edit Workflow" at bounding box center [1475, 23] width 70 height 16
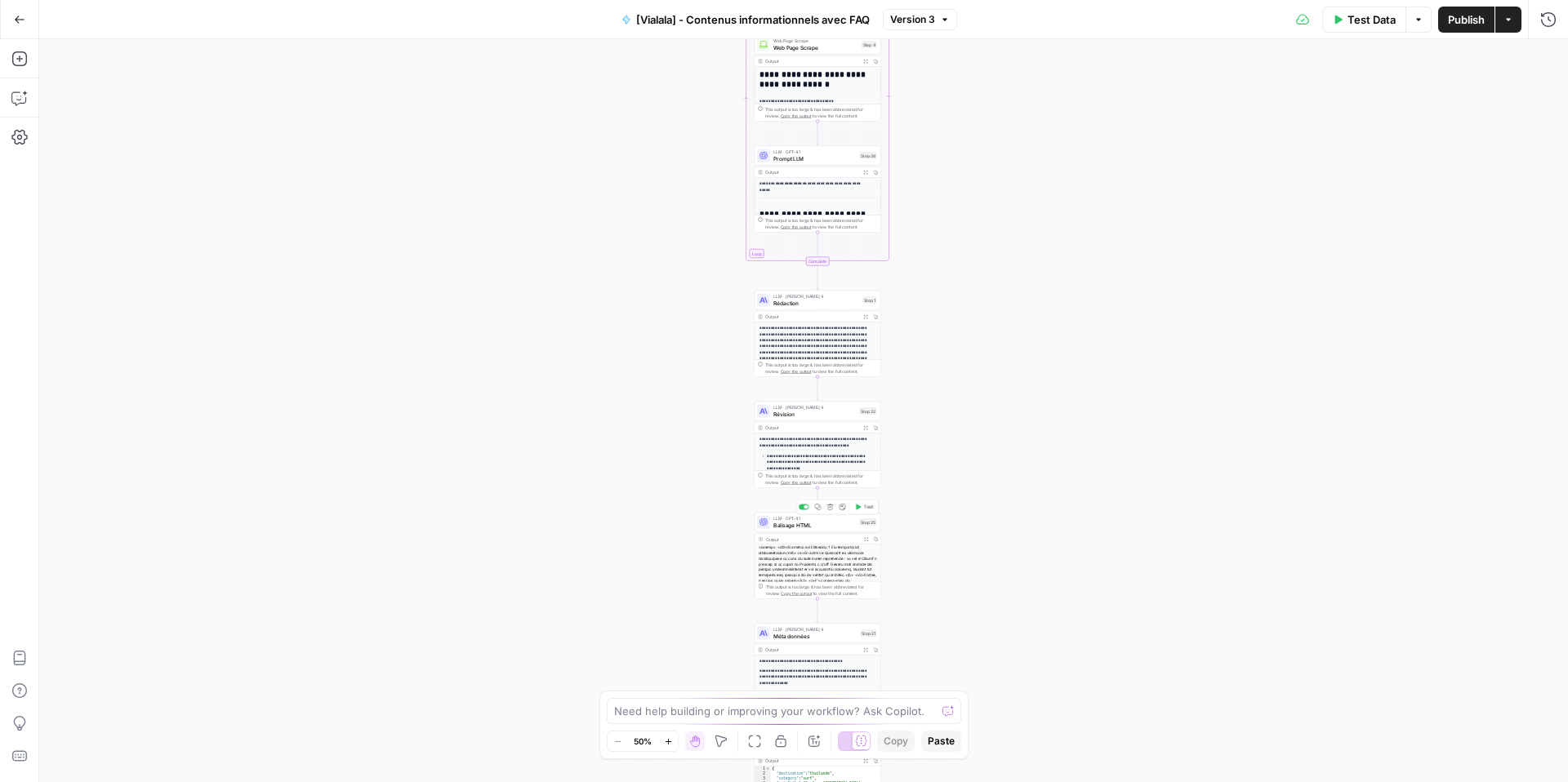
scroll to position [113, 0]
click at [800, 521] on span "Balisage HTML" at bounding box center [814, 524] width 83 height 8
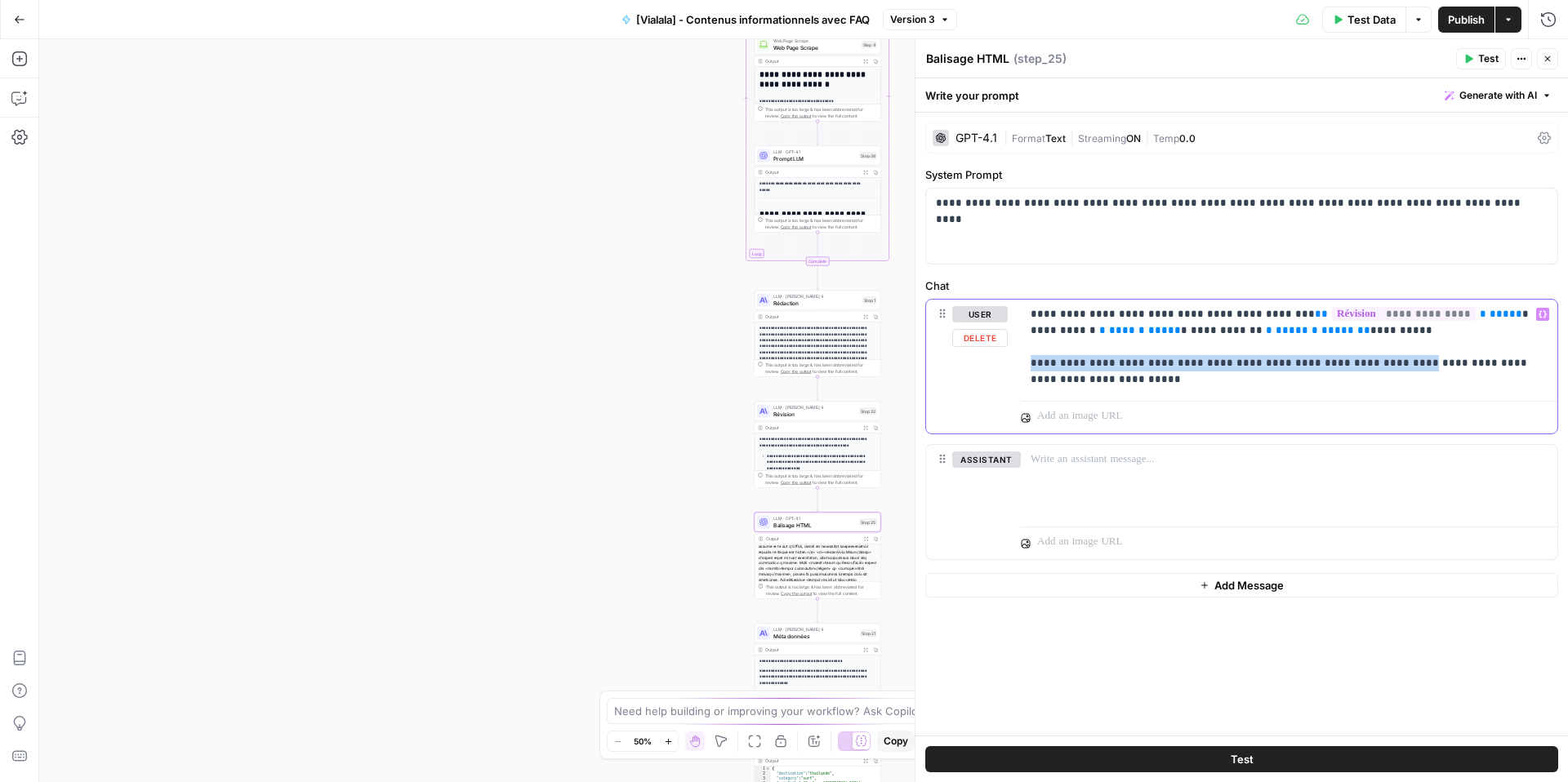
drag, startPoint x: 1389, startPoint y: 370, endPoint x: 999, endPoint y: 366, distance: 390.0
click at [999, 366] on div "**********" at bounding box center [1241, 366] width 631 height 134
copy p "**********"
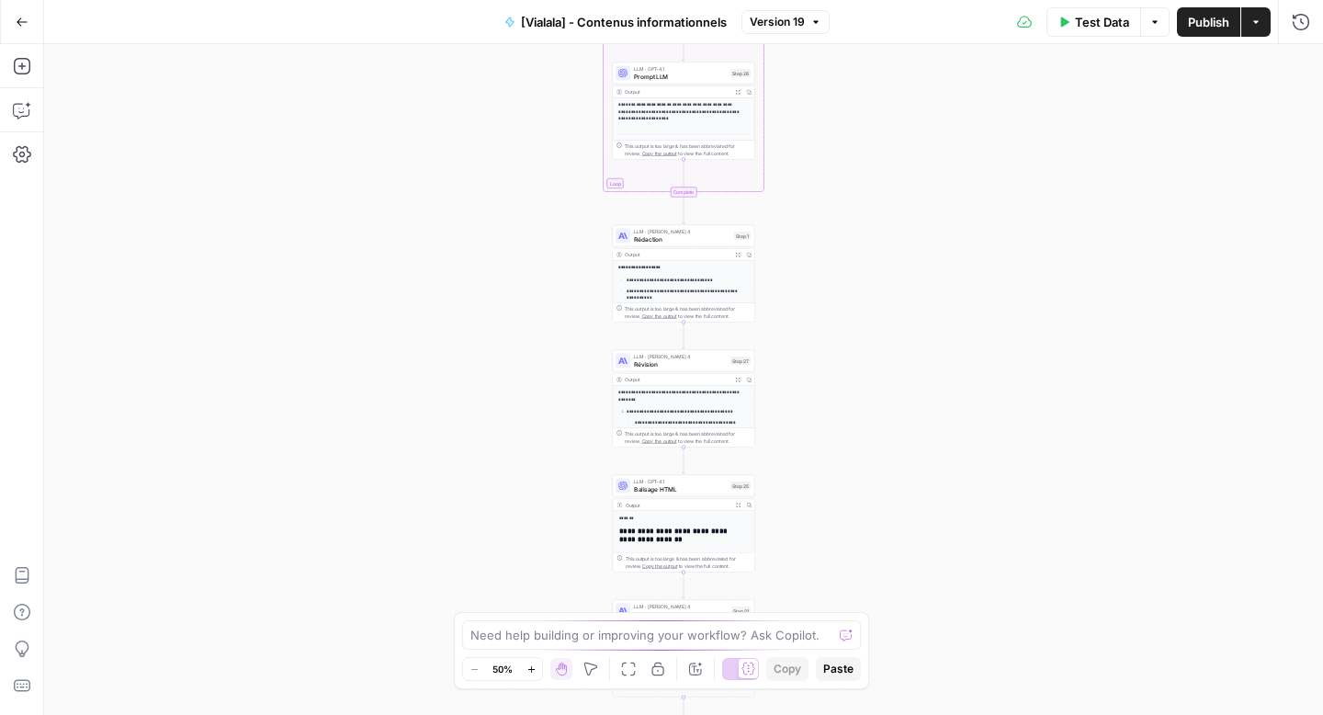
click at [724, 22] on span "[Vialala] - Contenus informationnels" at bounding box center [624, 22] width 206 height 18
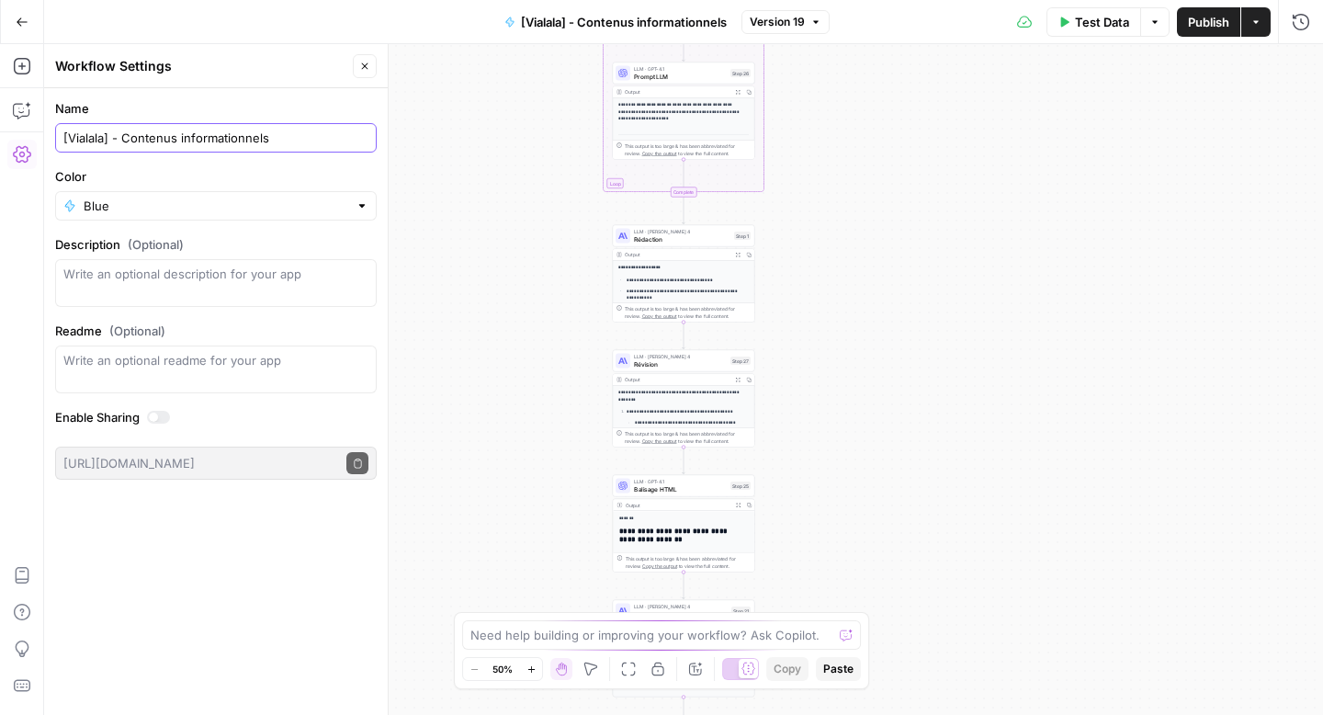
click at [293, 135] on input "[Vialala] - Contenus informationnels" at bounding box center [215, 138] width 305 height 18
type input "[Vialala] - Contenus informationnels sans FAQ"
click at [461, 244] on div "Workflow Input Settings Inputs Google Search Google Search Step 2 Output Expand…" at bounding box center [683, 379] width 1279 height 671
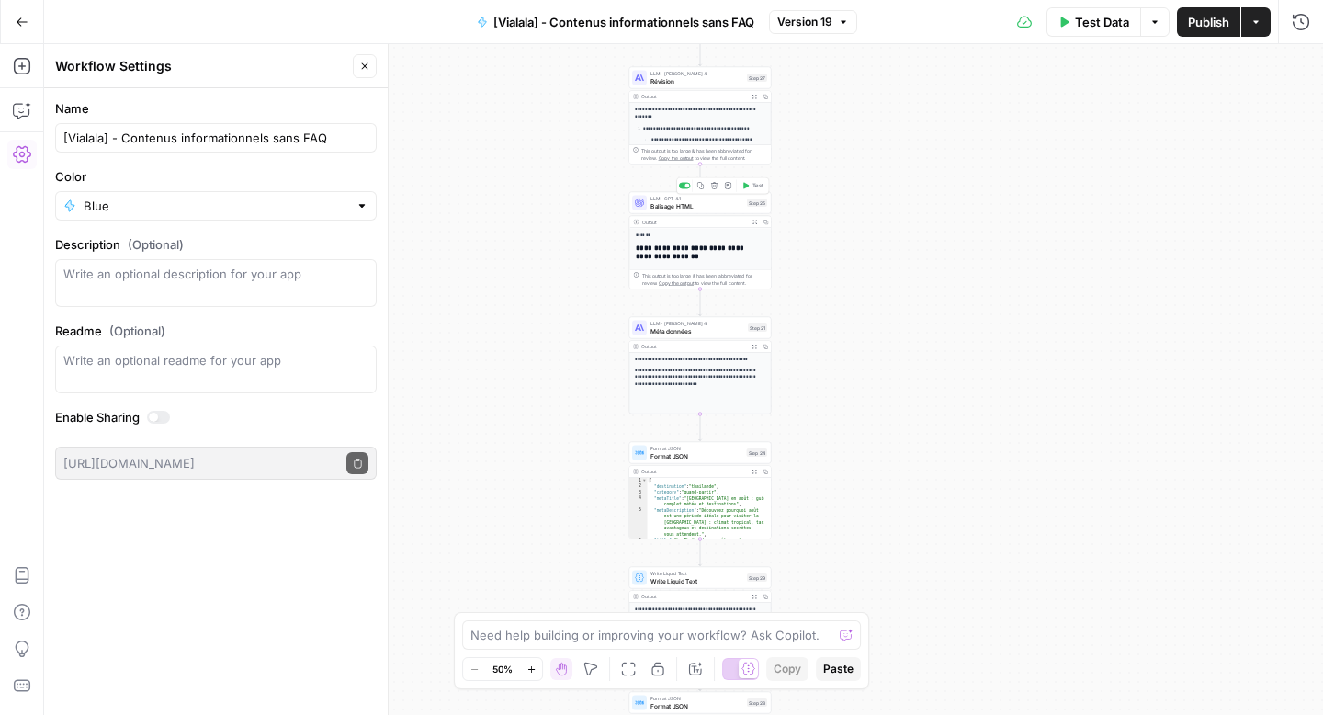
click at [671, 209] on span "Balisage HTML" at bounding box center [697, 205] width 93 height 9
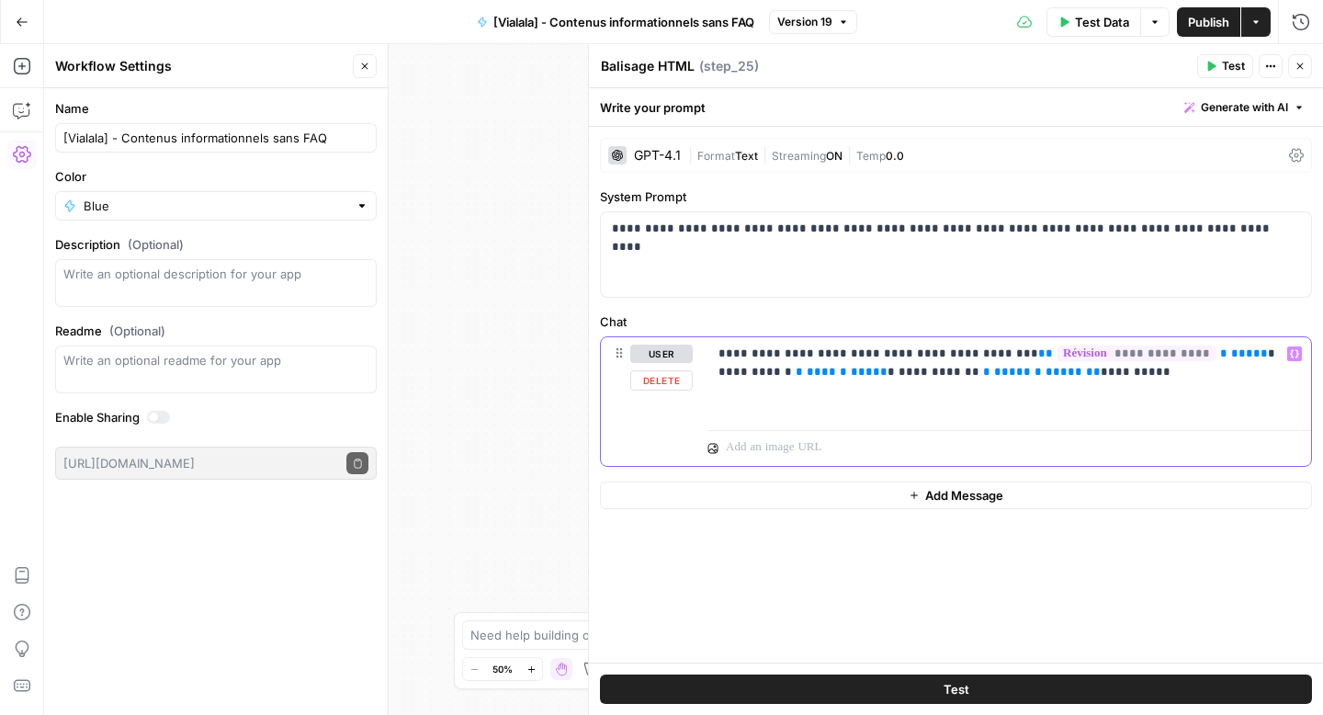
click at [906, 404] on div "**********" at bounding box center [1010, 379] width 604 height 85
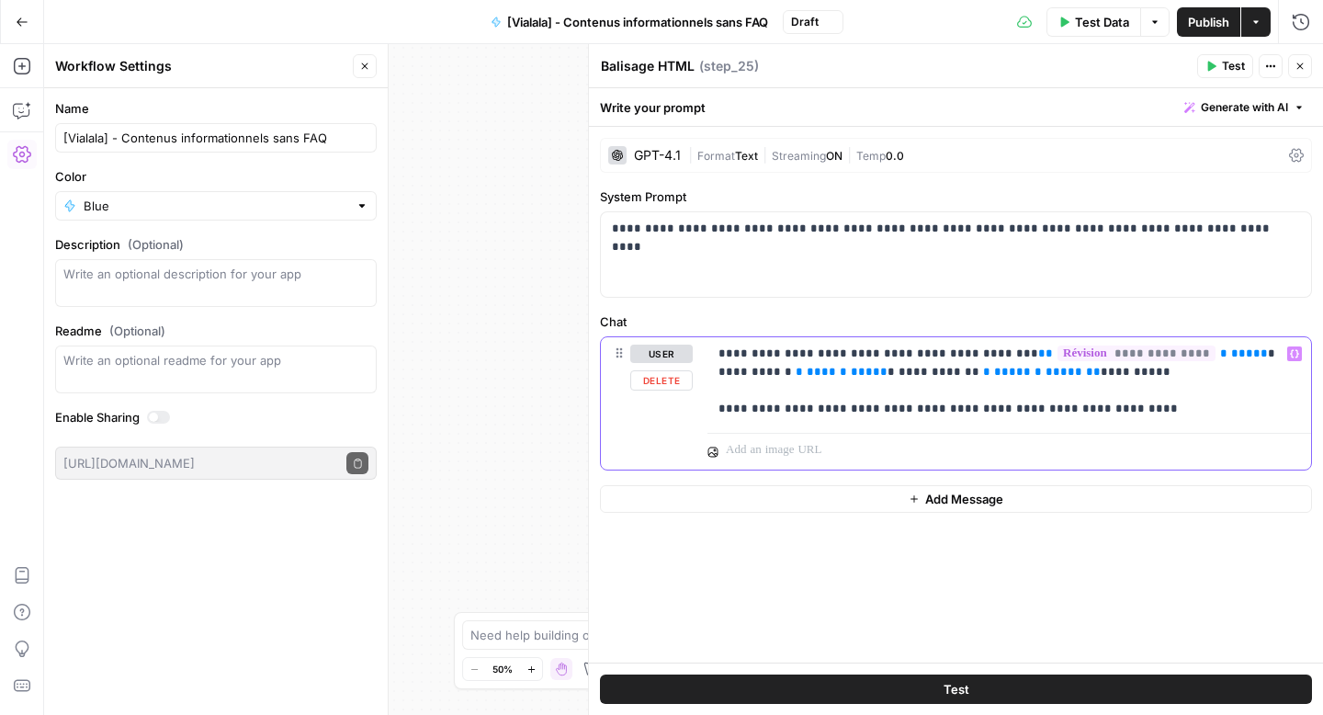
click at [874, 414] on p "**********" at bounding box center [1010, 382] width 582 height 74
click at [1300, 71] on button "Close" at bounding box center [1300, 66] width 24 height 24
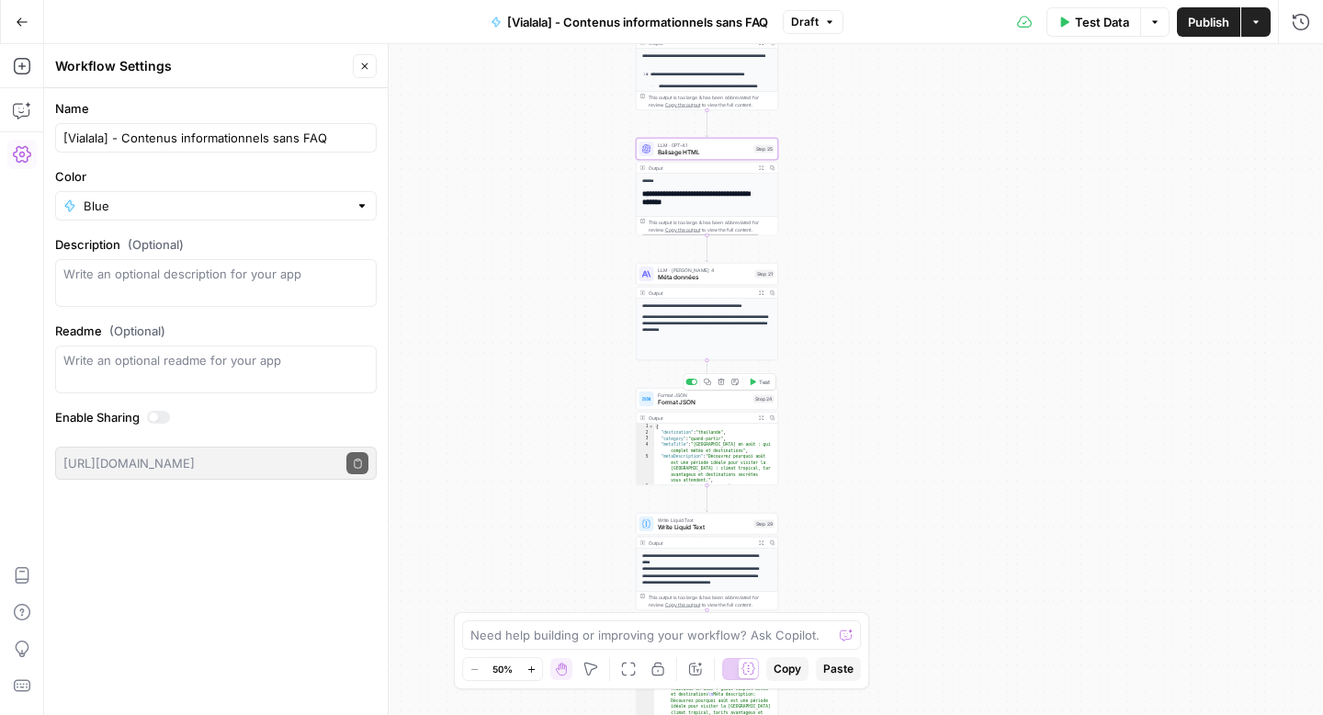
click at [680, 403] on span "Format JSON" at bounding box center [704, 402] width 93 height 9
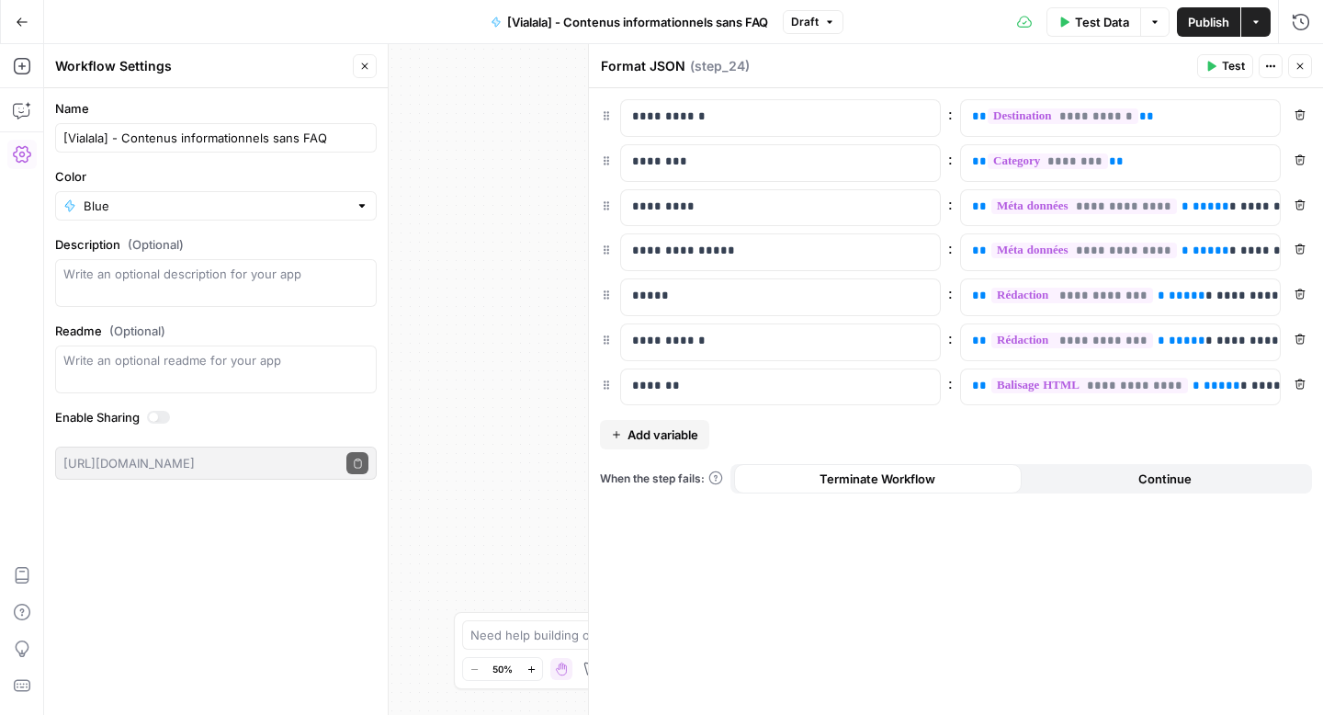
click at [1186, 20] on button "Publish" at bounding box center [1208, 21] width 63 height 29
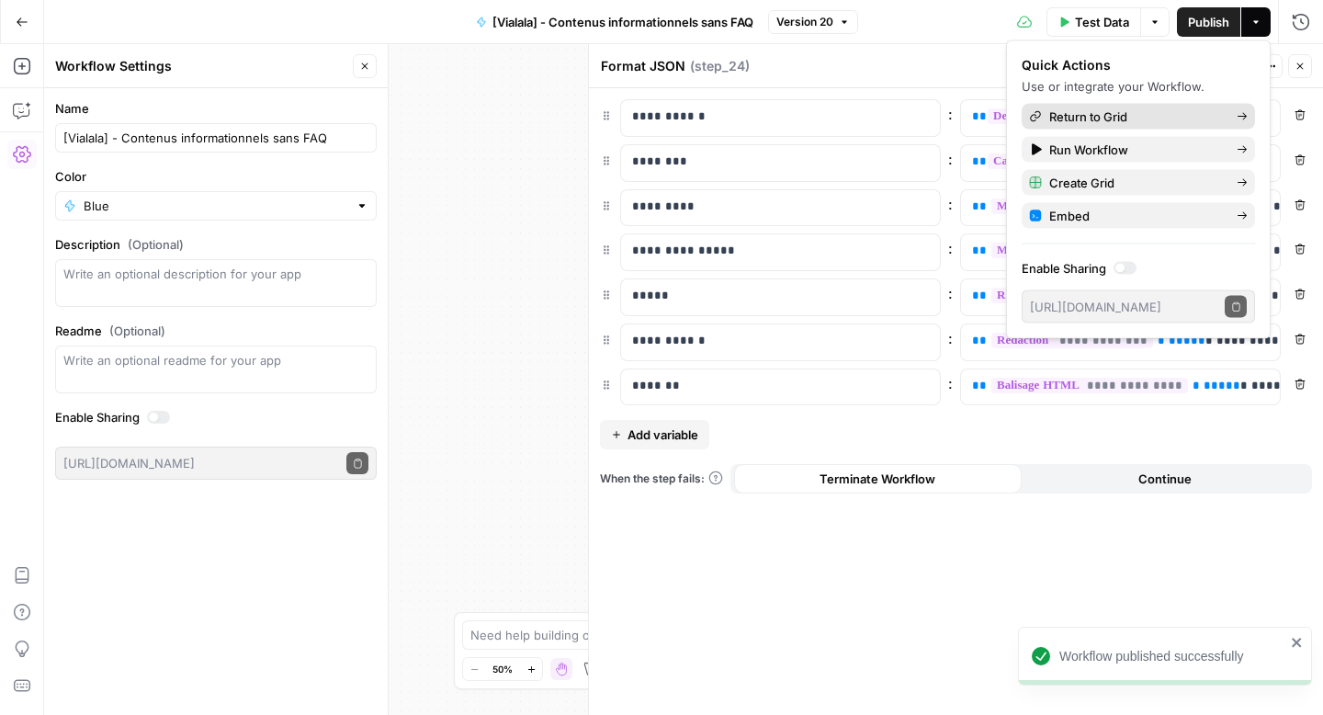
click at [1091, 112] on span "Return to Grid" at bounding box center [1136, 117] width 173 height 18
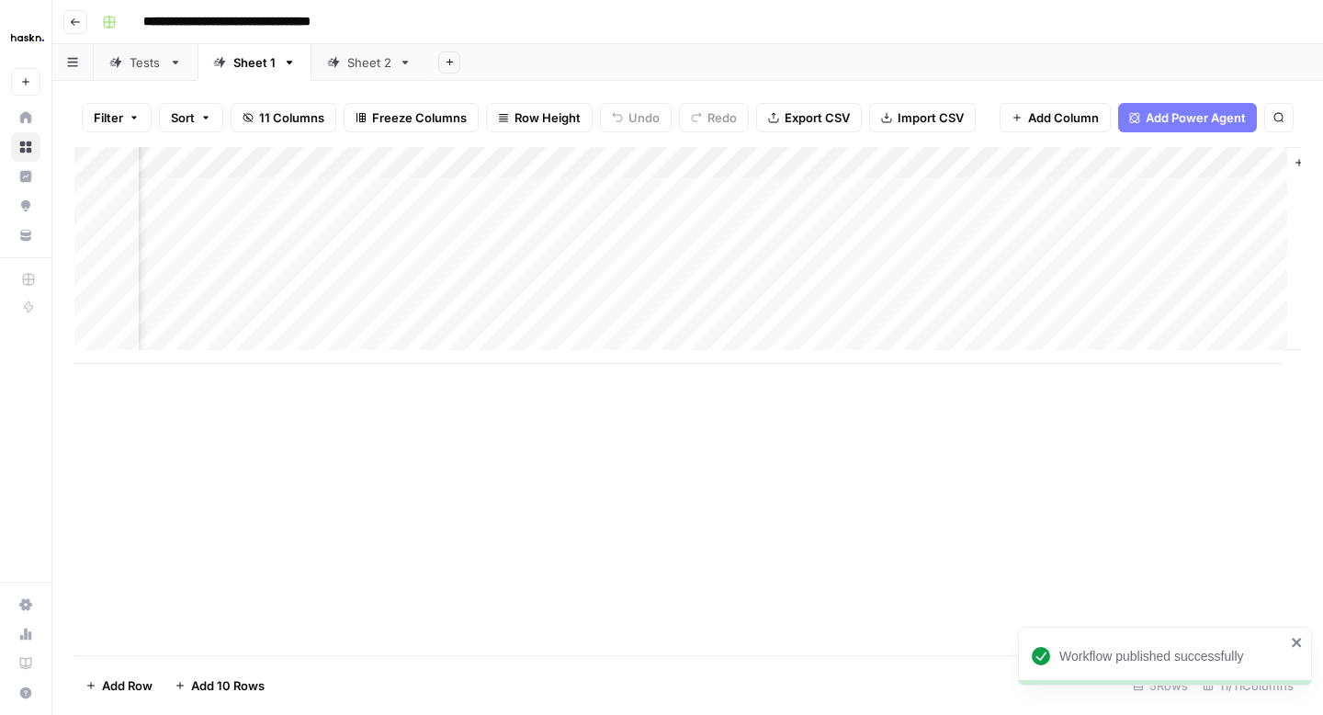
scroll to position [0, 1596]
click at [933, 189] on div "Add Column" at bounding box center [687, 255] width 1227 height 217
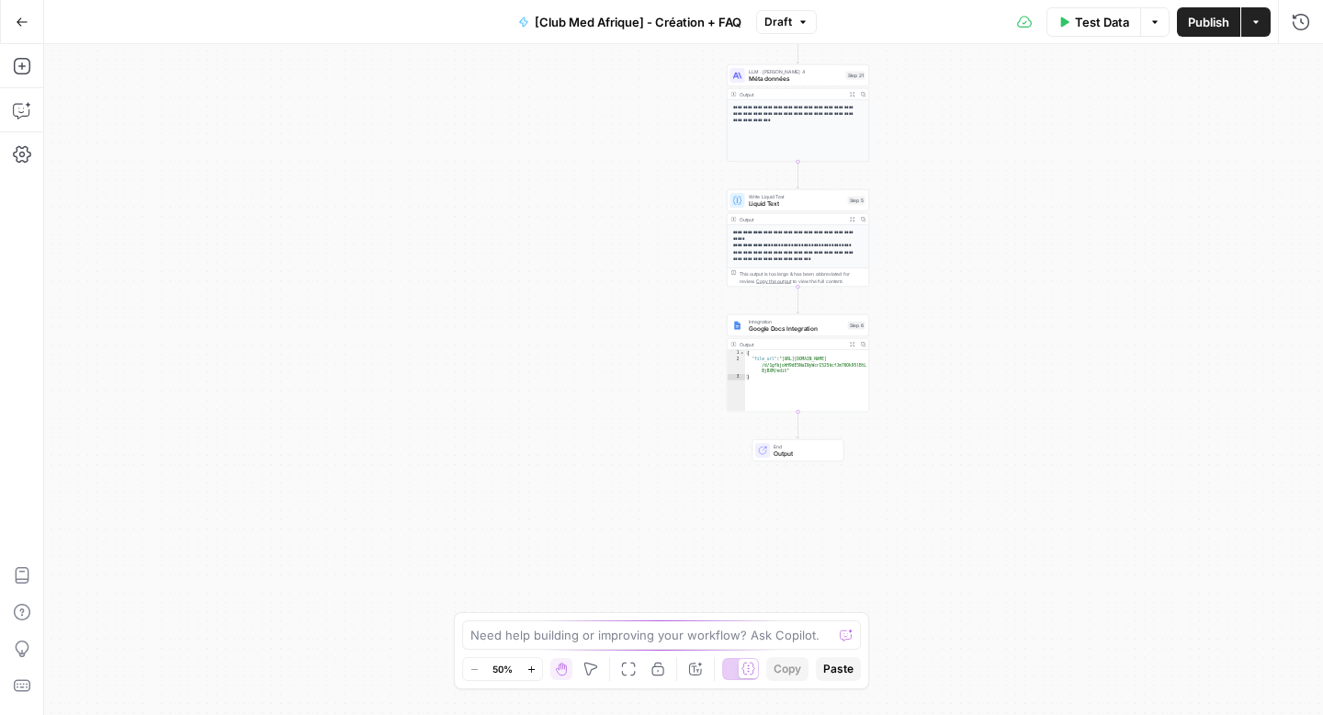
click at [778, 327] on span "Google Docs Integration" at bounding box center [797, 328] width 96 height 9
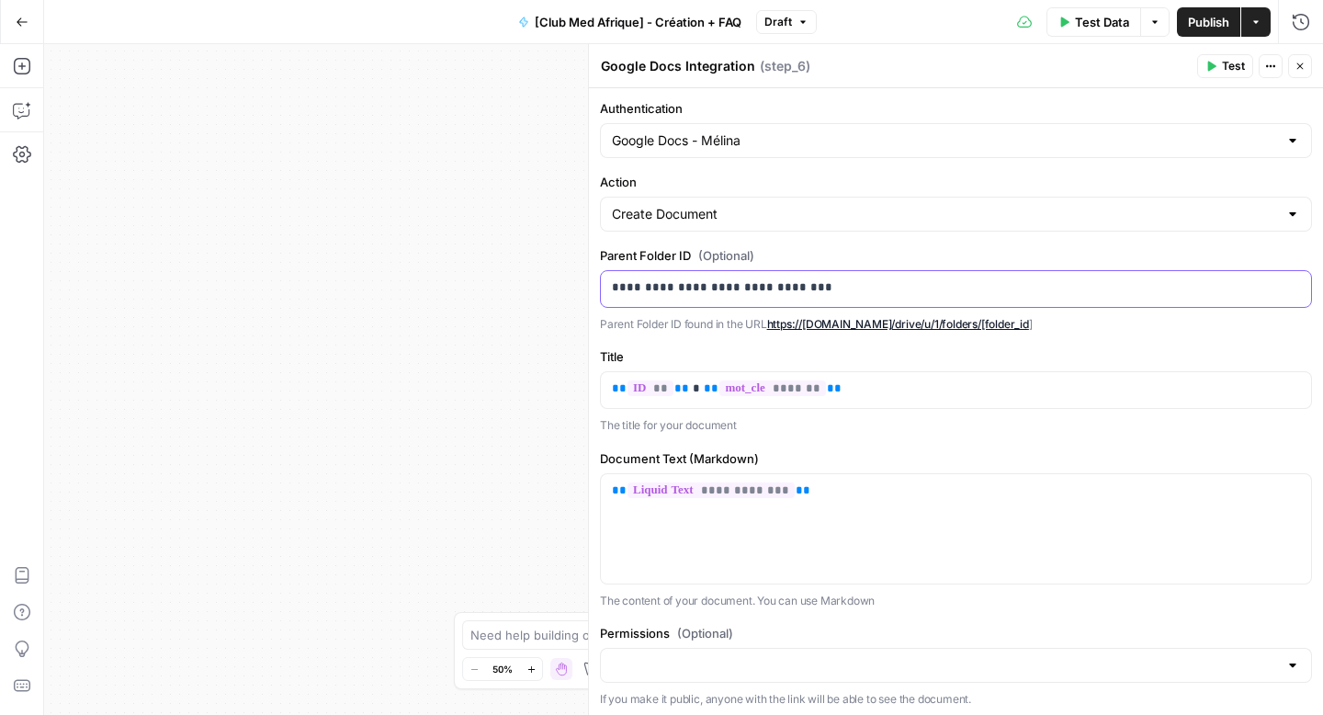
click at [758, 280] on p "**********" at bounding box center [949, 287] width 675 height 18
